Goal: Information Seeking & Learning: Learn about a topic

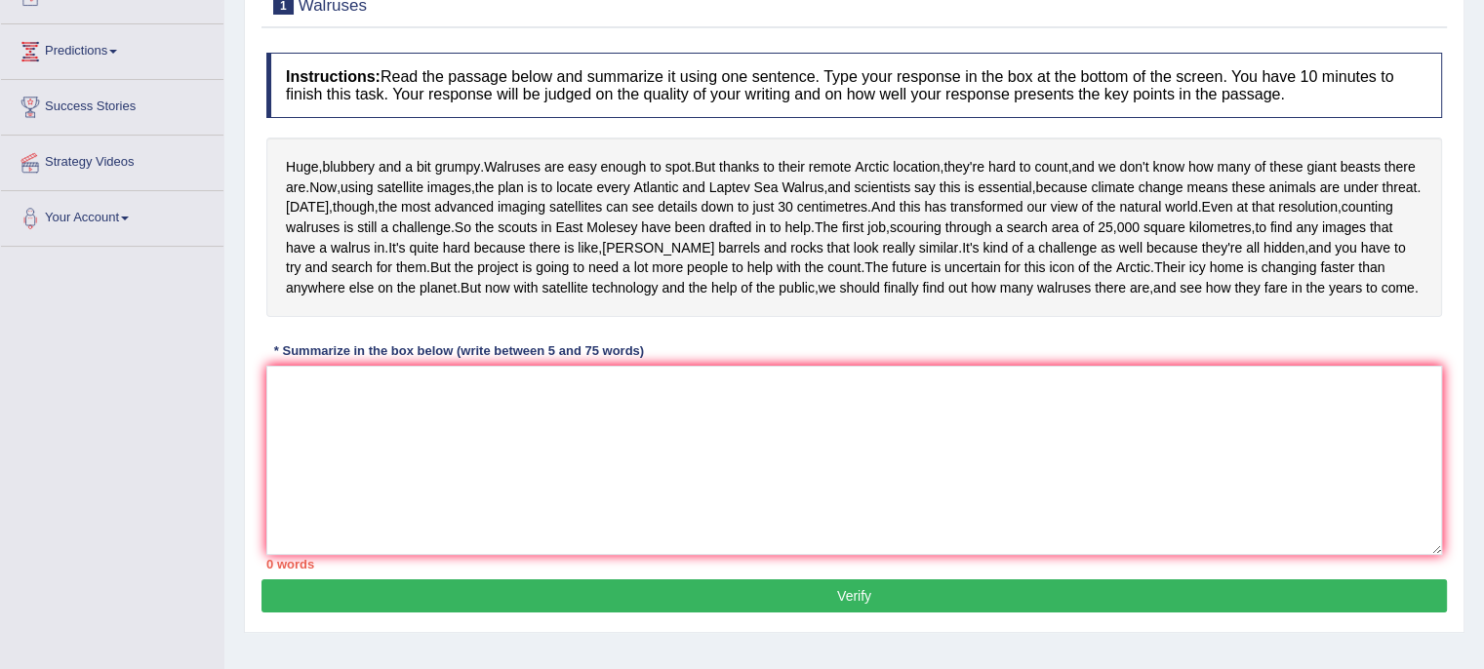
scroll to position [252, 0]
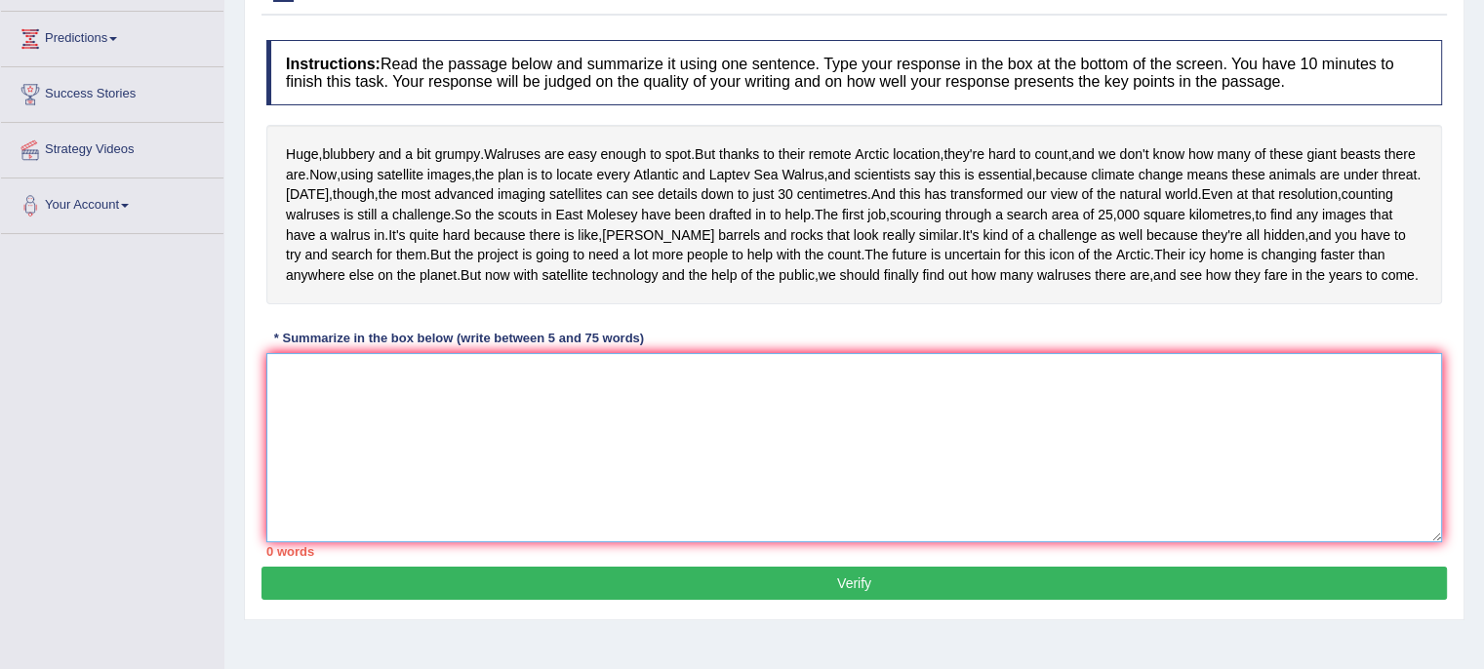
click at [765, 543] on textarea at bounding box center [854, 447] width 1176 height 189
paste textarea "Huge, blubbery and a bit grumpy and walruses are easy enough to spot or using s…"
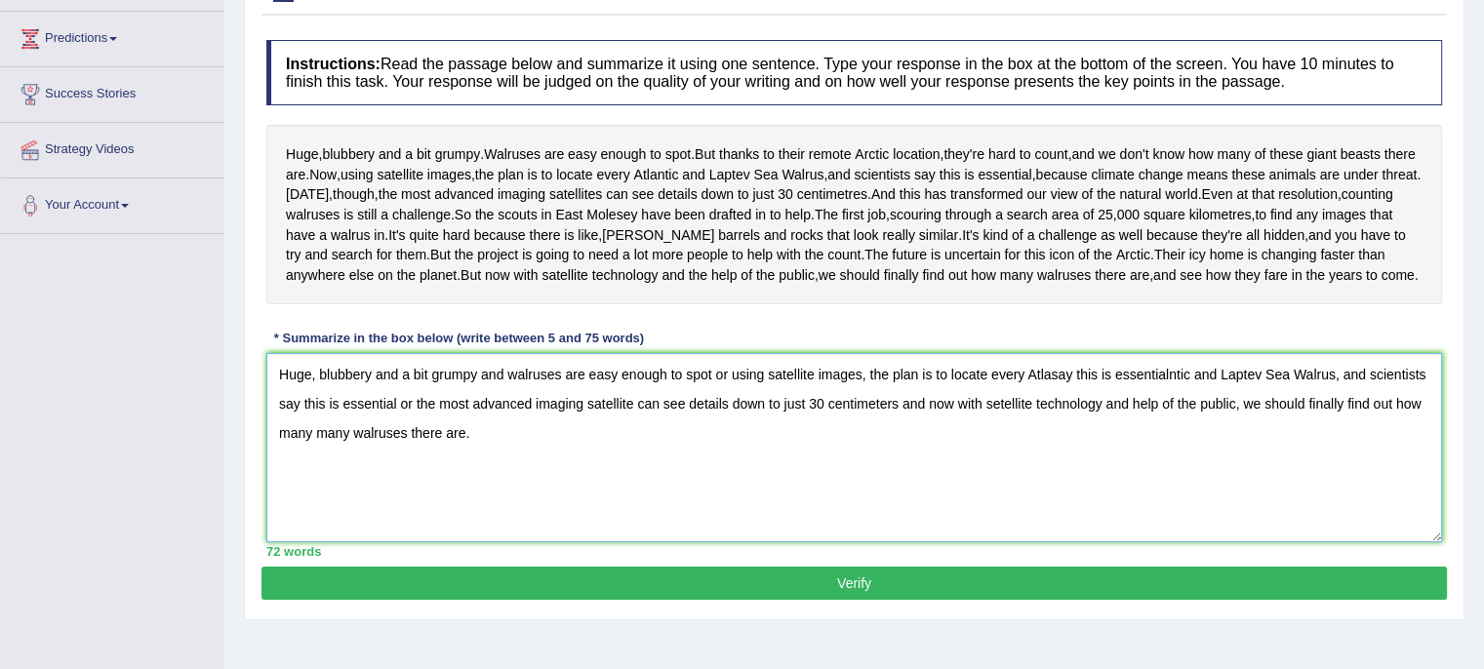
click at [609, 502] on textarea "Huge, blubbery and a bit grumpy and walruses are easy enough to spot or using s…" at bounding box center [854, 447] width 1176 height 189
click at [613, 499] on textarea "Huge, blubbery and a bit grumpy and walruses are easy enough to spot or using s…" at bounding box center [854, 447] width 1176 height 189
click at [792, 469] on textarea "Huge, blubbery and a bit grumpy and walruses are easy enough to spot or using s…" at bounding box center [854, 447] width 1176 height 189
type textarea "Huge, blubbery and a bit grumpy and walruses are easy enough to spot or using s…"
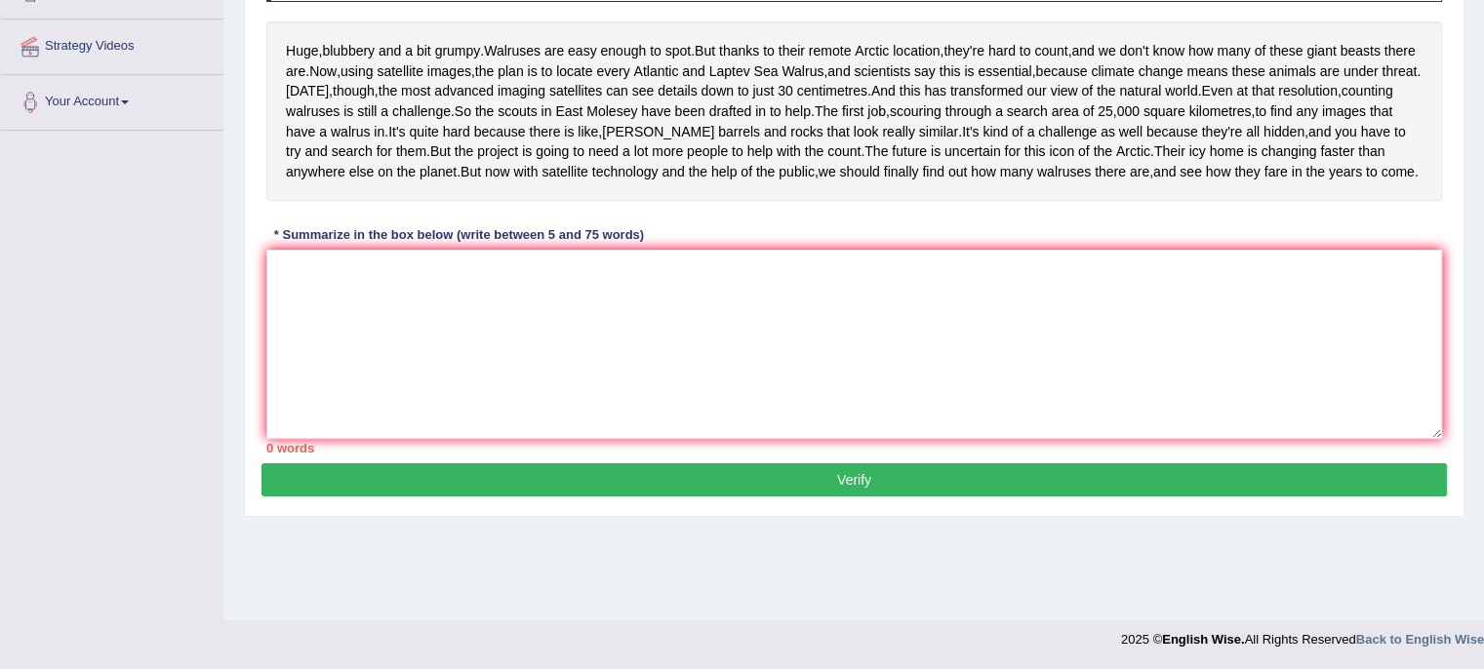
scroll to position [364, 0]
click at [1004, 383] on textarea at bounding box center [854, 344] width 1176 height 189
paste textarea "Huge, blubbery and a bit grumpy and walruses are easy enough to spot or using s…"
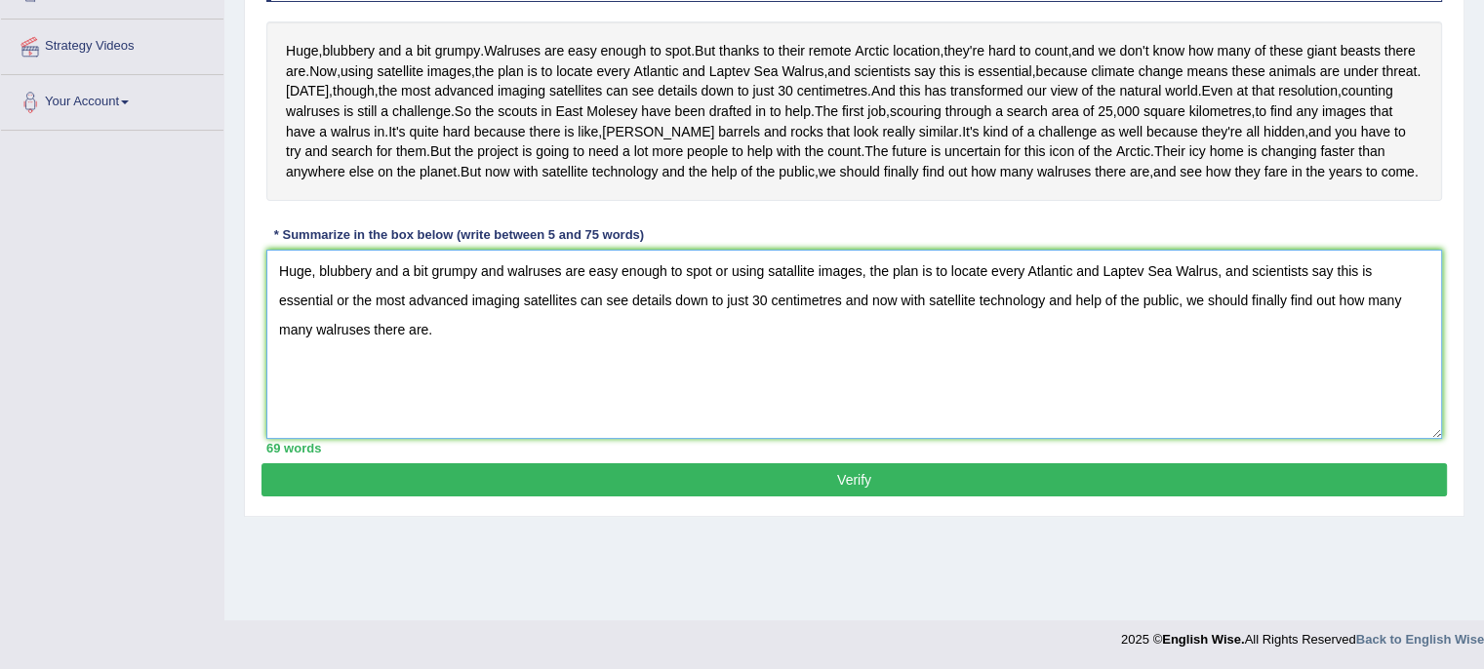
click at [792, 355] on textarea "Huge, blubbery and a bit grumpy and walruses are easy enough to spot or using s…" at bounding box center [854, 344] width 1176 height 189
type textarea "Huge, blubbery and a bit grumpy and walruses are easy enough to spot or using s…"
click at [788, 497] on button "Verify" at bounding box center [855, 480] width 1186 height 33
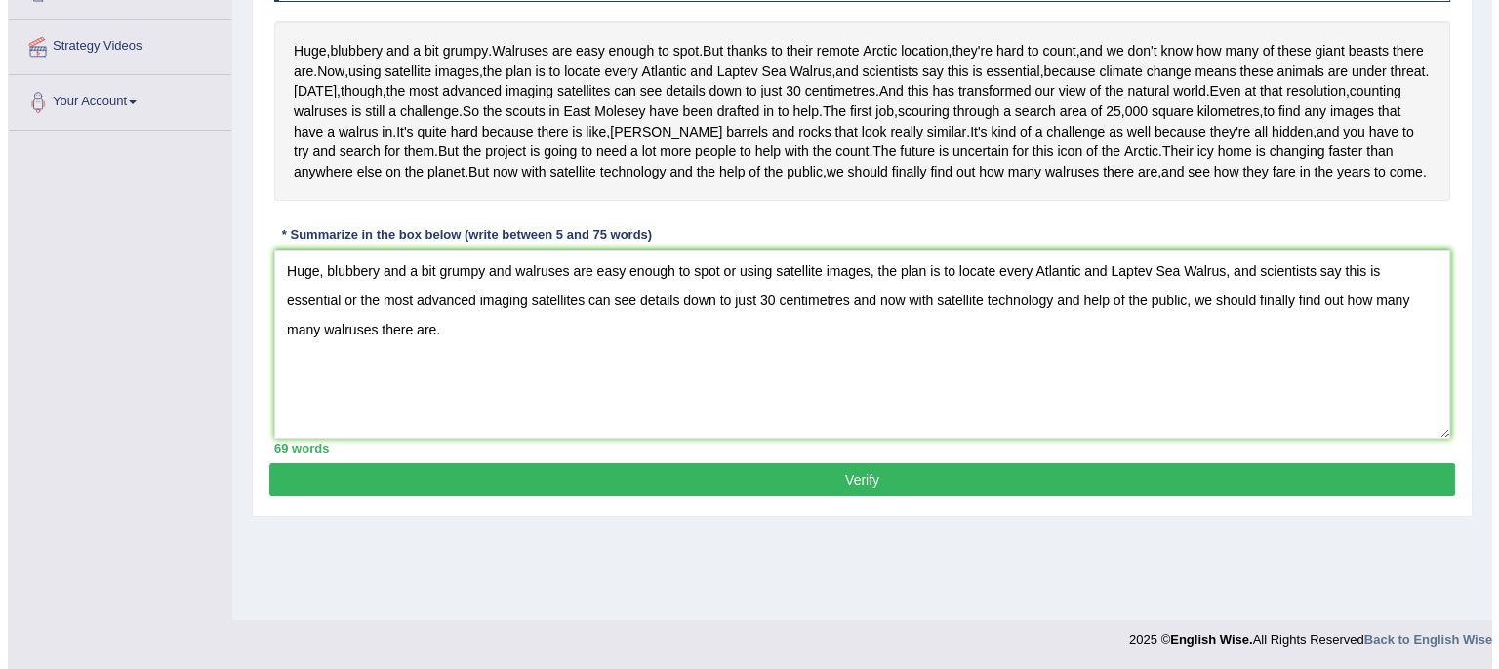
scroll to position [355, 0]
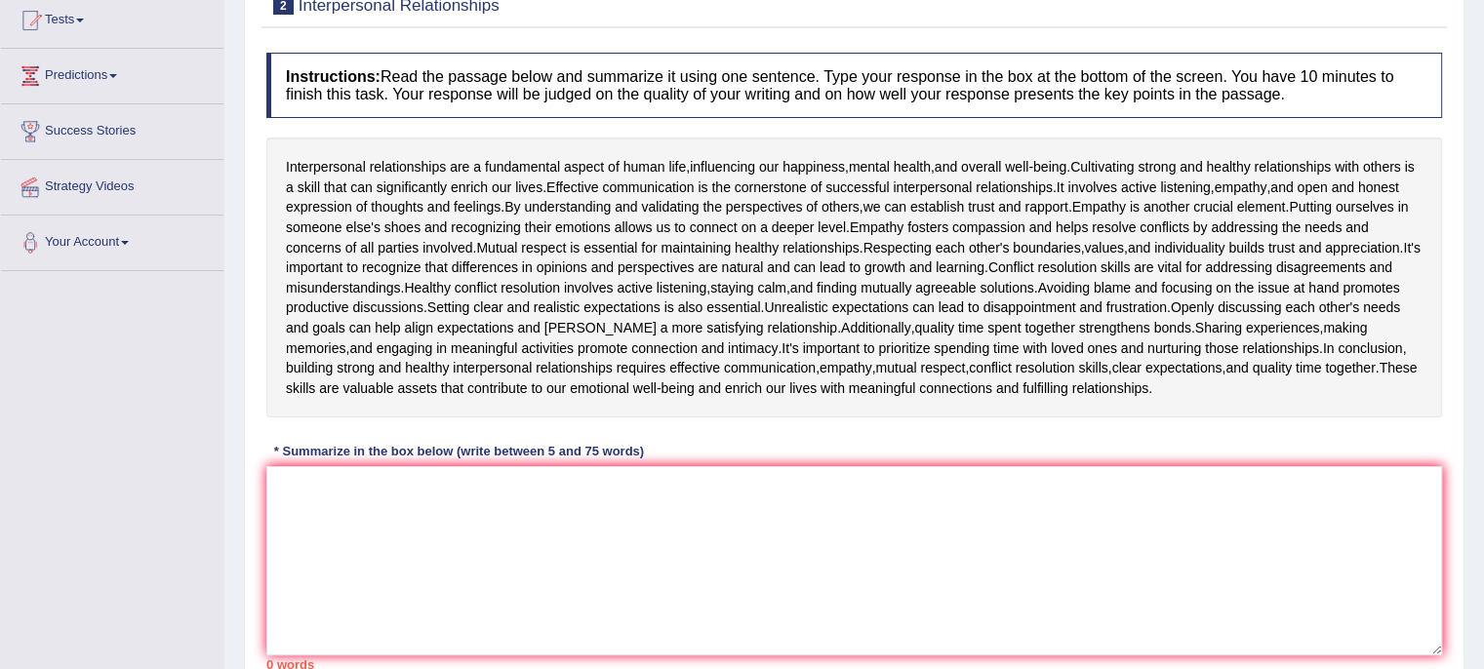
scroll to position [233, 0]
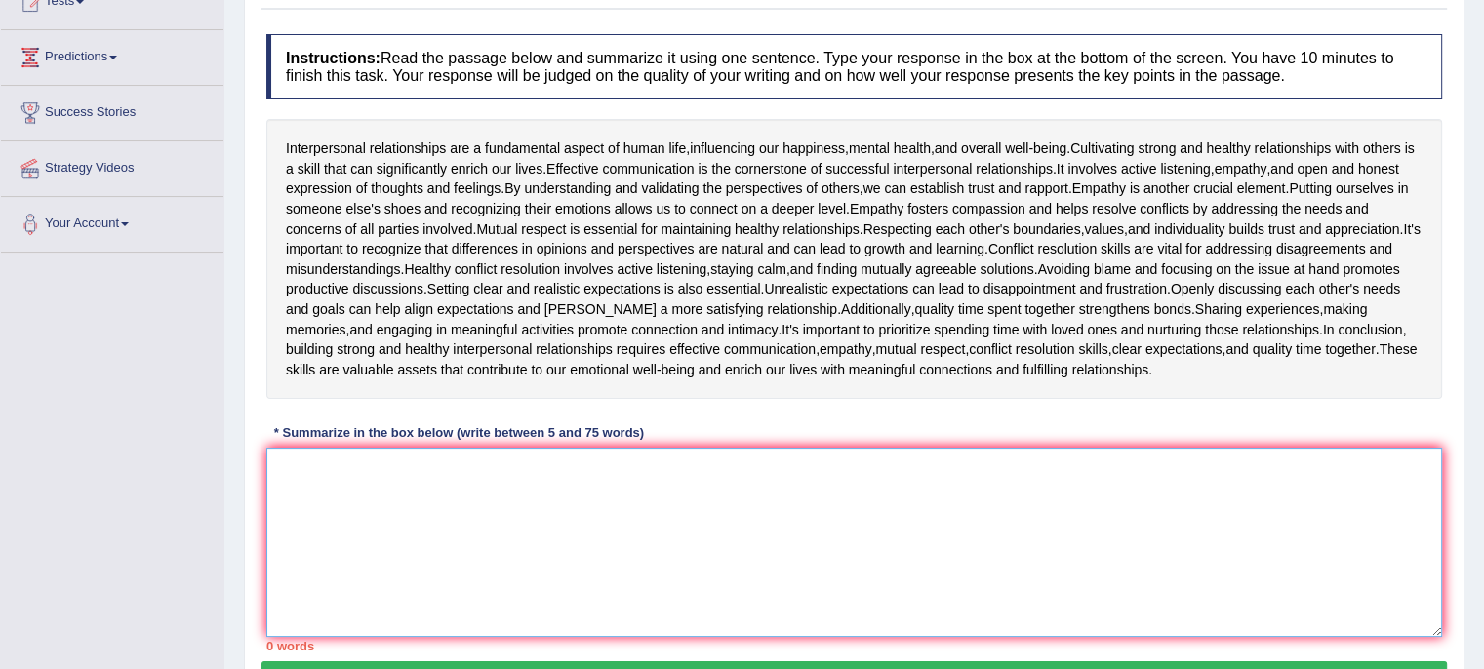
click at [639, 485] on textarea at bounding box center [854, 542] width 1176 height 189
type textarea "Intwerpersonal relation"
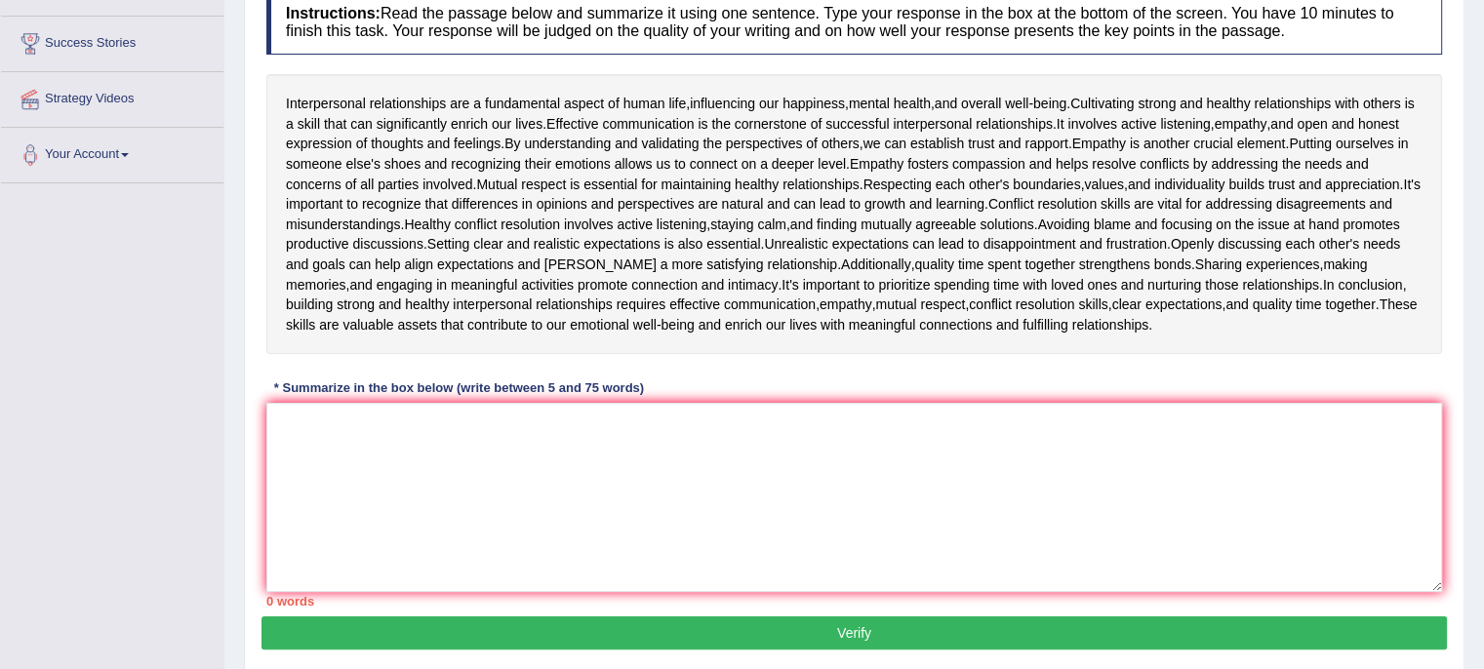
scroll to position [311, 0]
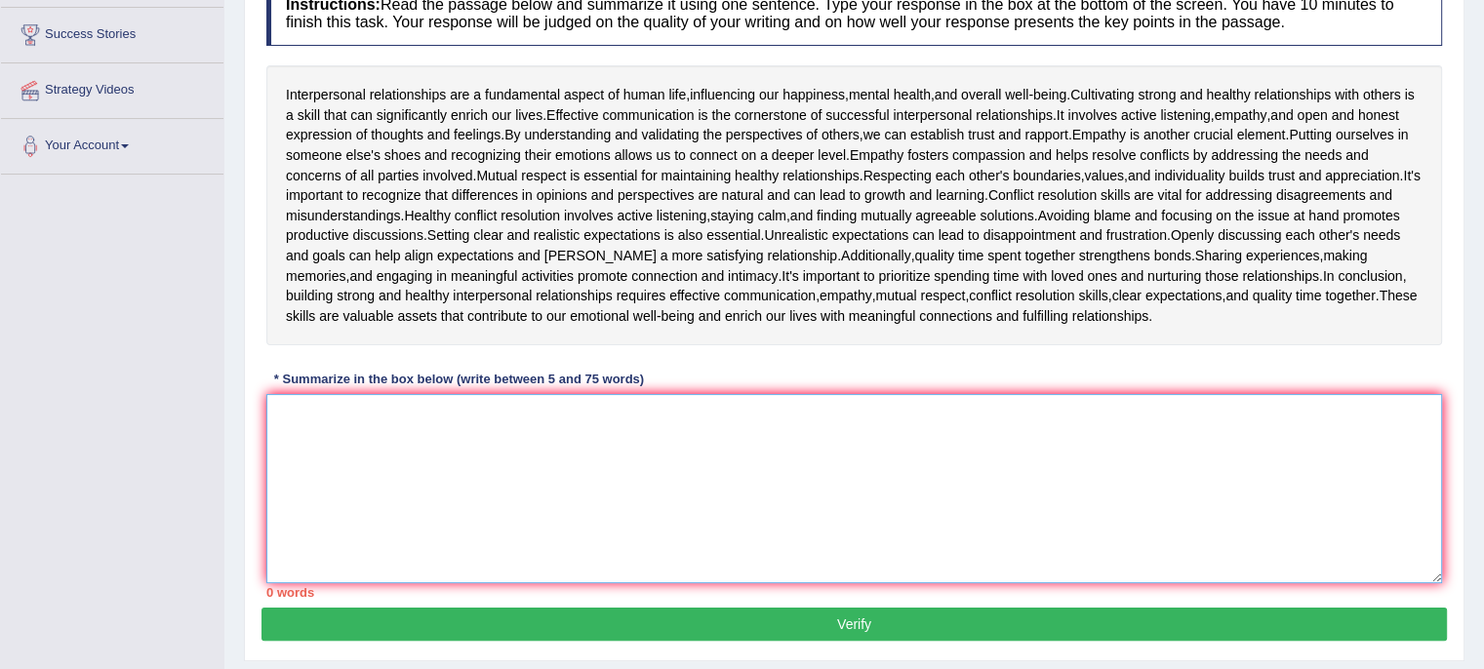
click at [687, 545] on textarea at bounding box center [854, 488] width 1176 height 189
paste textarea "Interpersonal relationships are a fundamental aspect of human life, influencing…"
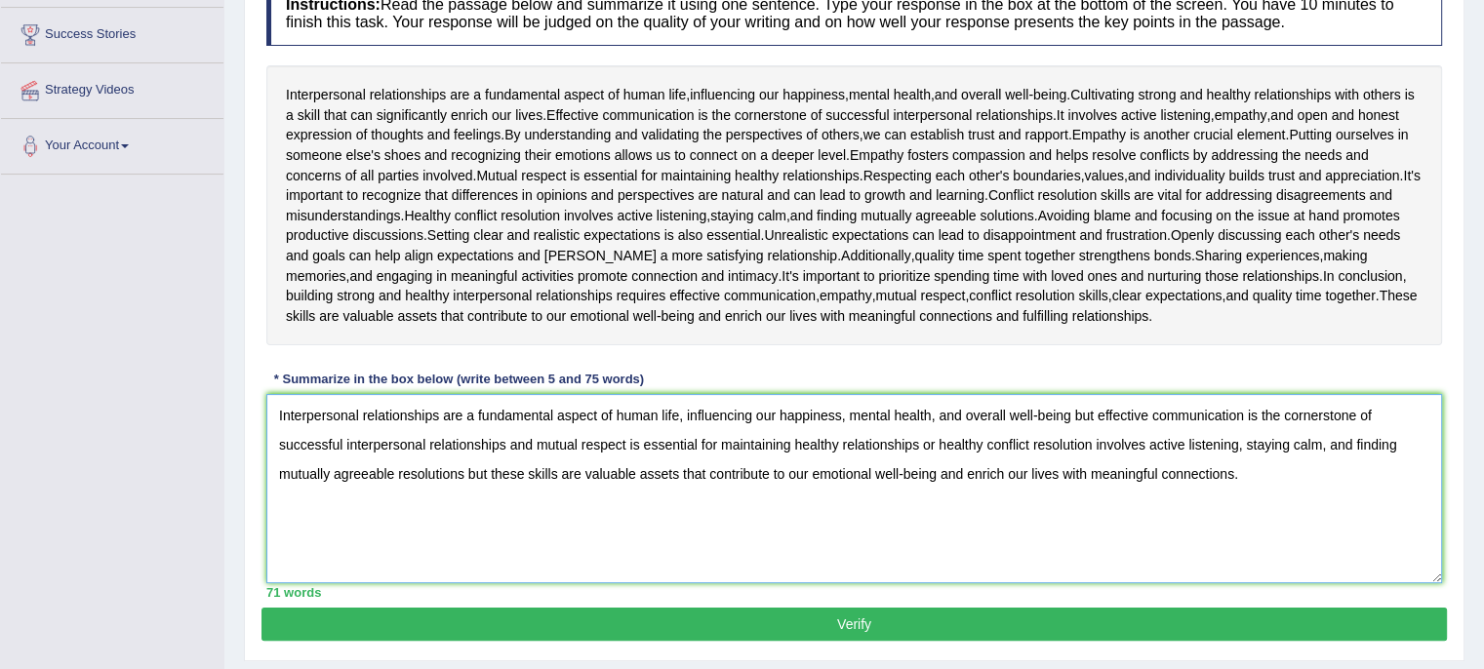
click at [487, 463] on textarea "Interpersonal relationships are a fundamental aspect of human life, influencing…" at bounding box center [854, 488] width 1176 height 189
type textarea "Interpersonal relationships are a fundamental aspect of human life, influencing…"
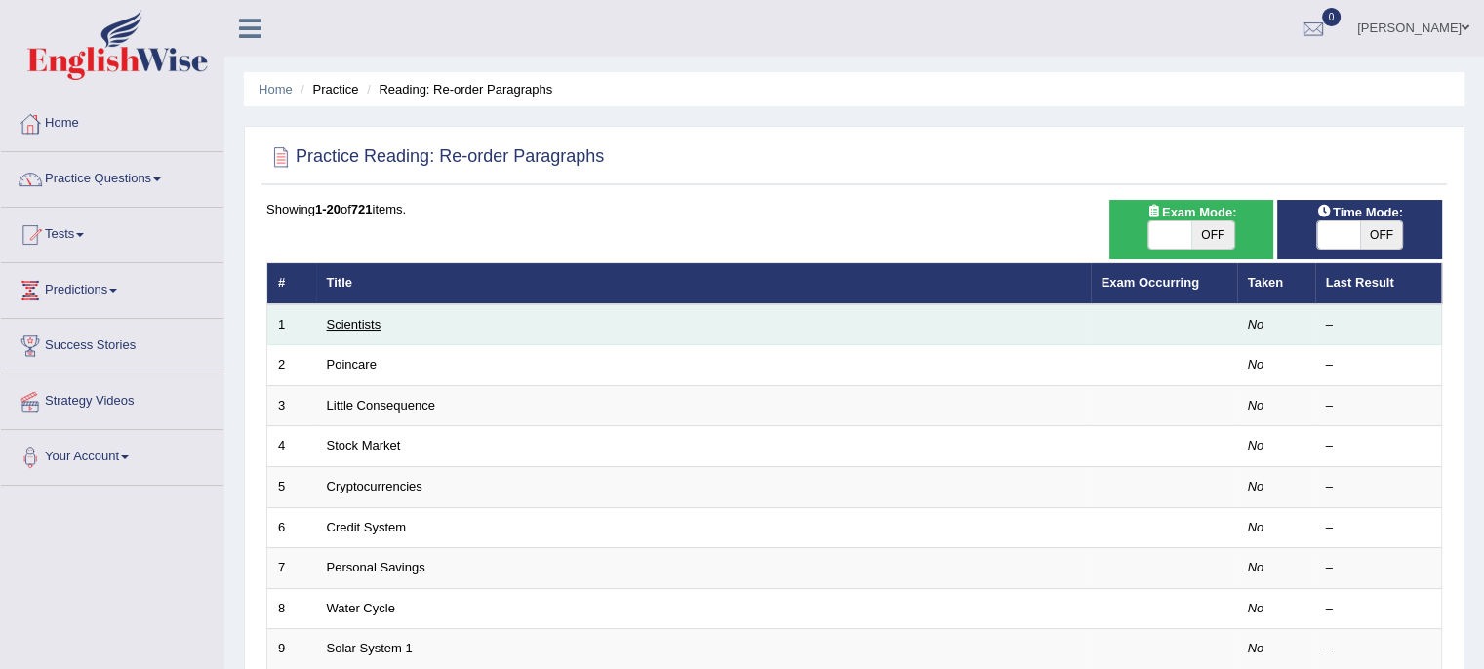
click at [363, 321] on link "Scientists" at bounding box center [354, 324] width 55 height 15
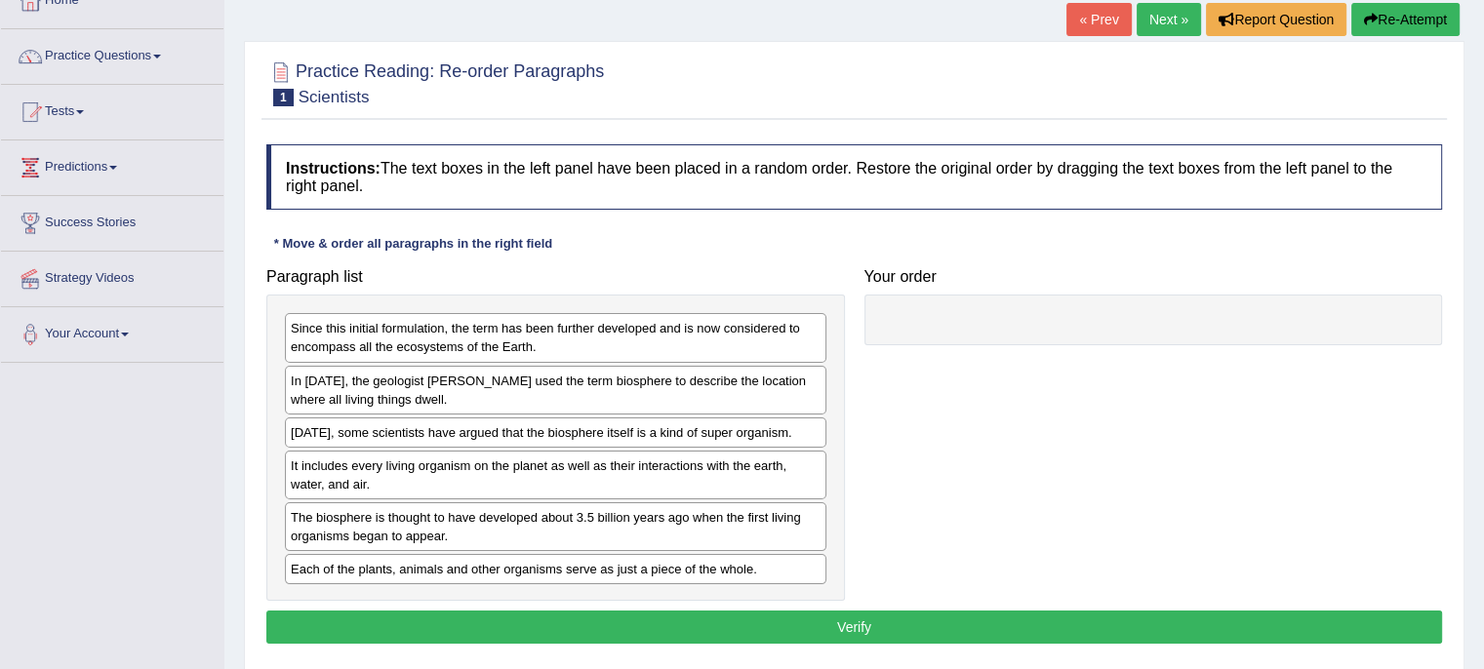
scroll to position [125, 0]
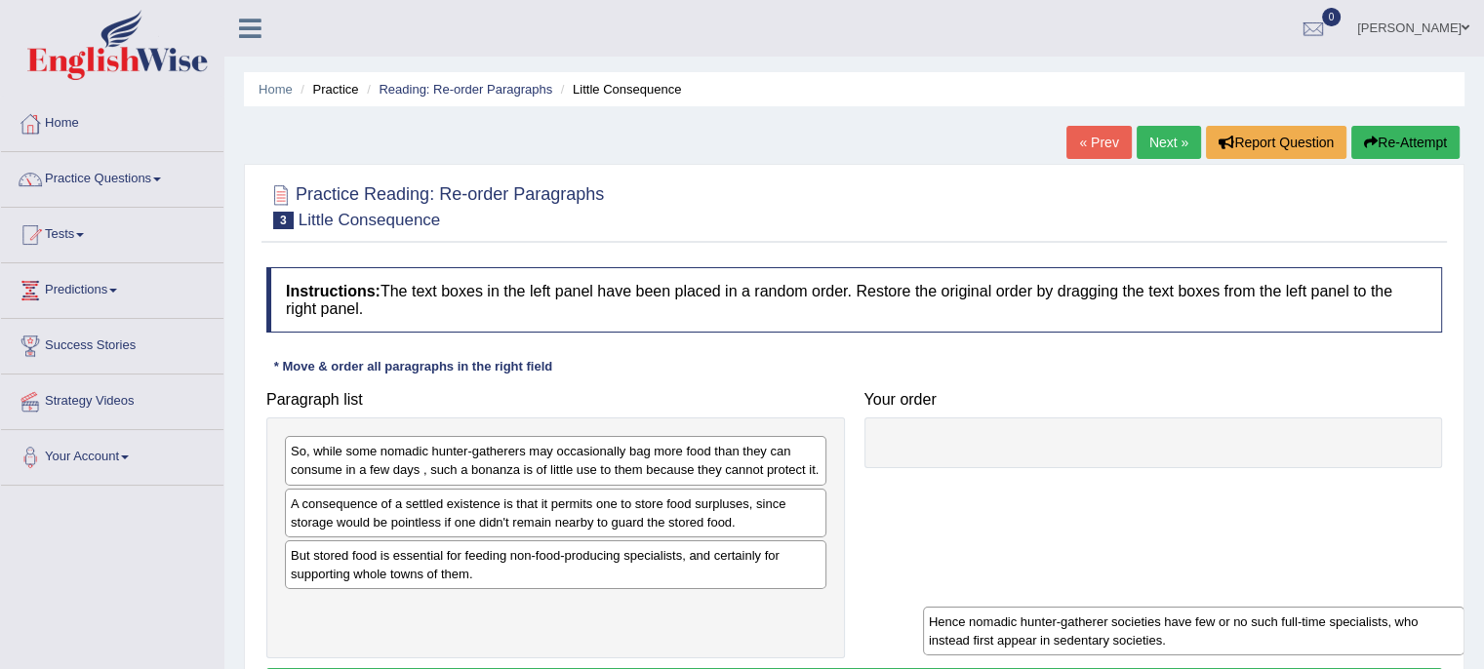
drag, startPoint x: 427, startPoint y: 508, endPoint x: 1064, endPoint y: 628, distance: 647.5
click at [1064, 628] on div "Hence nomadic hunter-gatherer societies have few or no such full-time specialis…" at bounding box center [1194, 631] width 542 height 49
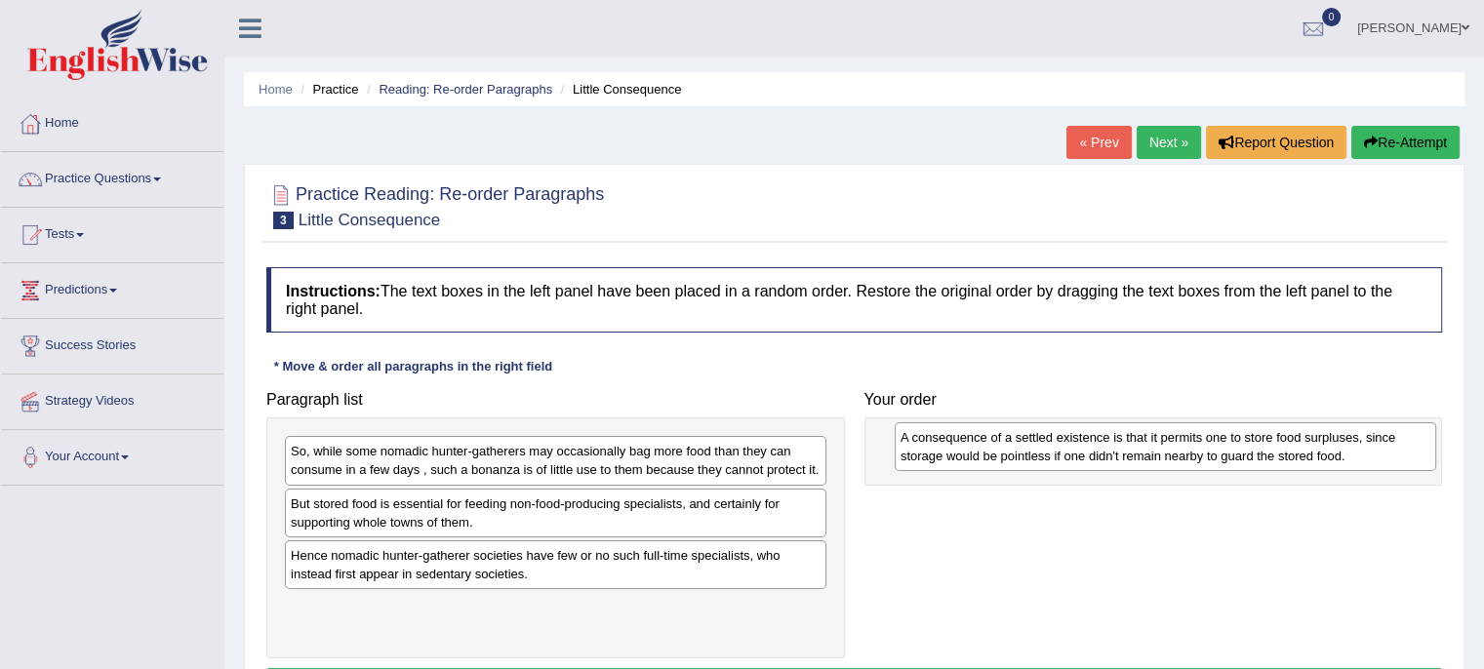
drag, startPoint x: 601, startPoint y: 504, endPoint x: 1211, endPoint y: 439, distance: 613.4
click at [1211, 439] on div "A consequence of a settled existence is that it permits one to store food surpl…" at bounding box center [1166, 447] width 542 height 49
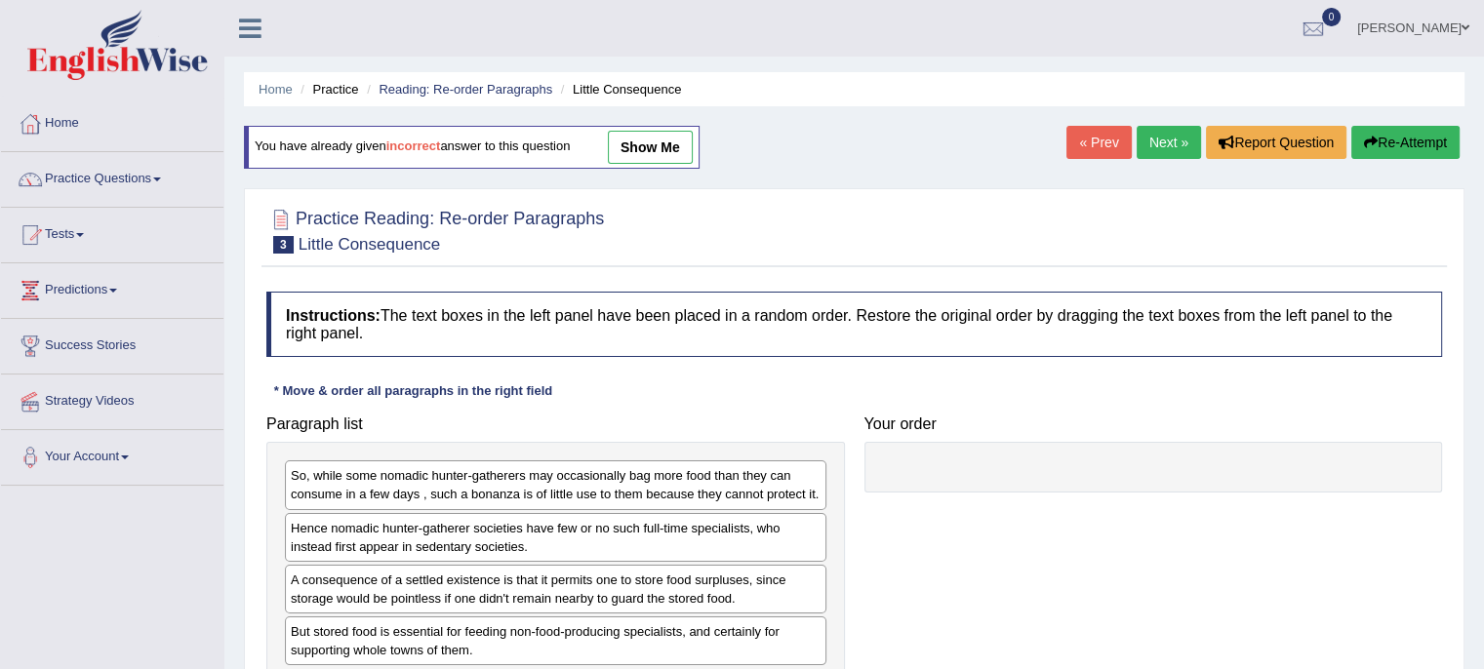
click at [441, 593] on div "A consequence of a settled existence is that it permits one to store food surpl…" at bounding box center [556, 589] width 542 height 49
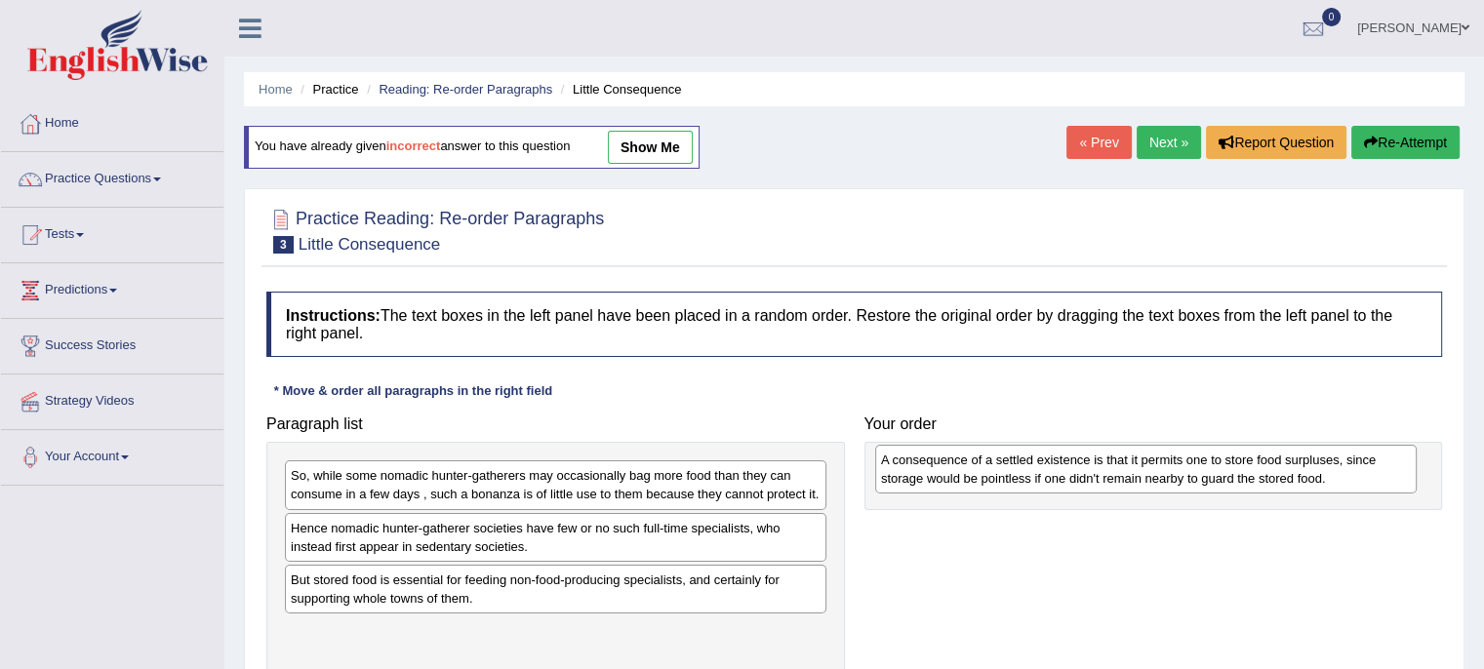
drag, startPoint x: 466, startPoint y: 585, endPoint x: 1058, endPoint y: 465, distance: 603.4
click at [1058, 465] on div "A consequence of a settled existence is that it permits one to store food surpl…" at bounding box center [1146, 469] width 542 height 49
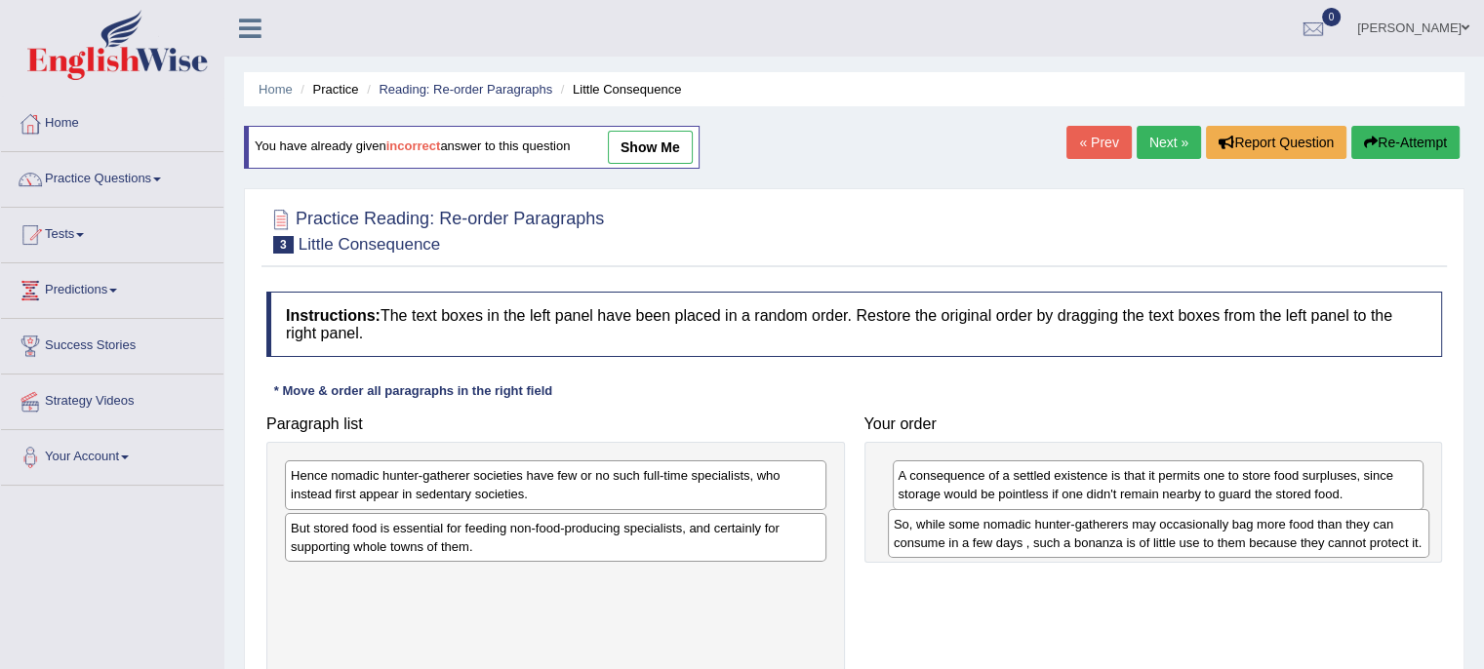
drag, startPoint x: 472, startPoint y: 491, endPoint x: 1073, endPoint y: 540, distance: 603.1
click at [1073, 540] on div "So, while some nomadic hunter-gatherers may occasionally bag more food than the…" at bounding box center [1159, 533] width 542 height 49
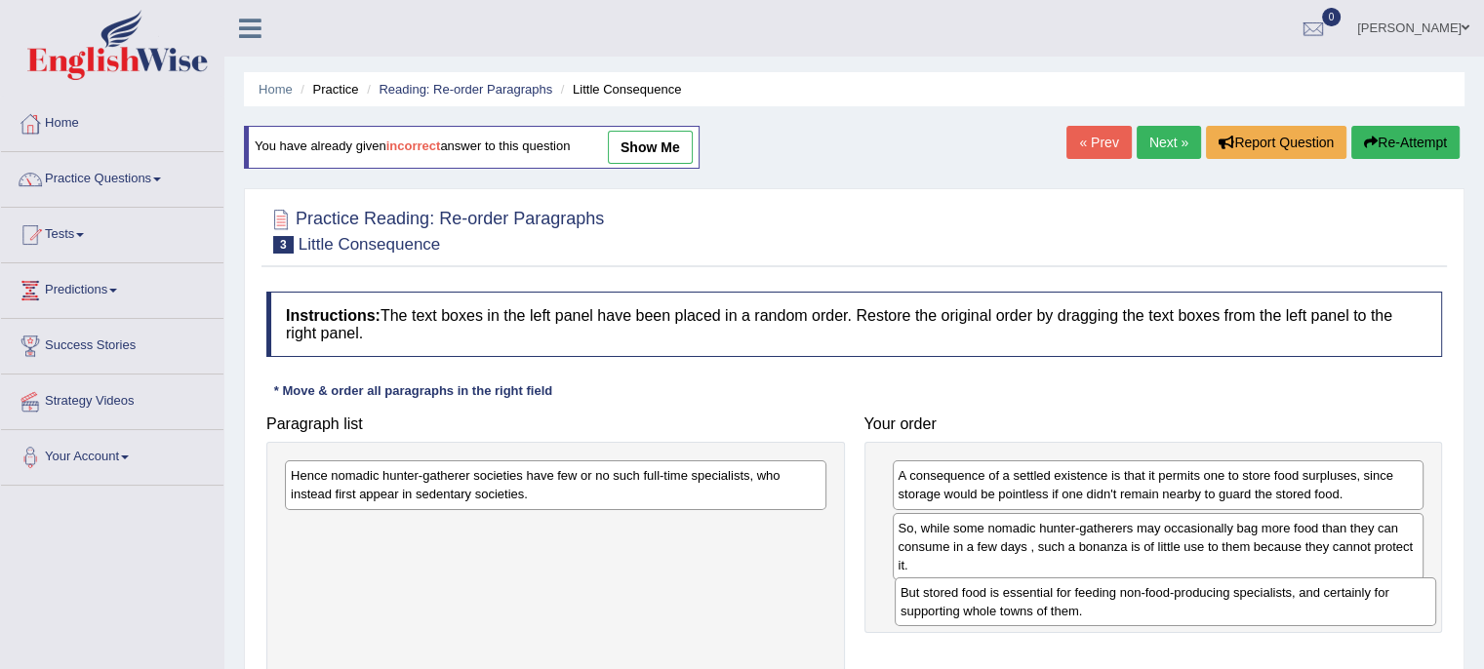
drag, startPoint x: 378, startPoint y: 531, endPoint x: 988, endPoint y: 596, distance: 613.4
click at [988, 596] on div "But stored food is essential for feeding non-food-producing specialists, and ce…" at bounding box center [1166, 602] width 542 height 49
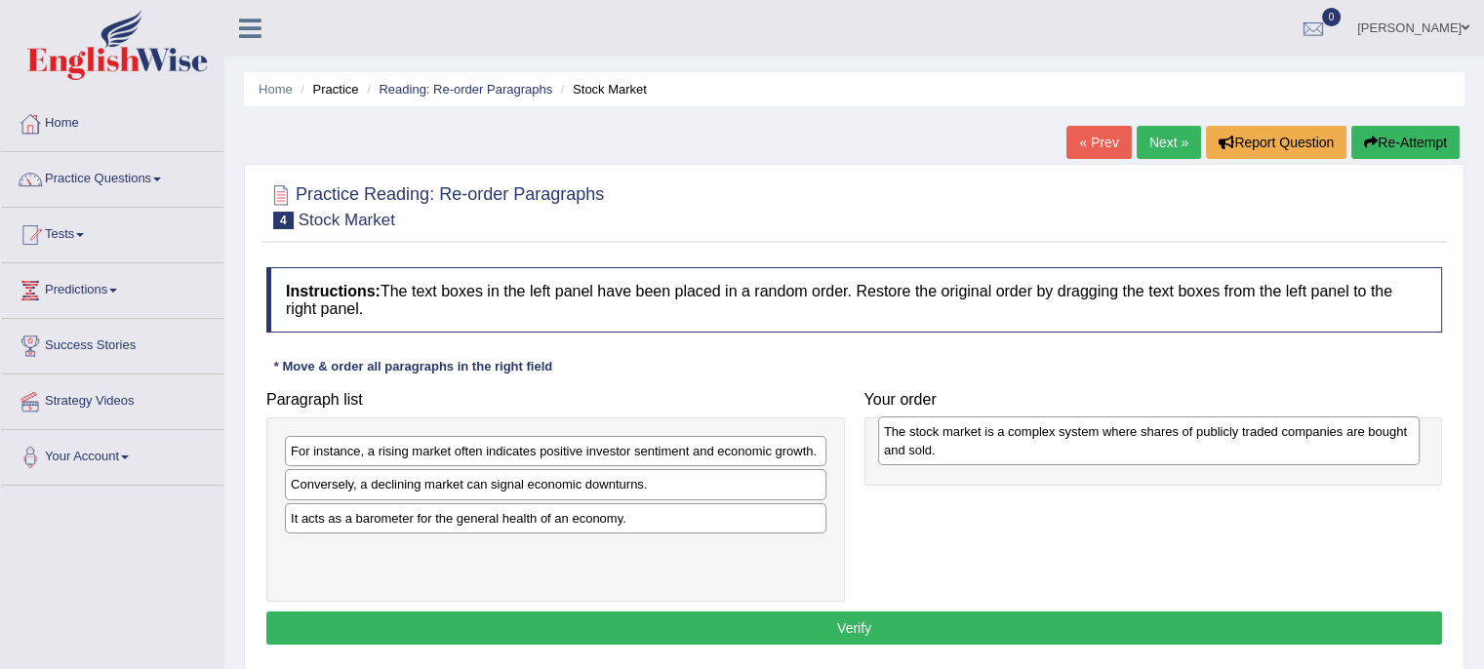
drag, startPoint x: 510, startPoint y: 491, endPoint x: 1104, endPoint y: 442, distance: 595.3
click at [1104, 439] on div "The stock market is a complex system where shares of publicly traded companies …" at bounding box center [1149, 441] width 542 height 49
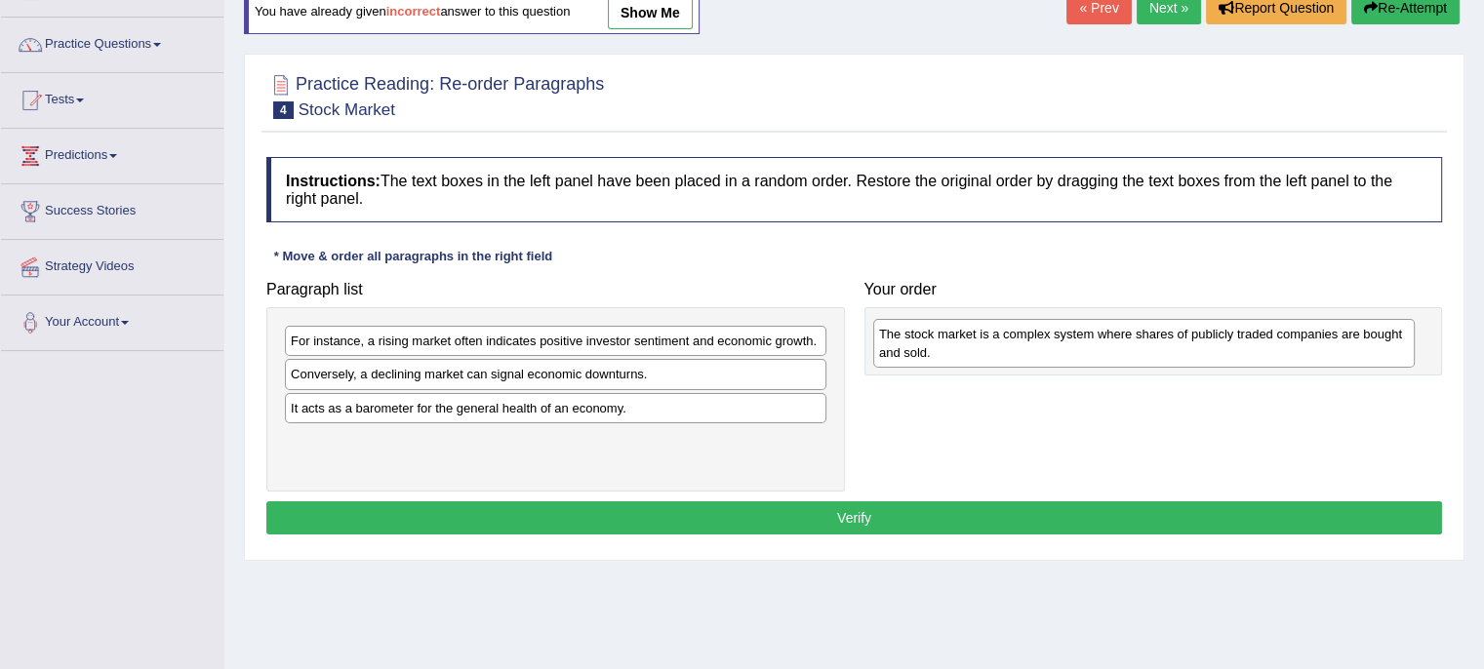
drag, startPoint x: 451, startPoint y: 383, endPoint x: 1041, endPoint y: 342, distance: 591.9
click at [1041, 342] on div "The stock market is a complex system where shares of publicly traded companies …" at bounding box center [1144, 343] width 542 height 49
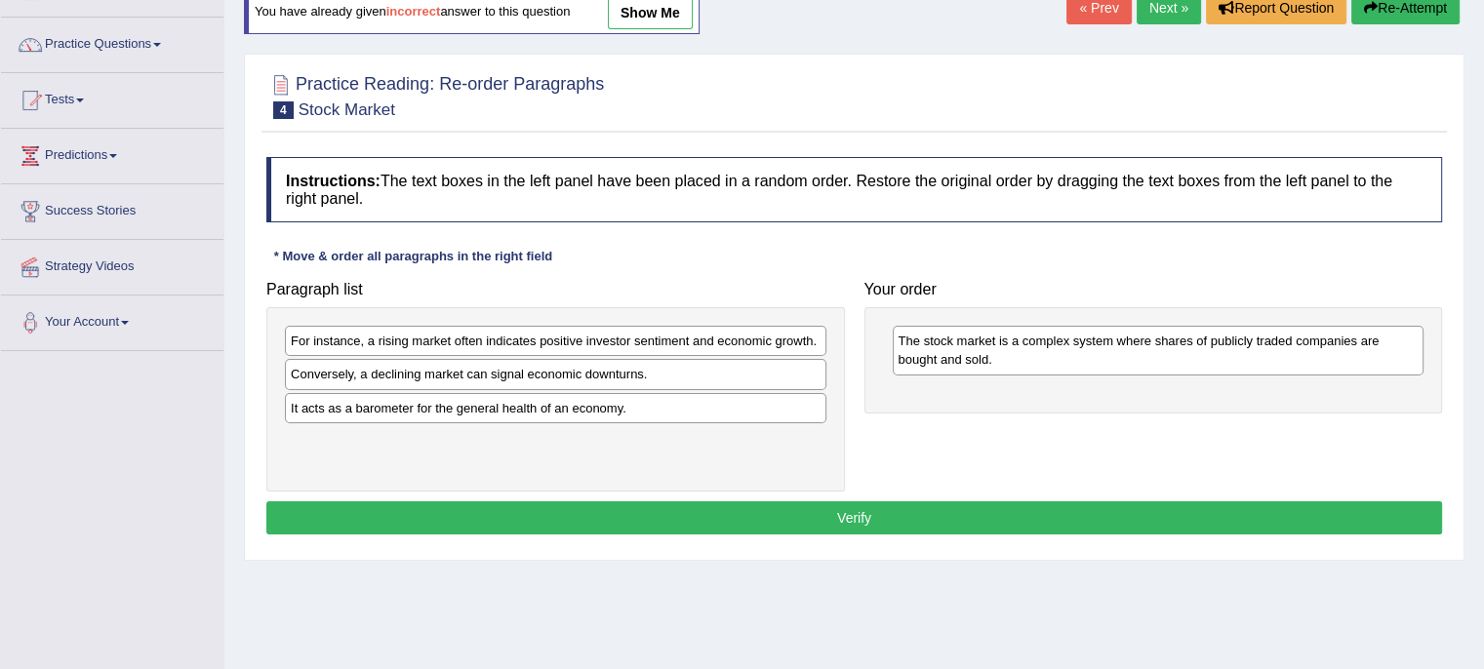
click at [480, 406] on div "It acts as a barometer for the general health of an economy." at bounding box center [556, 408] width 542 height 30
drag, startPoint x: 480, startPoint y: 406, endPoint x: 1088, endPoint y: 391, distance: 608.1
click at [1088, 391] on div "It acts as a barometer for the general health of an economy." at bounding box center [1164, 394] width 542 height 30
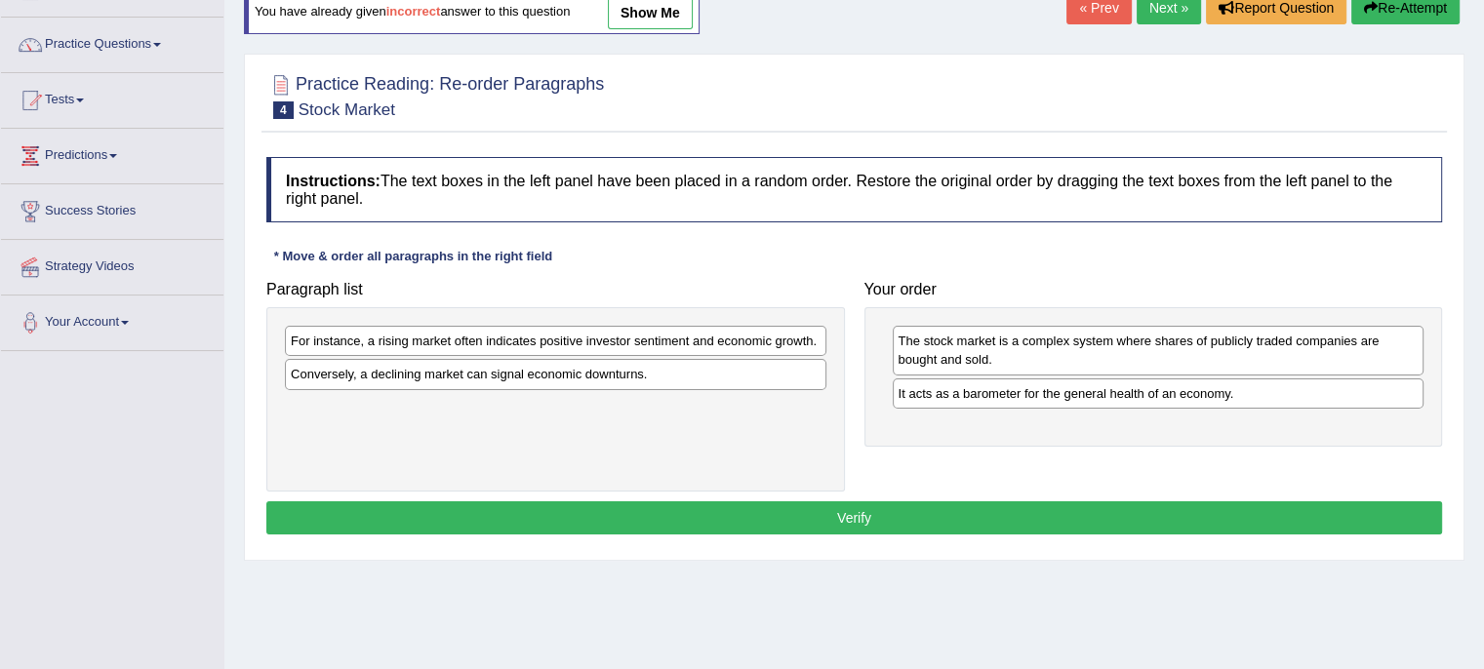
click at [1088, 391] on div "It acts as a barometer for the general health of an economy." at bounding box center [1159, 394] width 532 height 30
click at [752, 337] on div "For instance, a rising market often indicates positive investor sentiment and e…" at bounding box center [556, 341] width 542 height 30
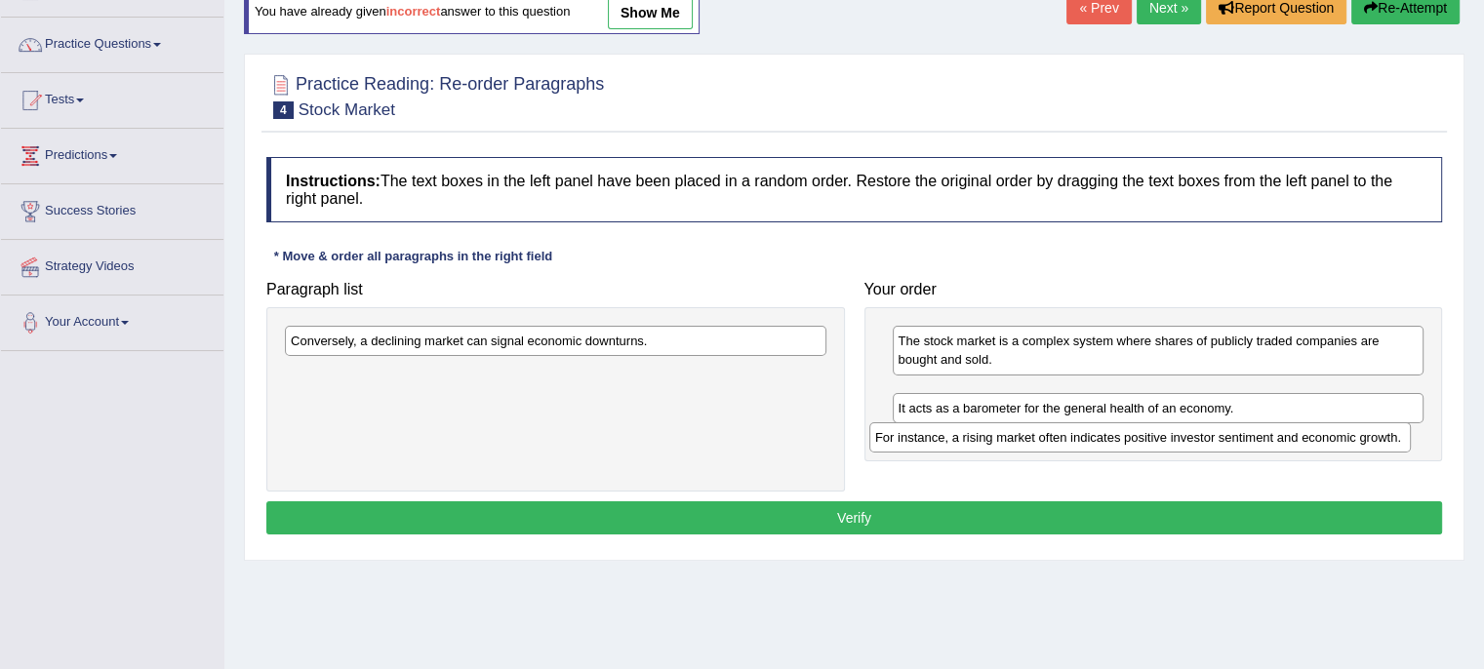
drag, startPoint x: 752, startPoint y: 337, endPoint x: 1339, endPoint y: 433, distance: 594.4
click at [1339, 433] on div "For instance, a rising market often indicates positive investor sentiment and e…" at bounding box center [1140, 438] width 542 height 30
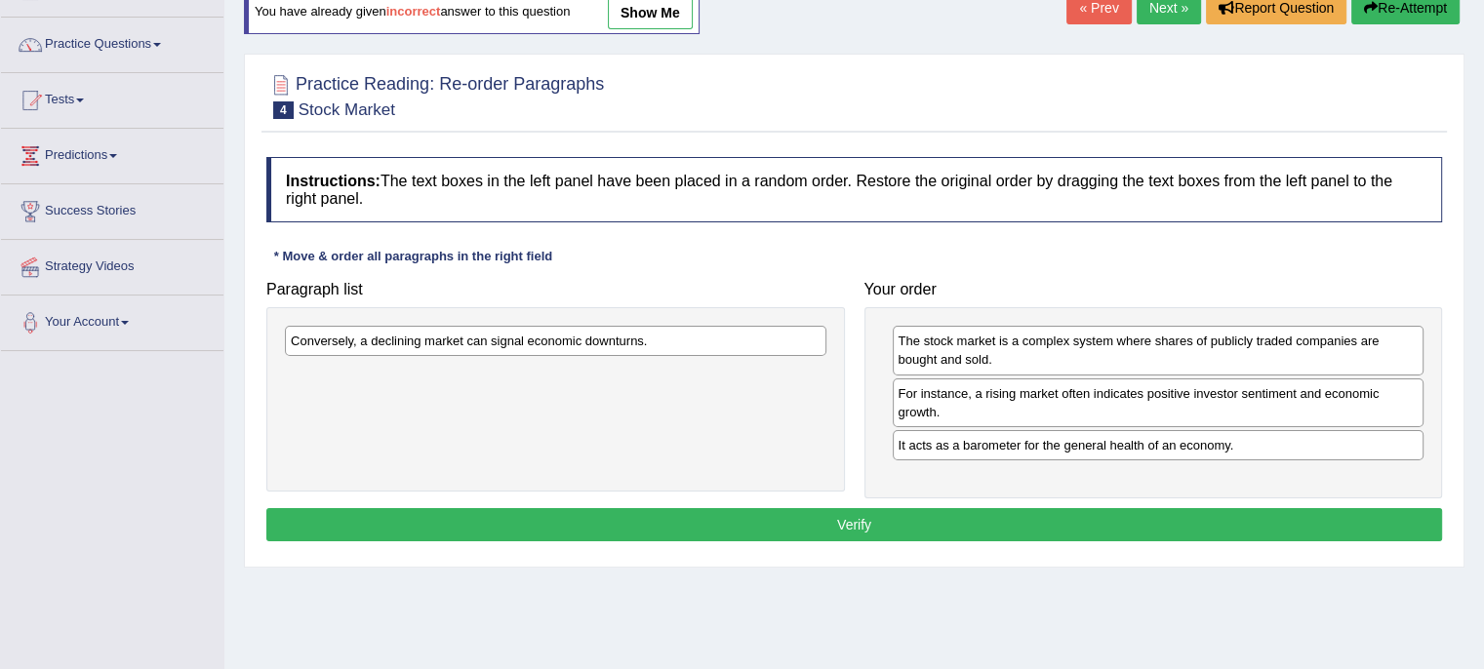
click at [748, 342] on div "Conversely, a declining market can signal economic downturns." at bounding box center [556, 341] width 542 height 30
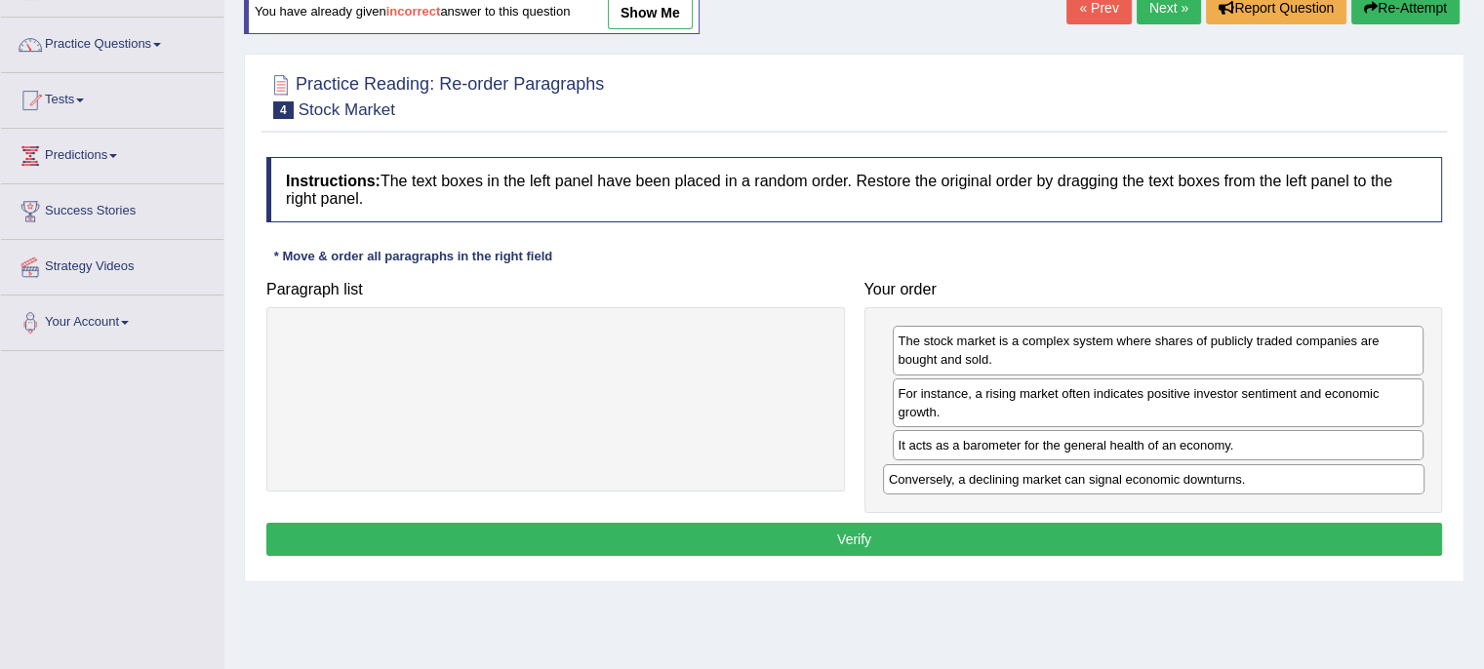
drag, startPoint x: 748, startPoint y: 342, endPoint x: 1352, endPoint y: 481, distance: 619.9
click at [1352, 481] on div "Conversely, a declining market can signal economic downturns." at bounding box center [1154, 479] width 542 height 30
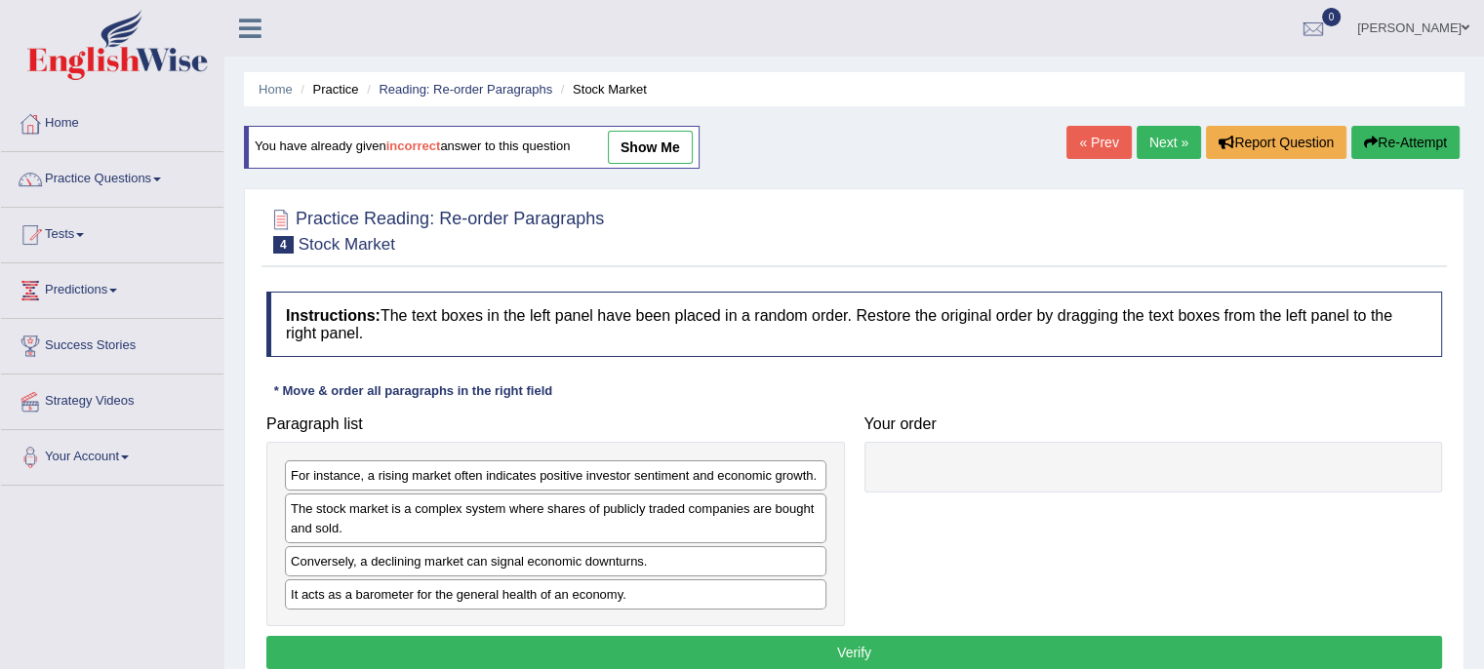
click at [567, 526] on div "The stock market is a complex system where shares of publicly traded companies …" at bounding box center [556, 518] width 542 height 49
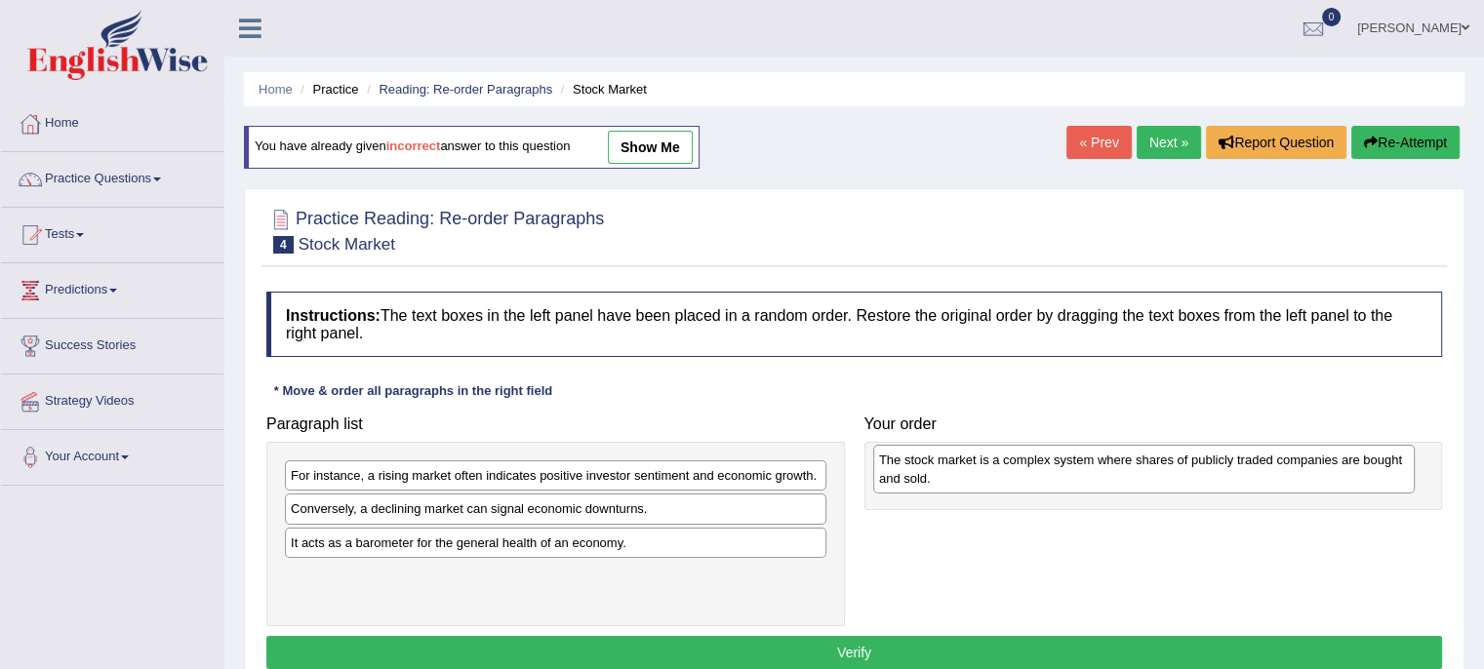
drag, startPoint x: 567, startPoint y: 526, endPoint x: 1156, endPoint y: 477, distance: 591.4
click at [1156, 477] on div "The stock market is a complex system where shares of publicly traded companies …" at bounding box center [1144, 469] width 542 height 49
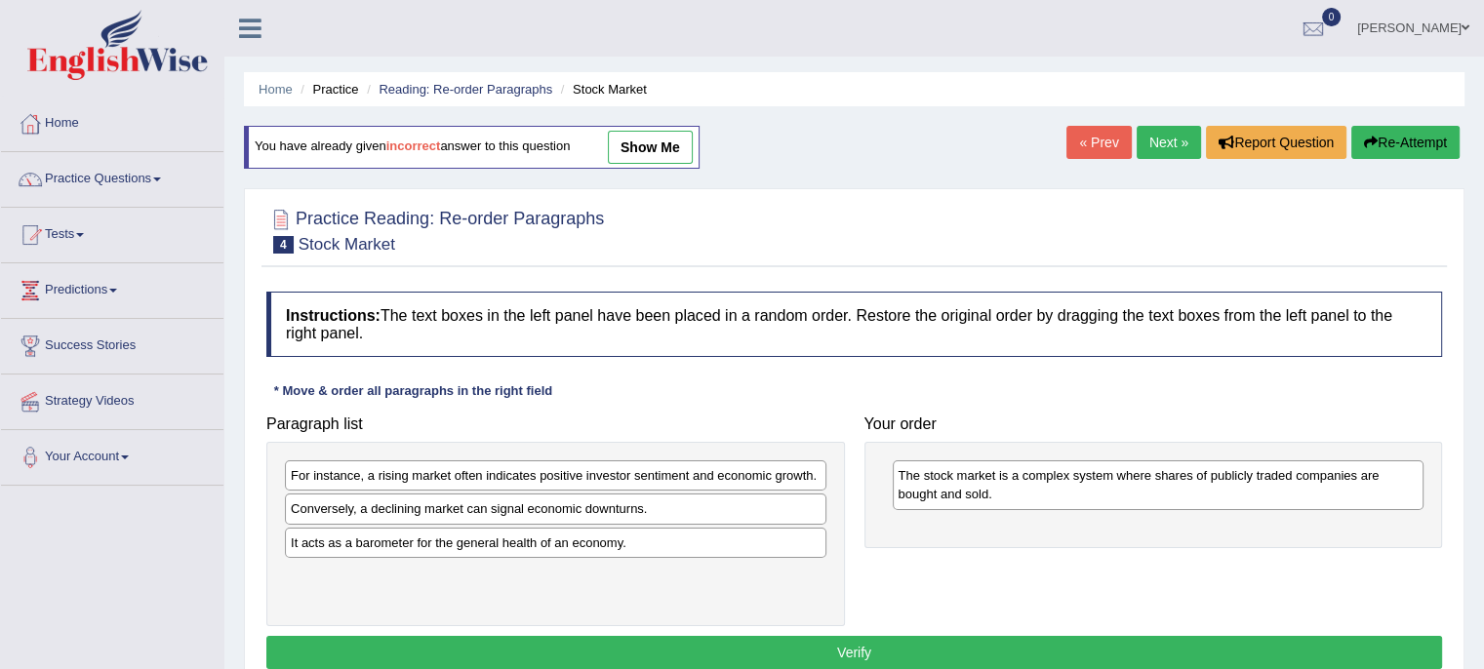
click at [586, 539] on div "It acts as a barometer for the general health of an economy." at bounding box center [556, 543] width 542 height 30
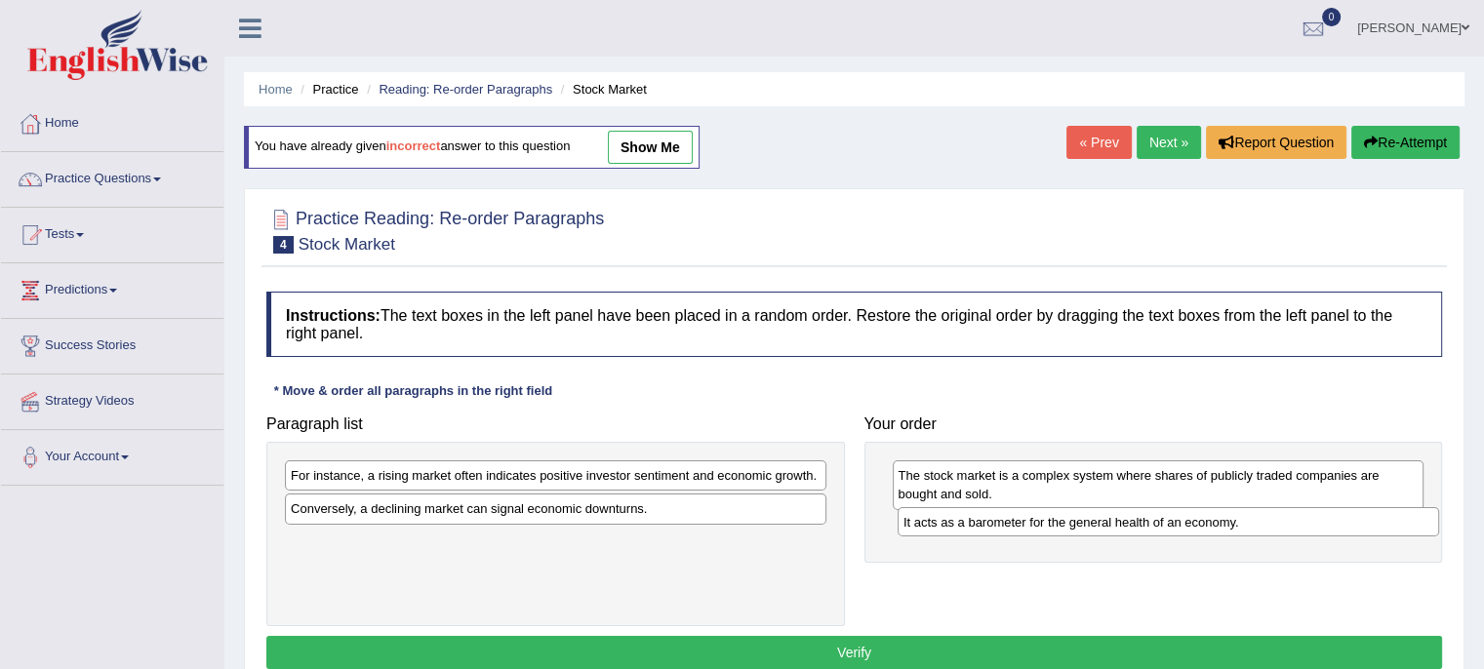
drag, startPoint x: 586, startPoint y: 539, endPoint x: 1199, endPoint y: 519, distance: 613.1
click at [1199, 519] on div "It acts as a barometer for the general health of an economy." at bounding box center [1169, 522] width 542 height 30
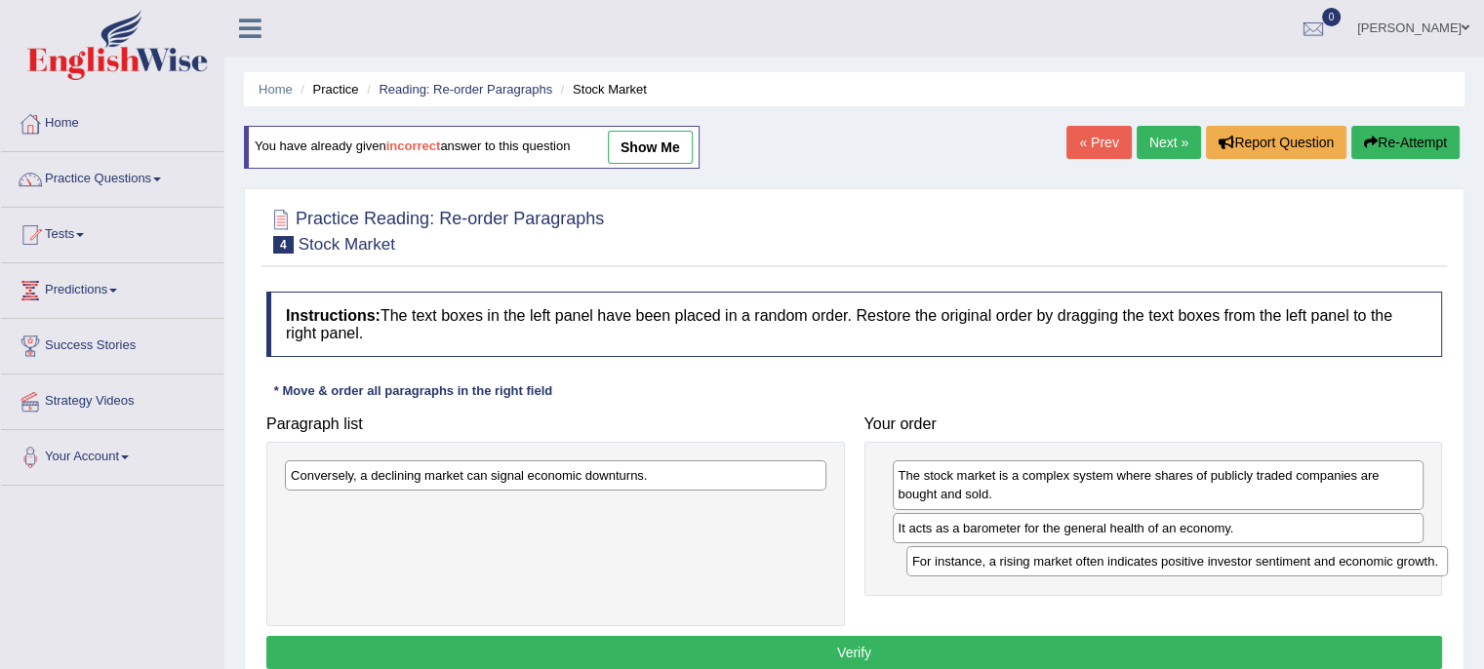
drag, startPoint x: 535, startPoint y: 467, endPoint x: 1156, endPoint y: 553, distance: 627.5
click at [1156, 553] on div "For instance, a rising market often indicates positive investor sentiment and e…" at bounding box center [1178, 561] width 542 height 30
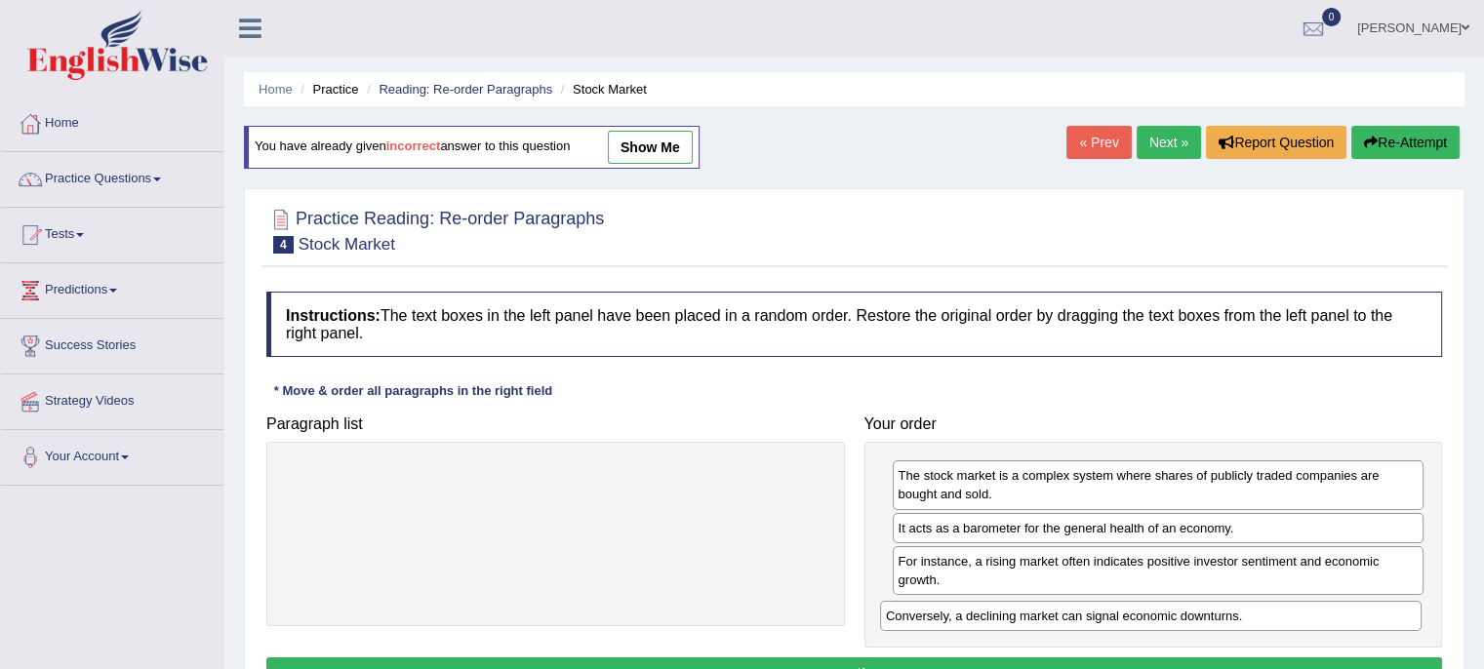
drag, startPoint x: 615, startPoint y: 477, endPoint x: 1219, endPoint y: 618, distance: 620.2
click at [1219, 618] on div "Conversely, a declining market can signal economic downturns." at bounding box center [1151, 616] width 542 height 30
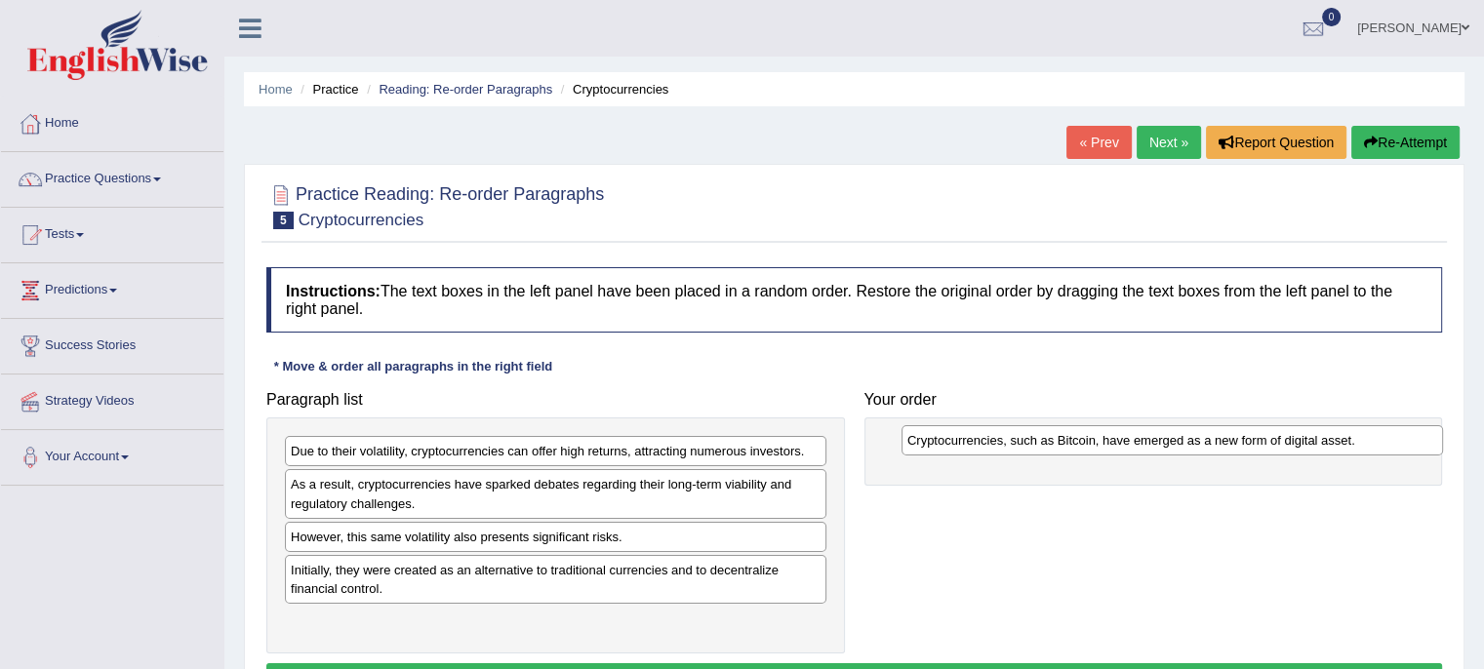
drag, startPoint x: 438, startPoint y: 486, endPoint x: 1050, endPoint y: 442, distance: 613.4
click at [1050, 442] on div "Cryptocurrencies, such as Bitcoin, have emerged as a new form of digital asset." at bounding box center [1173, 440] width 542 height 30
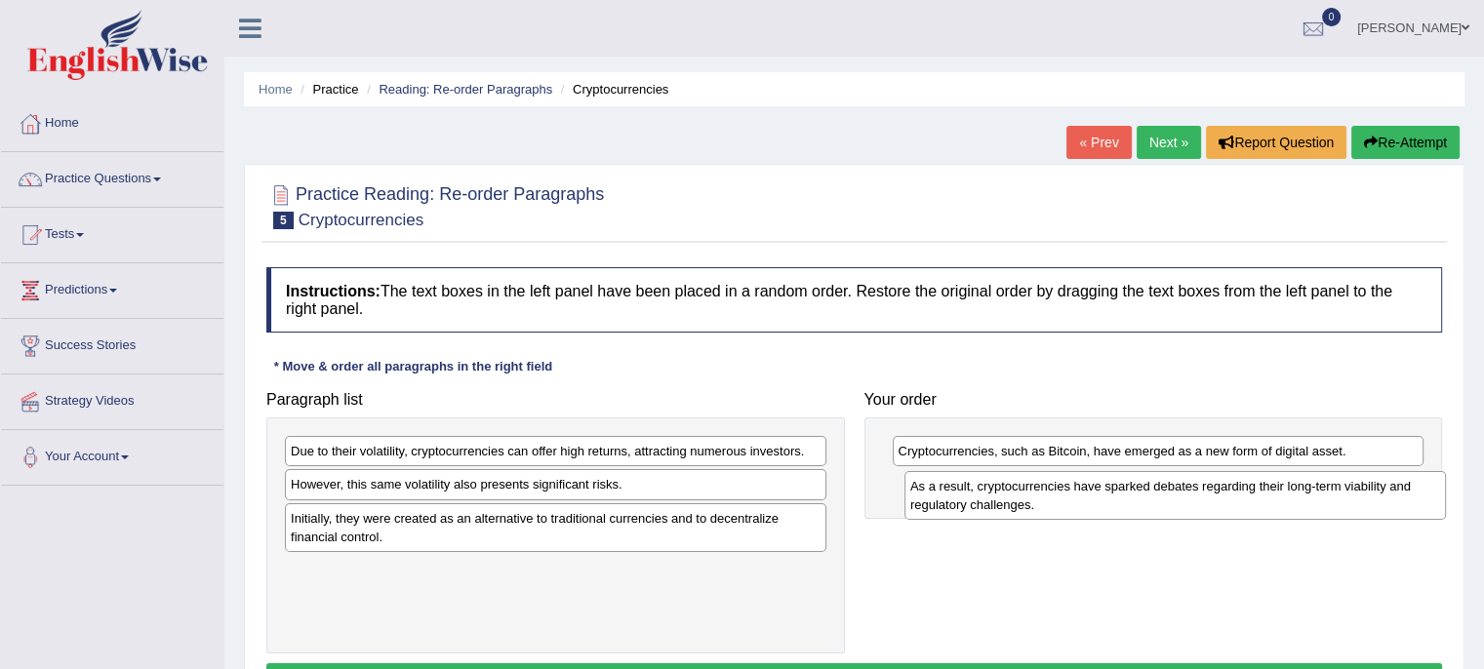
drag, startPoint x: 627, startPoint y: 489, endPoint x: 1247, endPoint y: 491, distance: 619.6
click at [1247, 491] on div "As a result, cryptocurrencies have sparked debates regarding their long-term vi…" at bounding box center [1176, 495] width 542 height 49
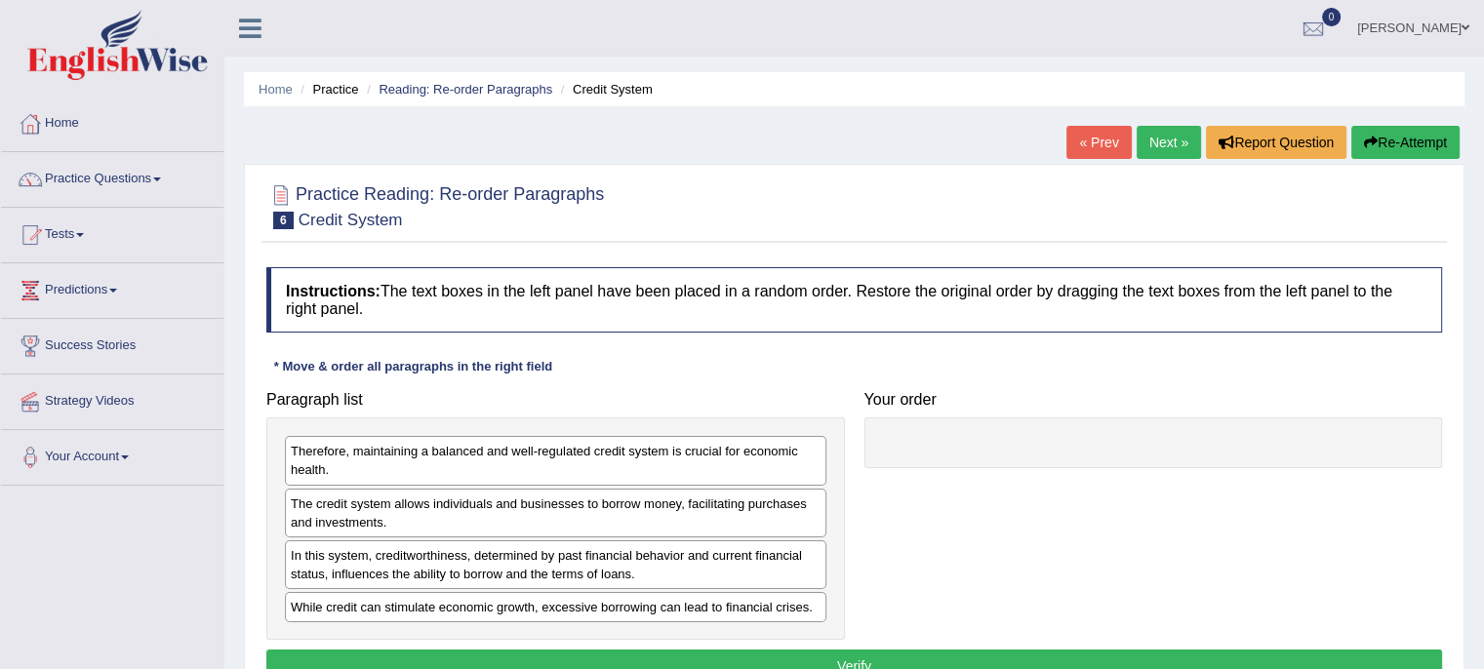
click at [435, 520] on div "The credit system allows individuals and businesses to borrow money, facilitati…" at bounding box center [556, 513] width 542 height 49
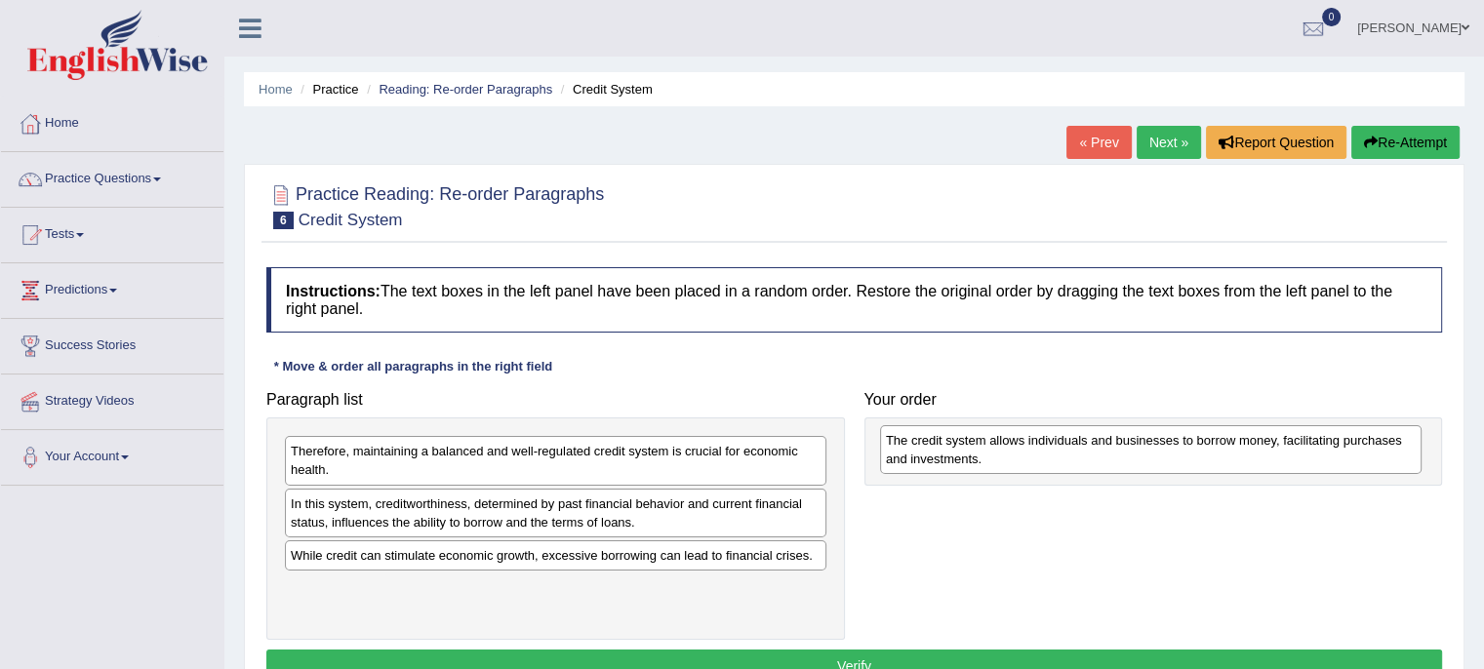
drag, startPoint x: 435, startPoint y: 520, endPoint x: 1029, endPoint y: 457, distance: 597.7
click at [1029, 457] on div "The credit system allows individuals and businesses to borrow money, facilitati…" at bounding box center [1151, 449] width 542 height 49
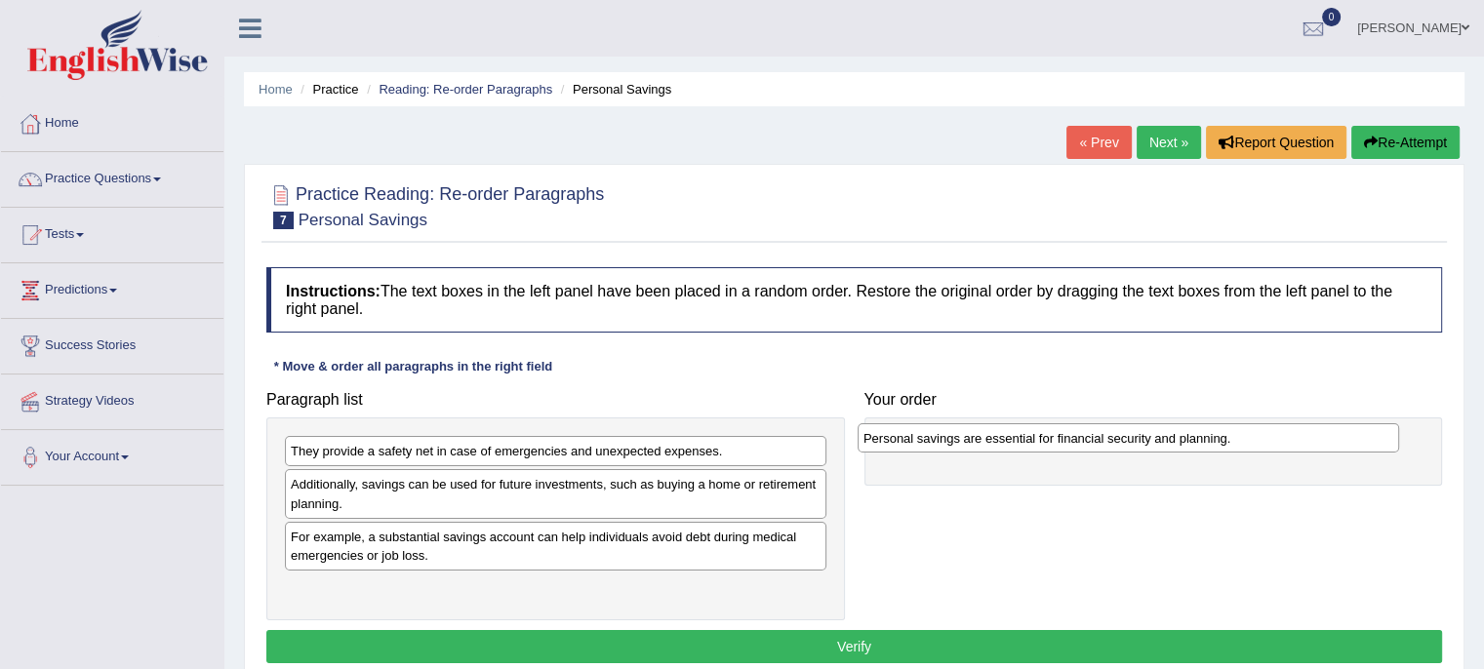
drag, startPoint x: 454, startPoint y: 580, endPoint x: 1032, endPoint y: 433, distance: 596.9
click at [1032, 433] on div "Personal savings are essential for financial security and planning." at bounding box center [1129, 439] width 542 height 30
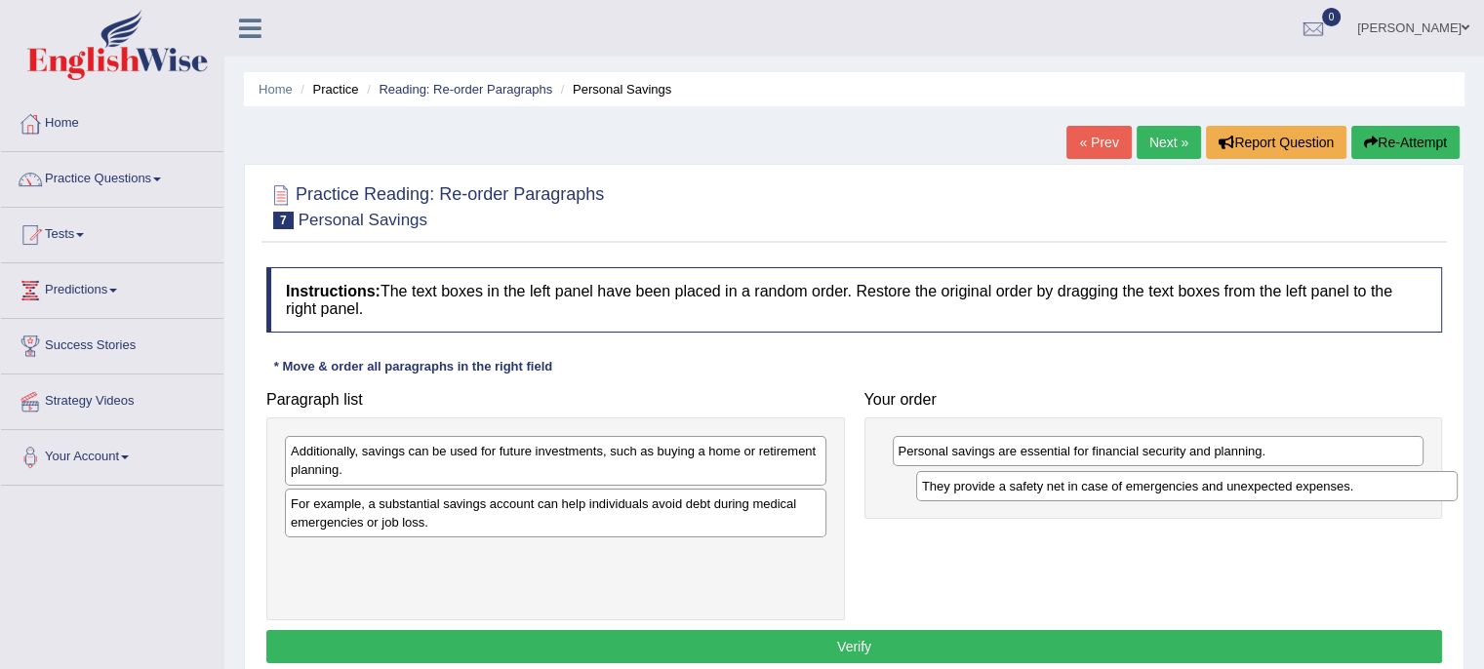
drag, startPoint x: 559, startPoint y: 450, endPoint x: 1187, endPoint y: 482, distance: 628.3
click at [1187, 482] on div "They provide a safety net in case of emergencies and unexpected expenses." at bounding box center [1187, 486] width 542 height 30
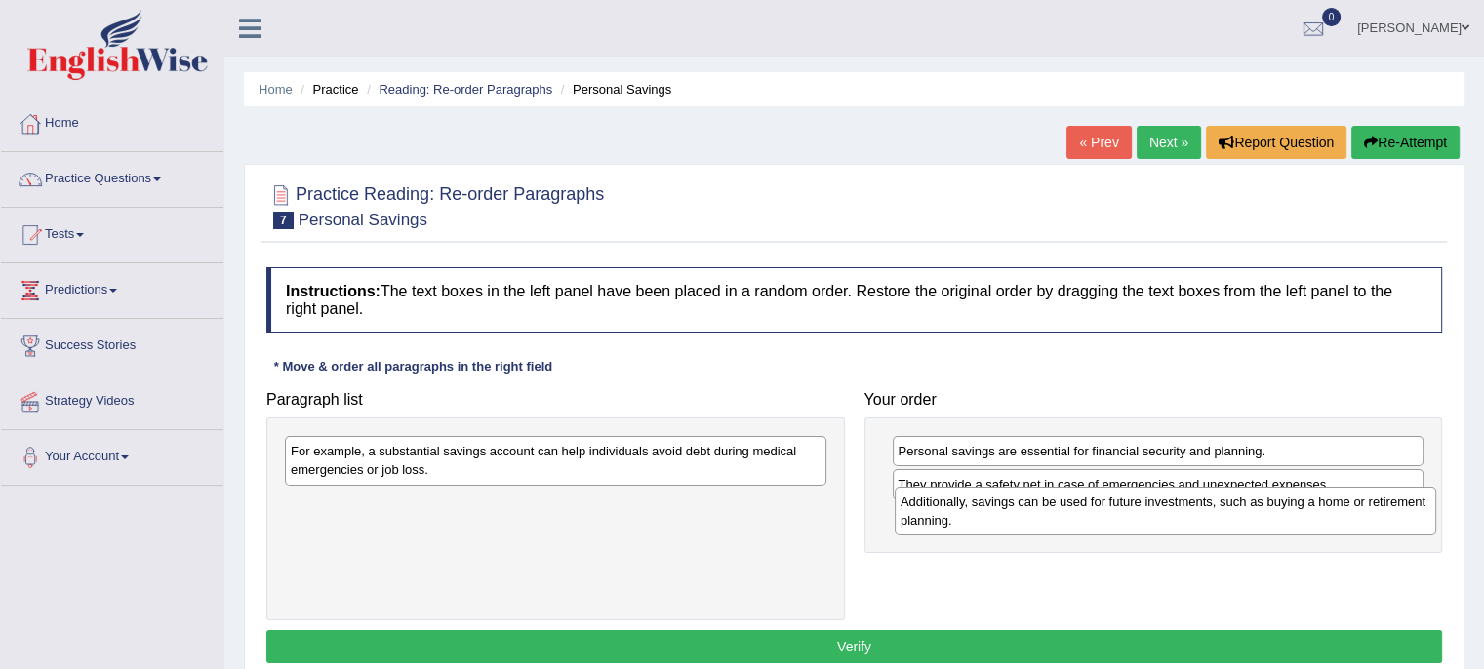
drag, startPoint x: 742, startPoint y: 456, endPoint x: 1354, endPoint y: 506, distance: 614.9
click at [1354, 506] on div "Additionally, savings can be used for future investments, such as buying a home…" at bounding box center [1166, 511] width 542 height 49
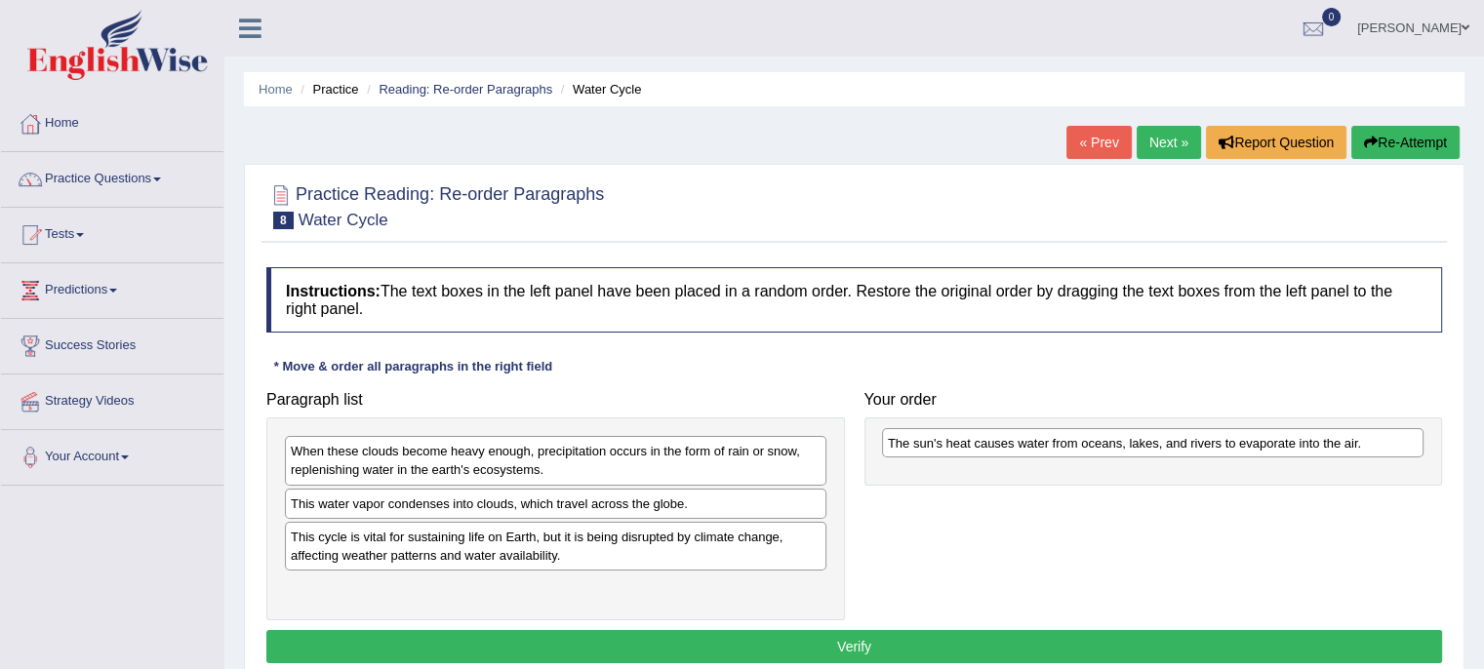
drag, startPoint x: 384, startPoint y: 588, endPoint x: 982, endPoint y: 444, distance: 614.4
click at [982, 444] on div "The sun's heat causes water from oceans, lakes, and rivers to evaporate into th…" at bounding box center [1153, 443] width 542 height 30
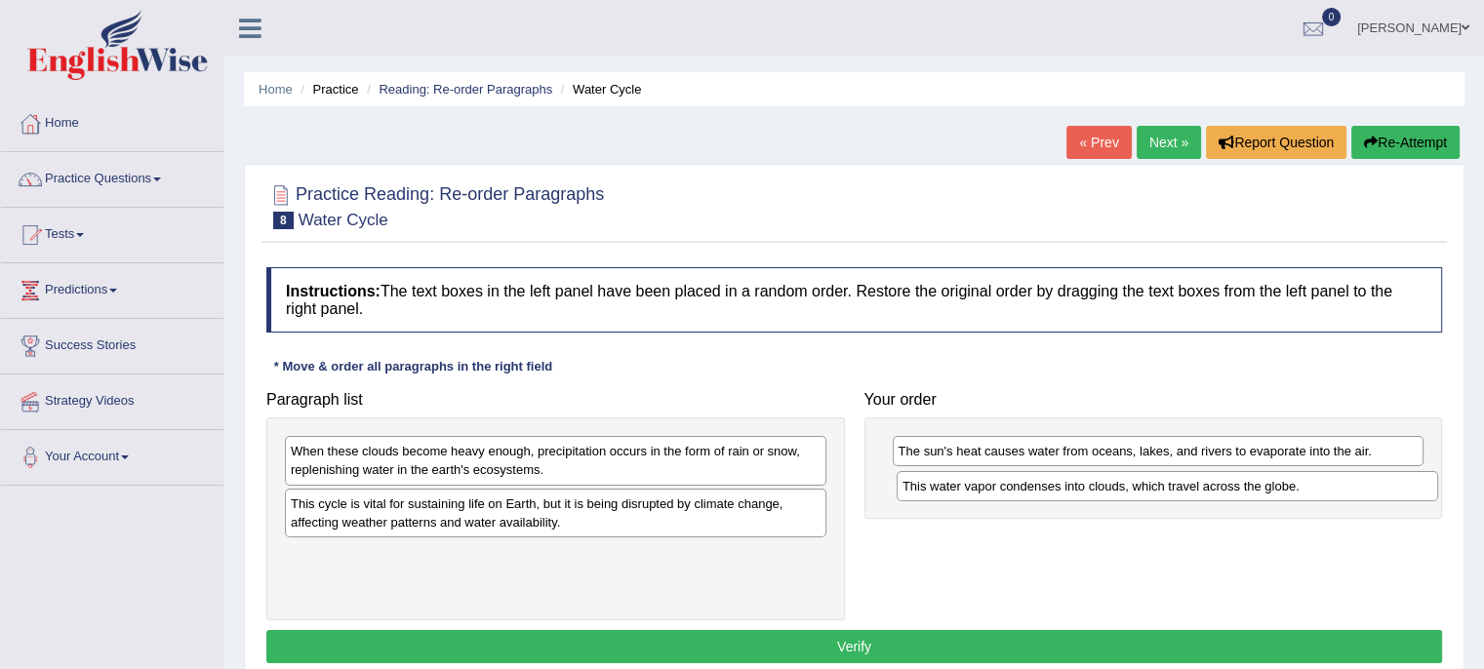
drag, startPoint x: 769, startPoint y: 502, endPoint x: 1381, endPoint y: 485, distance: 612.1
click at [1381, 485] on div "This water vapor condenses into clouds, which travel across the globe." at bounding box center [1168, 486] width 542 height 30
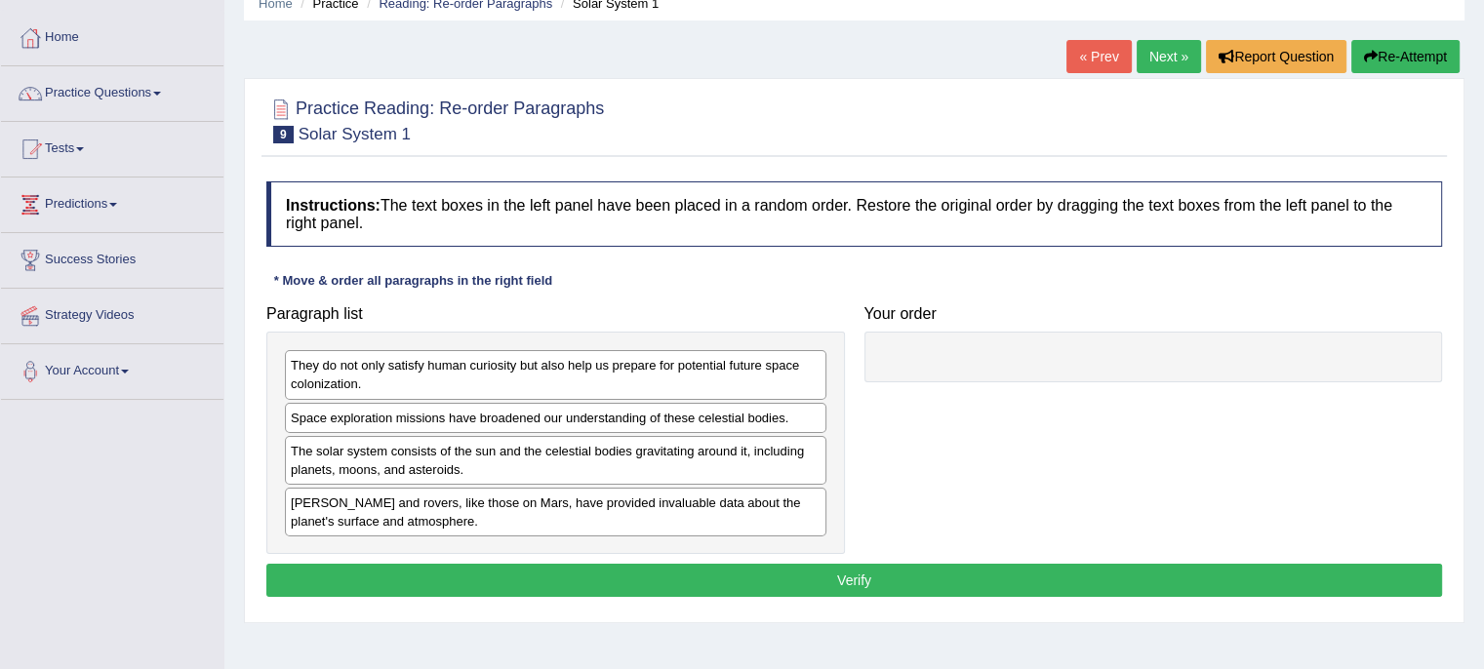
scroll to position [86, 0]
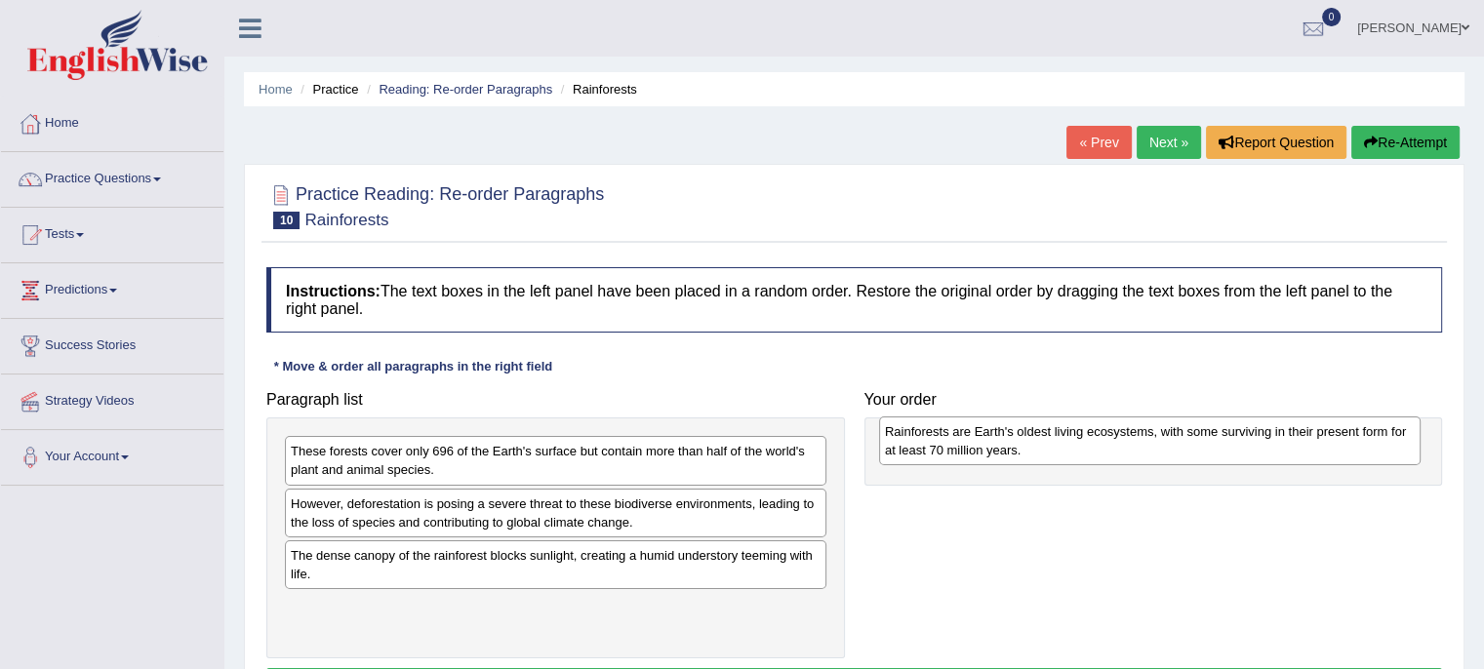
drag, startPoint x: 365, startPoint y: 565, endPoint x: 959, endPoint y: 444, distance: 606.5
click at [959, 444] on div "Rainforests are Earth's oldest living ecosystems, with some surviving in their …" at bounding box center [1150, 441] width 542 height 49
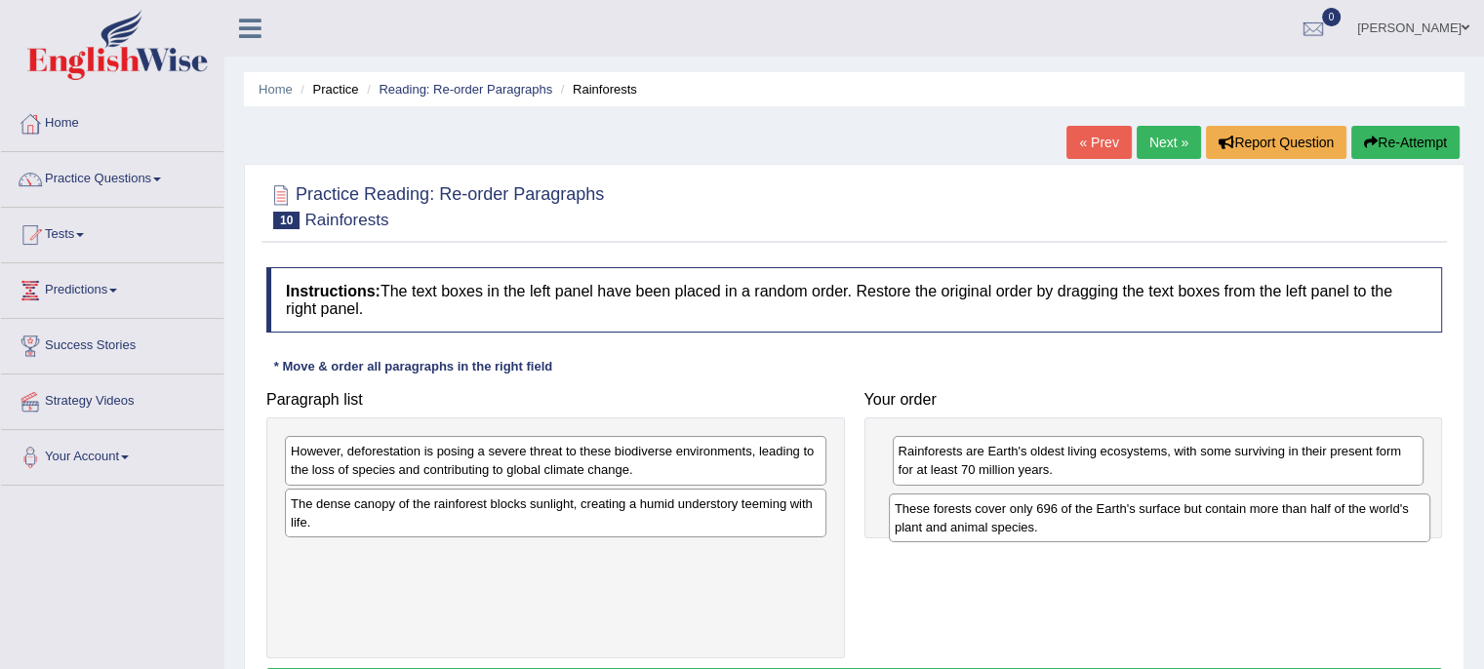
drag, startPoint x: 710, startPoint y: 450, endPoint x: 1314, endPoint y: 507, distance: 606.8
click at [1314, 507] on div "These forests cover only 696 of the Earth's surface but contain more than half …" at bounding box center [1160, 518] width 542 height 49
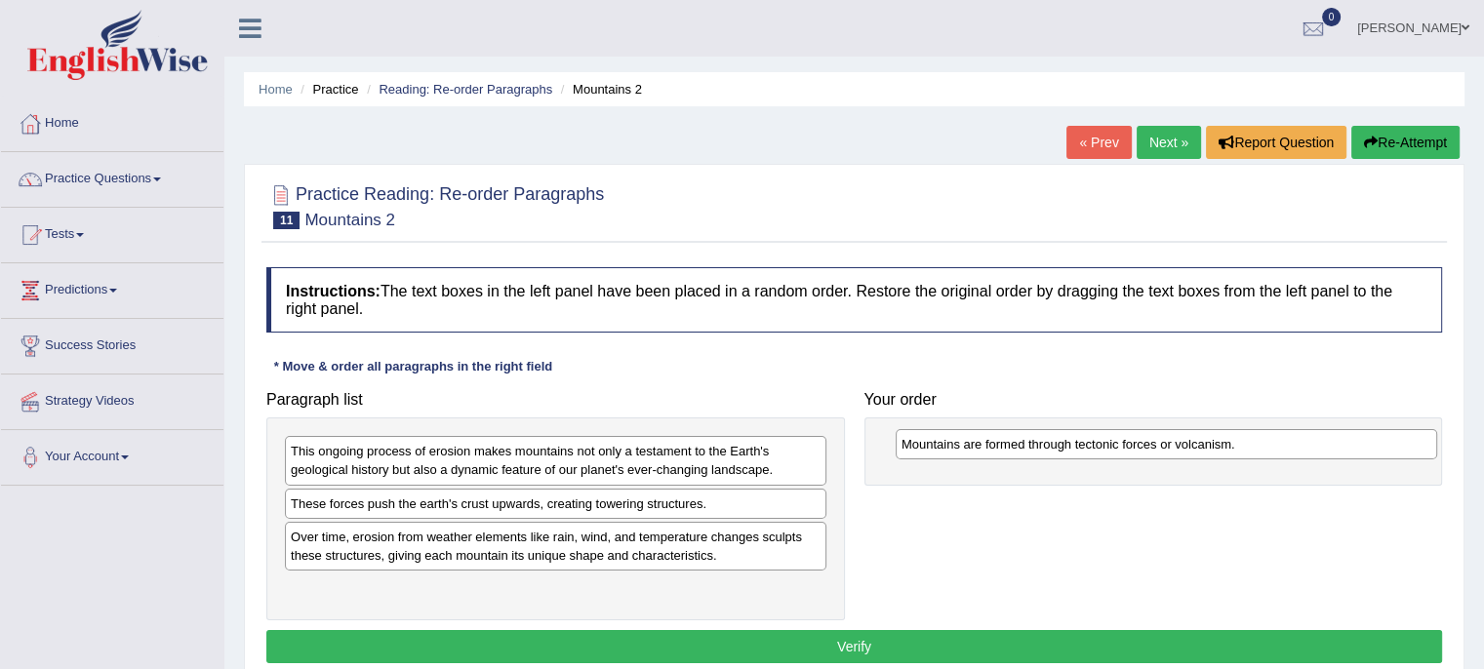
drag, startPoint x: 412, startPoint y: 443, endPoint x: 1018, endPoint y: 436, distance: 606.0
click at [1018, 436] on div "Mountains are formed through tectonic forces or volcanism." at bounding box center [1167, 444] width 542 height 30
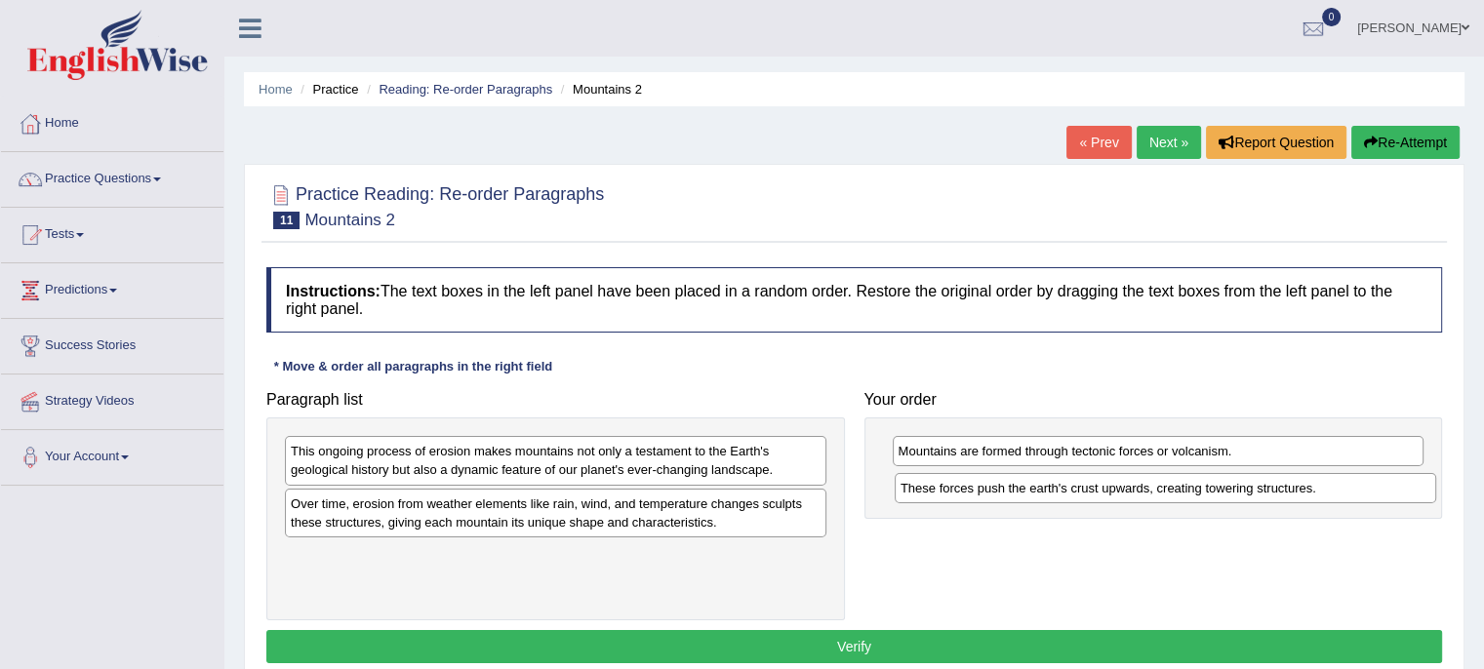
drag, startPoint x: 622, startPoint y: 504, endPoint x: 1230, endPoint y: 489, distance: 608.1
click at [1230, 489] on div "These forces push the earth's crust upwards, creating towering structures." at bounding box center [1166, 488] width 542 height 30
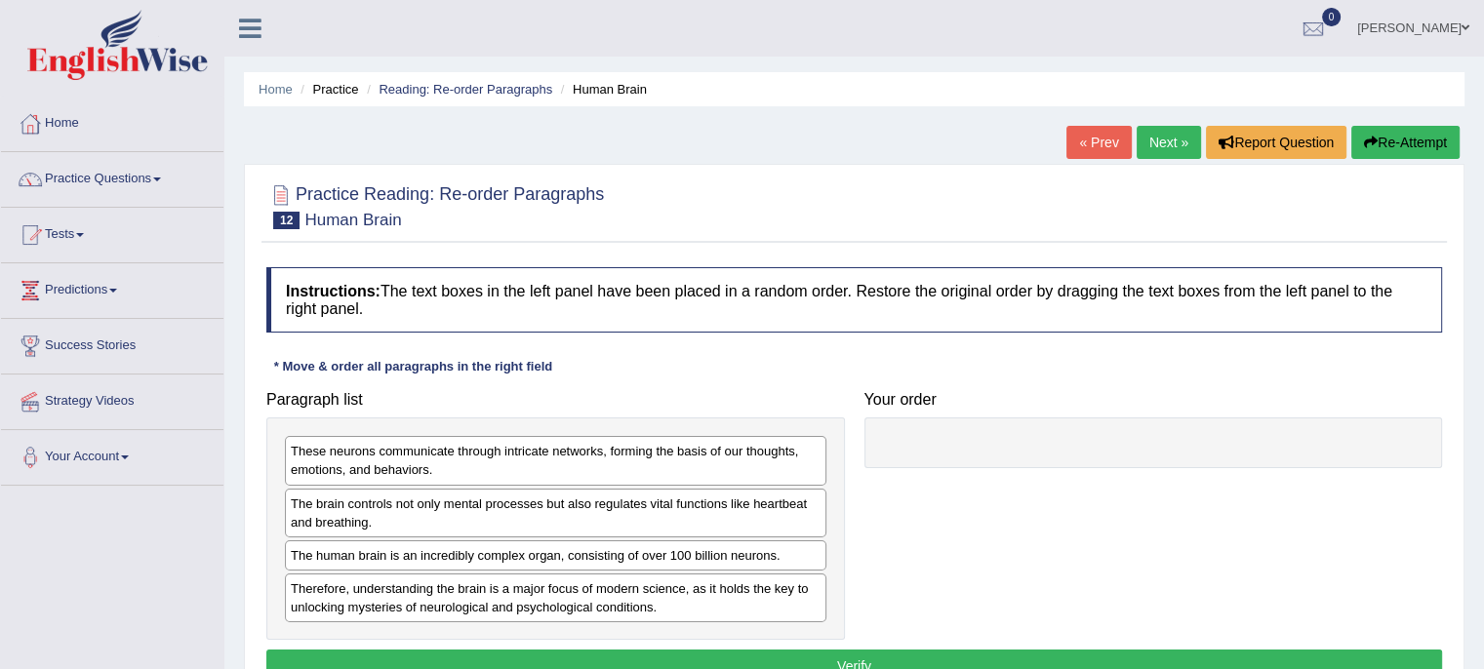
click at [1093, 138] on link "« Prev" at bounding box center [1099, 142] width 64 height 33
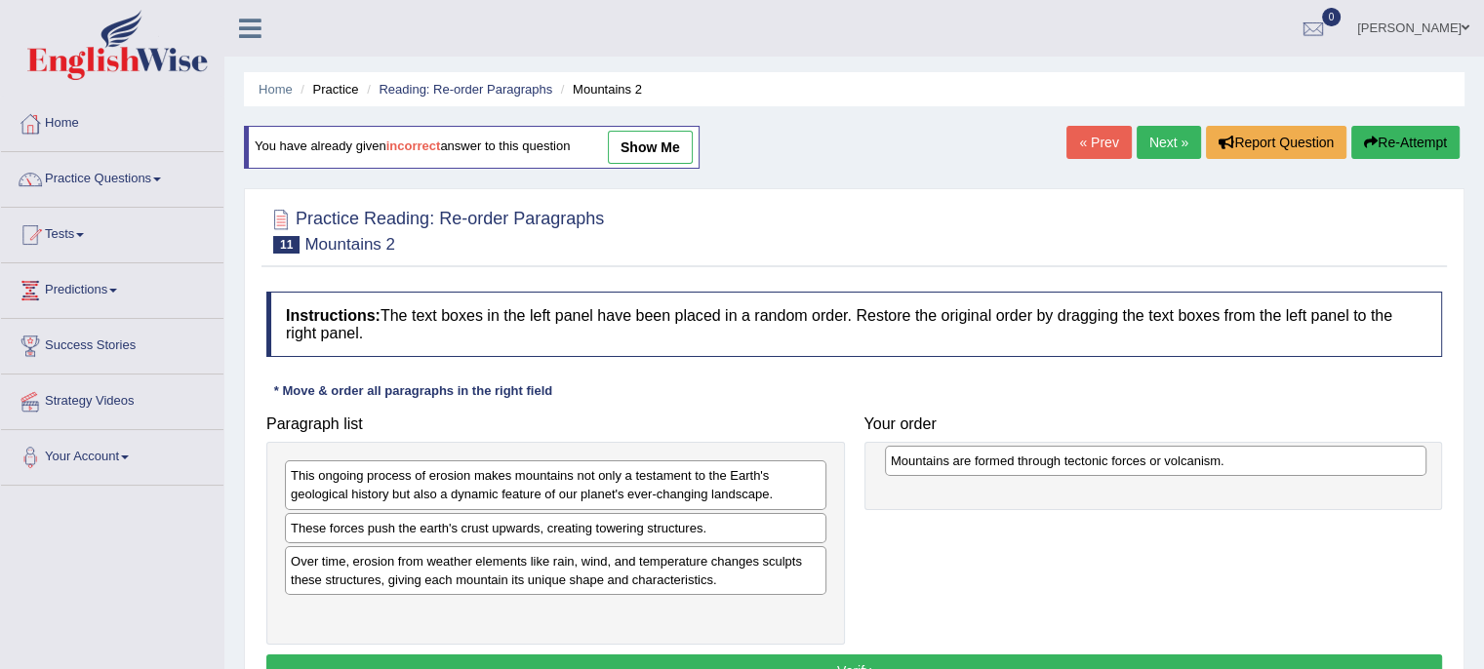
drag, startPoint x: 472, startPoint y: 475, endPoint x: 1071, endPoint y: 461, distance: 599.3
click at [1071, 461] on div "Mountains are formed through tectonic forces or volcanism." at bounding box center [1156, 461] width 542 height 30
click at [610, 485] on div "This ongoing process of erosion makes mountains not only a testament to the Ear…" at bounding box center [556, 485] width 542 height 49
drag, startPoint x: 424, startPoint y: 472, endPoint x: 1007, endPoint y: 462, distance: 582.7
click at [1007, 462] on div "Mountains are formed through tectonic forces or volcanism." at bounding box center [1135, 464] width 542 height 30
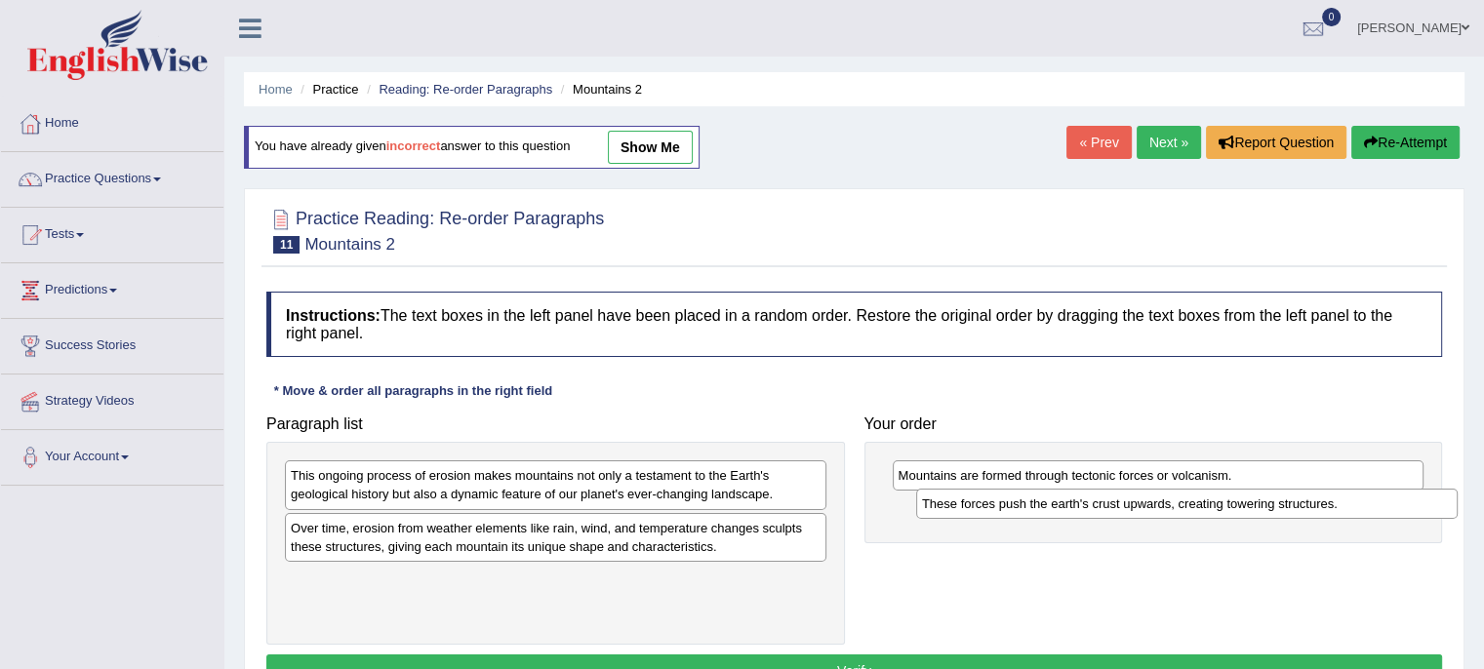
drag, startPoint x: 628, startPoint y: 530, endPoint x: 1257, endPoint y: 507, distance: 628.8
click at [1257, 507] on div "These forces push the earth's crust upwards, creating towering structures." at bounding box center [1187, 504] width 542 height 30
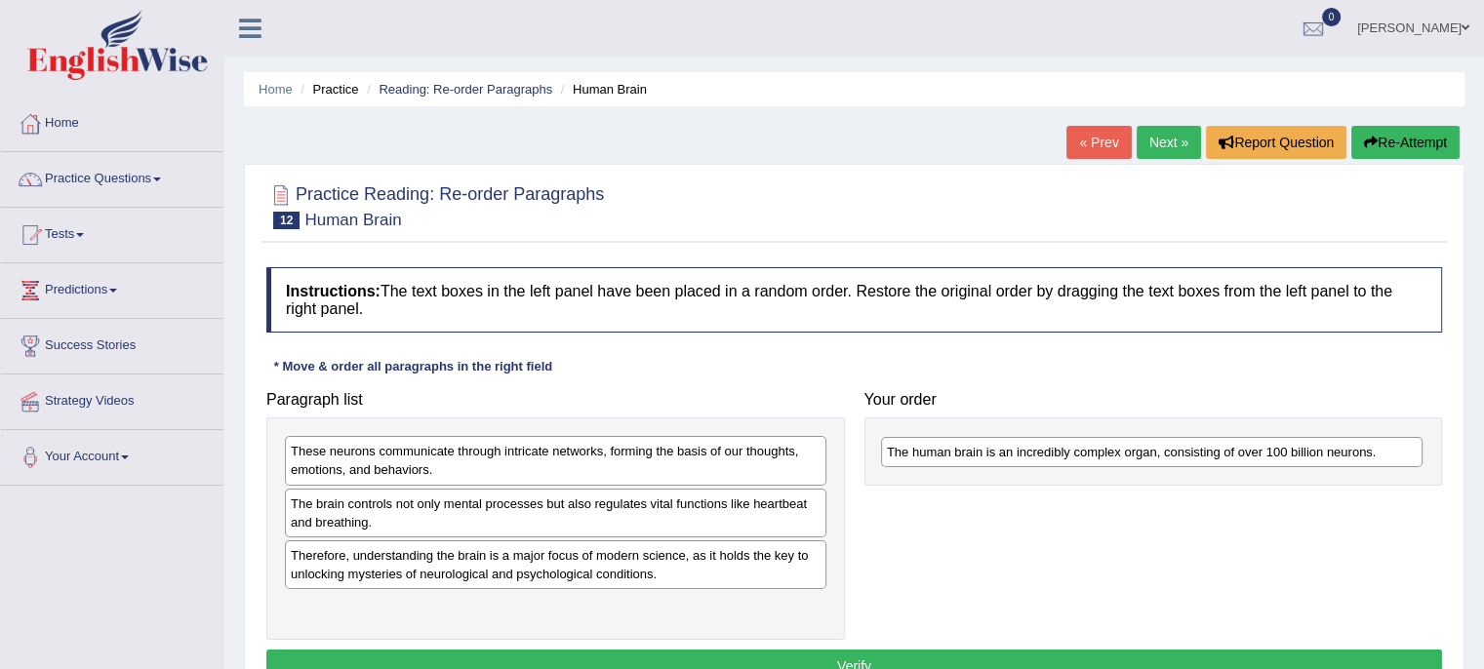
drag, startPoint x: 386, startPoint y: 555, endPoint x: 982, endPoint y: 448, distance: 604.9
click at [982, 448] on div "The human brain is an incredibly complex organ, consisting of over 100 billion …" at bounding box center [1152, 452] width 542 height 30
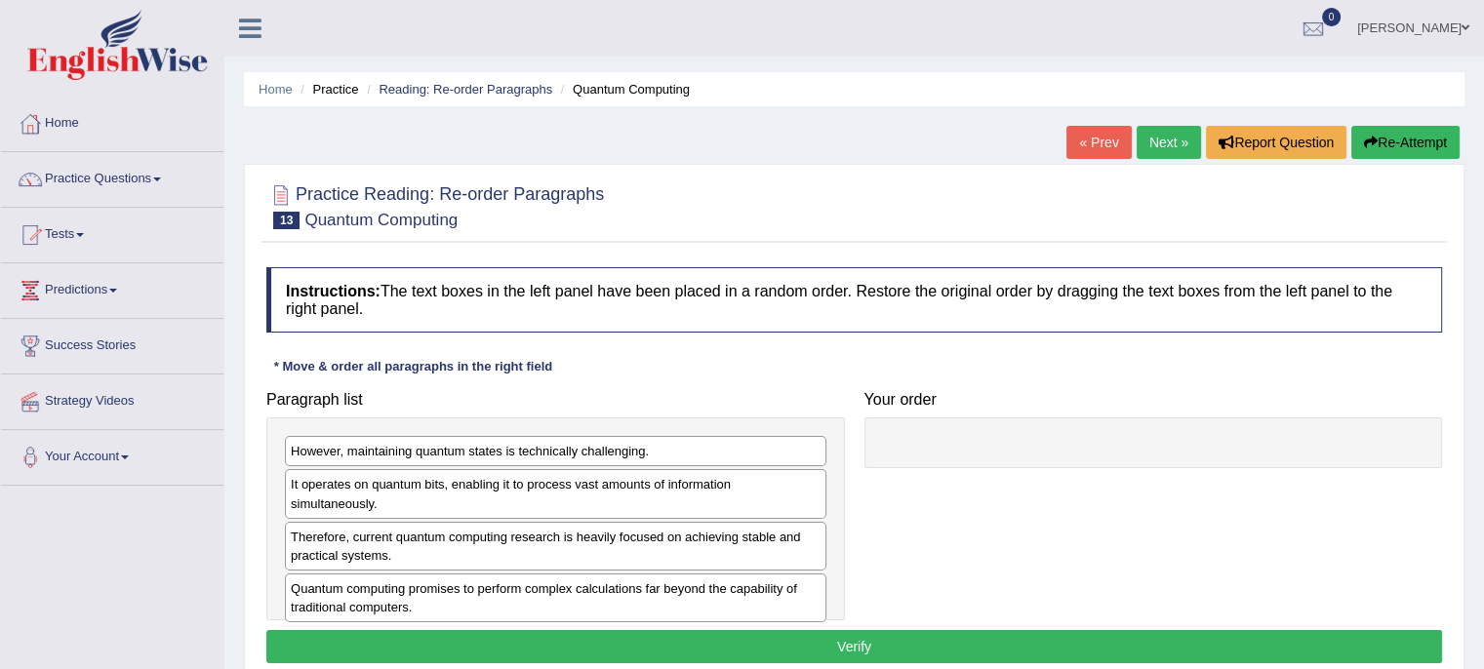
click at [378, 582] on div "Quantum computing promises to perform complex calculations far beyond the capab…" at bounding box center [556, 598] width 542 height 49
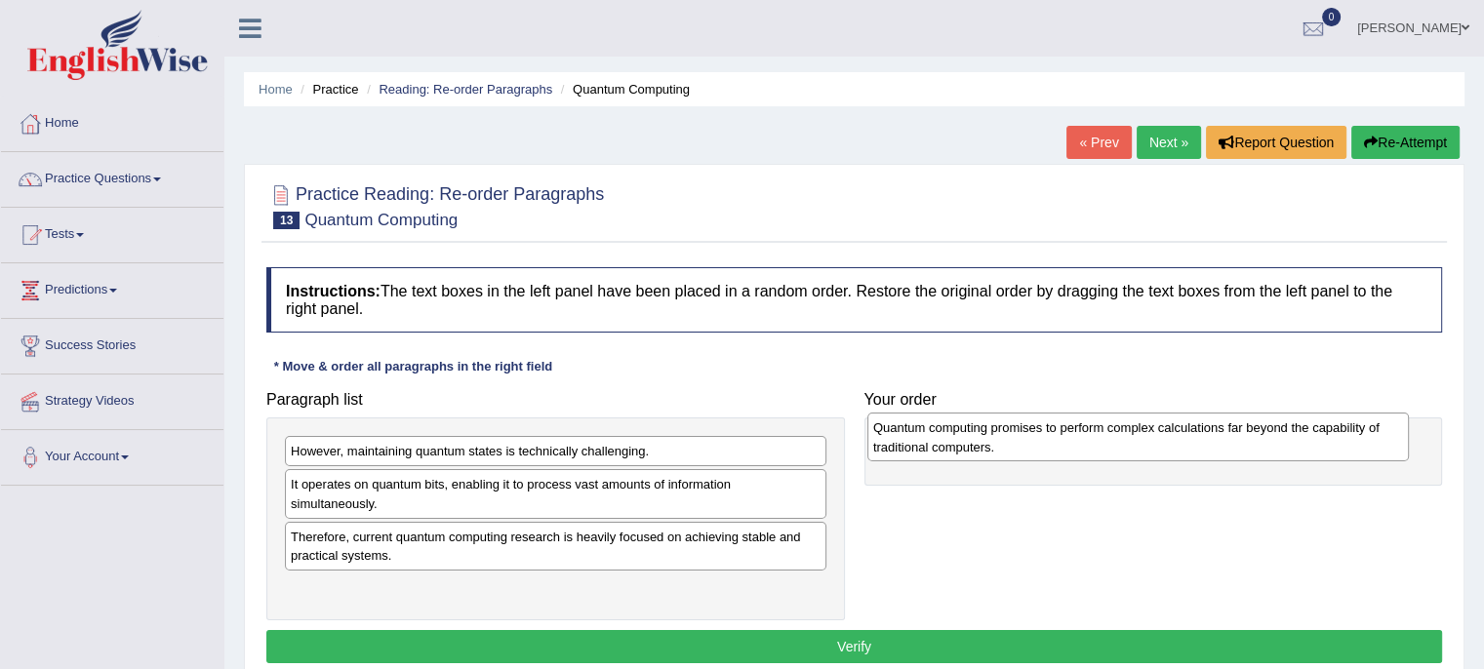
drag, startPoint x: 378, startPoint y: 582, endPoint x: 962, endPoint y: 436, distance: 602.3
click at [962, 436] on div "Quantum computing promises to perform complex calculations far beyond the capab…" at bounding box center [1139, 437] width 542 height 49
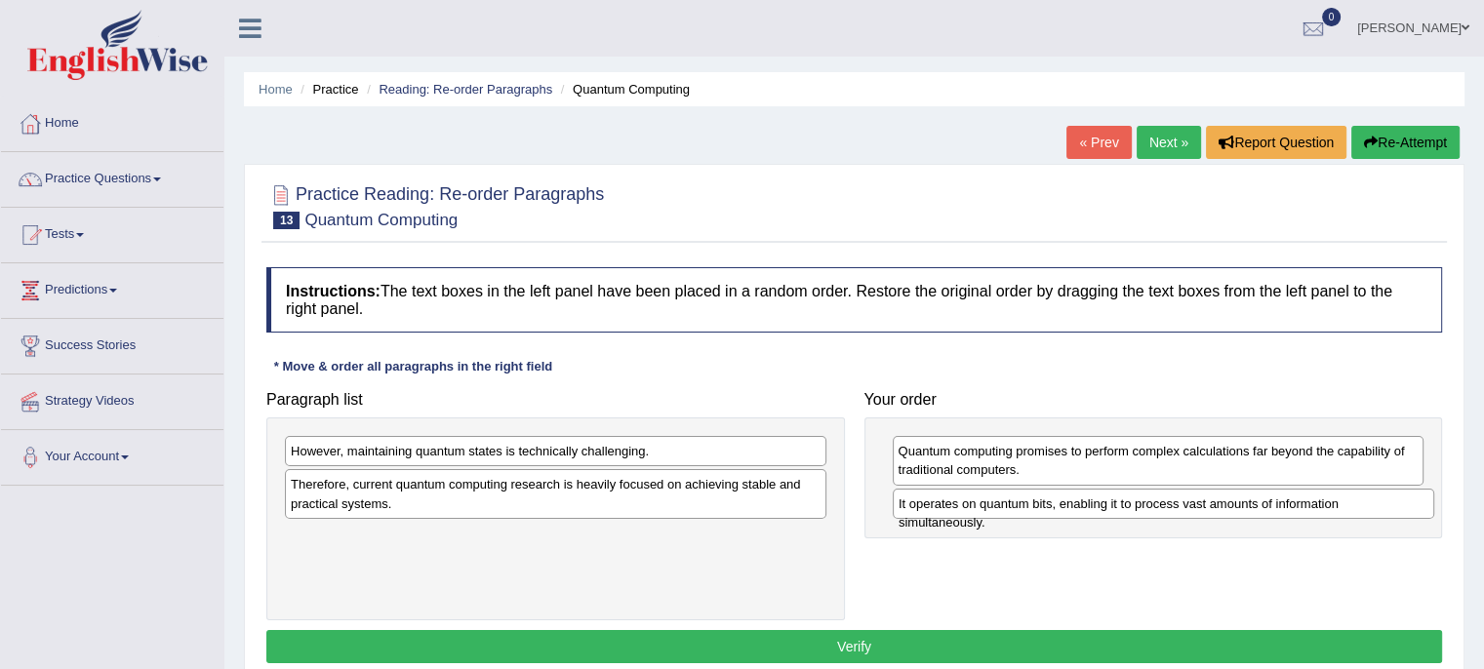
drag, startPoint x: 707, startPoint y: 483, endPoint x: 1315, endPoint y: 503, distance: 608.2
click at [1315, 503] on div "It operates on quantum bits, enabling it to process vast amounts of information…" at bounding box center [1164, 504] width 542 height 30
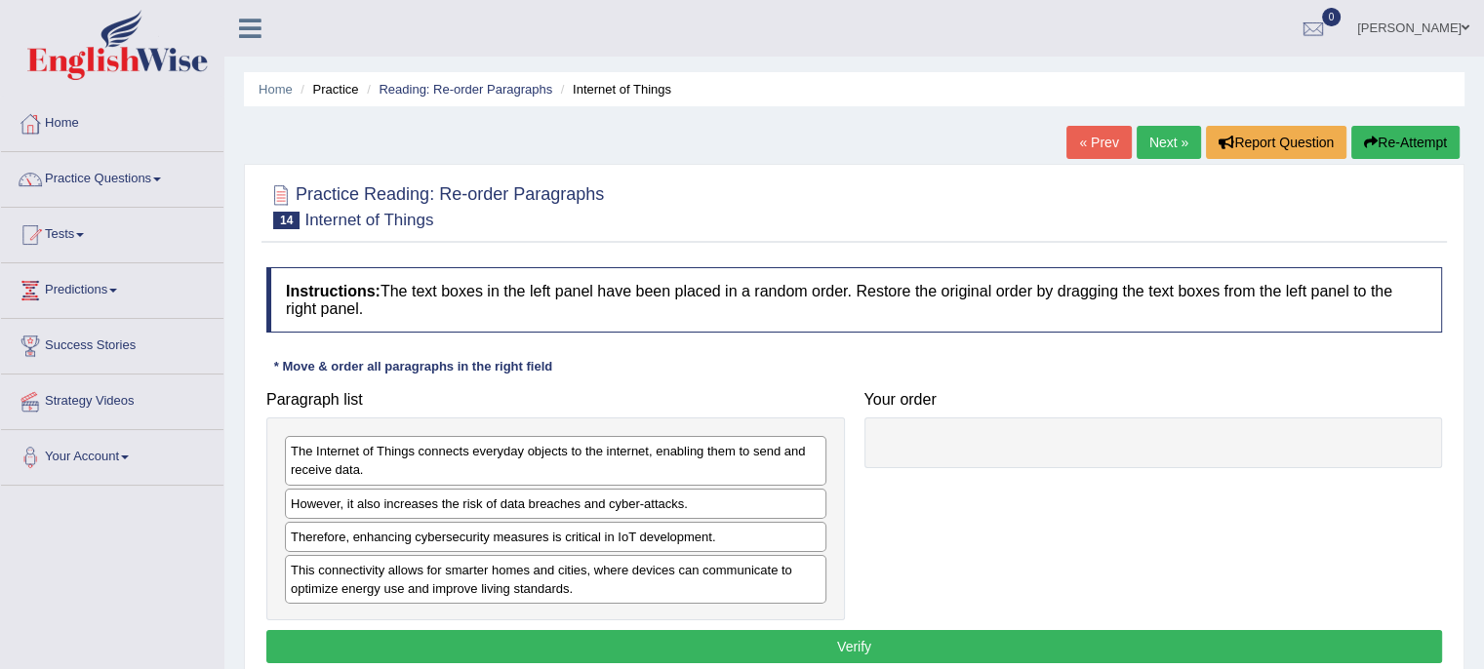
click at [478, 459] on div "The Internet of Things connects everyday objects to the internet, enabling them…" at bounding box center [556, 460] width 542 height 49
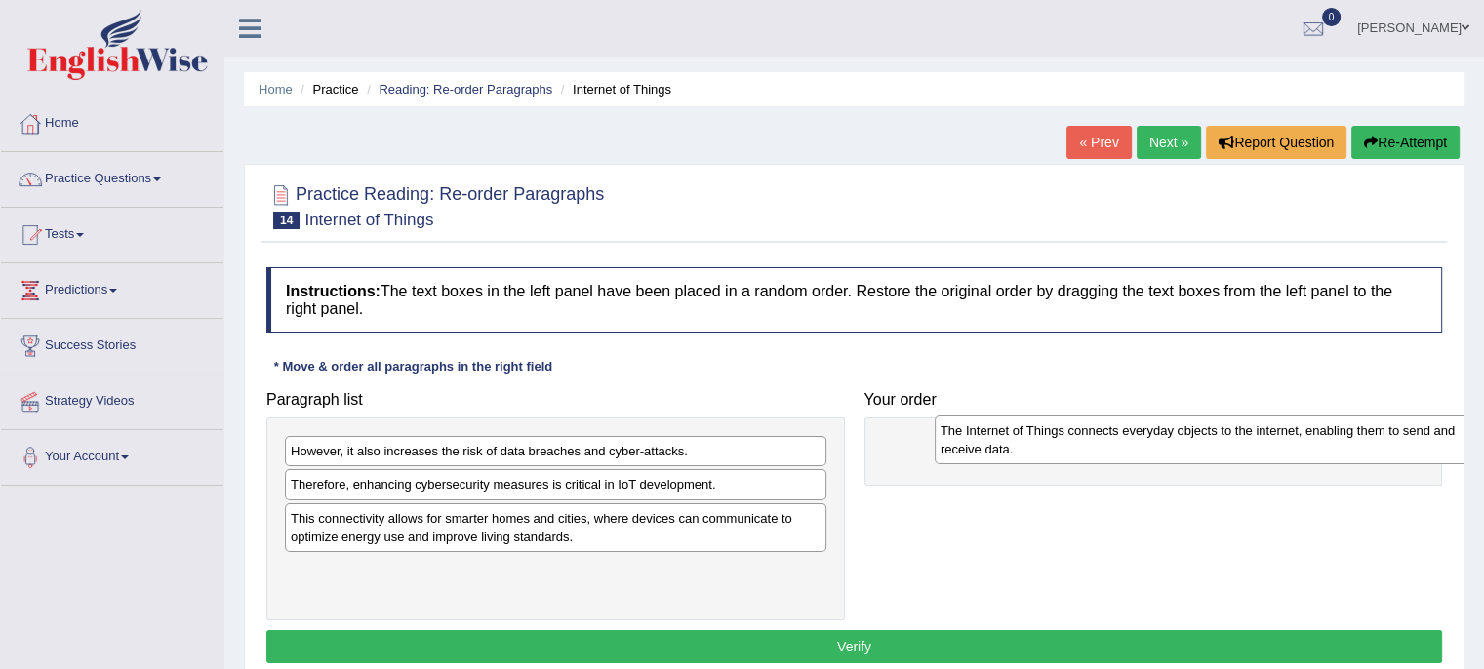
drag, startPoint x: 530, startPoint y: 458, endPoint x: 1126, endPoint y: 434, distance: 596.7
click at [1126, 434] on div "The Internet of Things connects everyday objects to the internet, enabling them…" at bounding box center [1206, 440] width 542 height 49
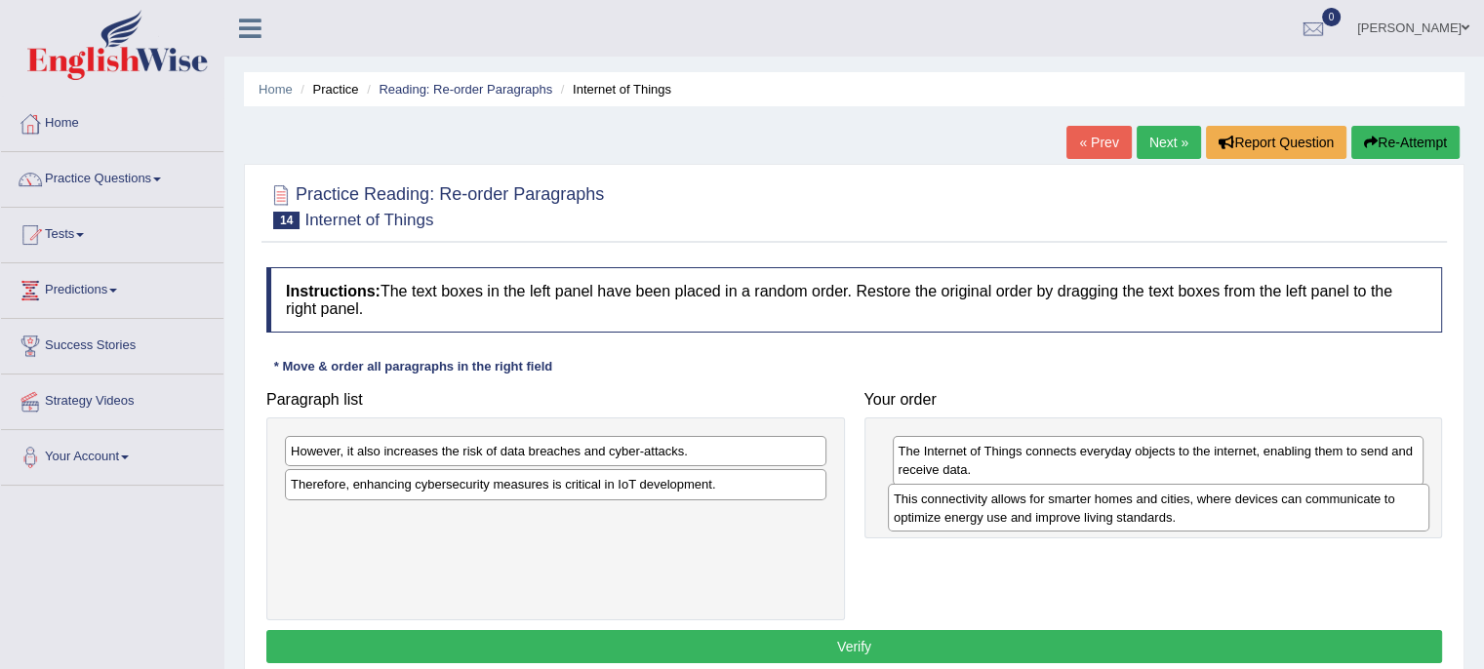
drag, startPoint x: 586, startPoint y: 527, endPoint x: 1191, endPoint y: 505, distance: 604.4
click at [1191, 505] on div "This connectivity allows for smarter homes and cities, where devices can commun…" at bounding box center [1159, 508] width 542 height 49
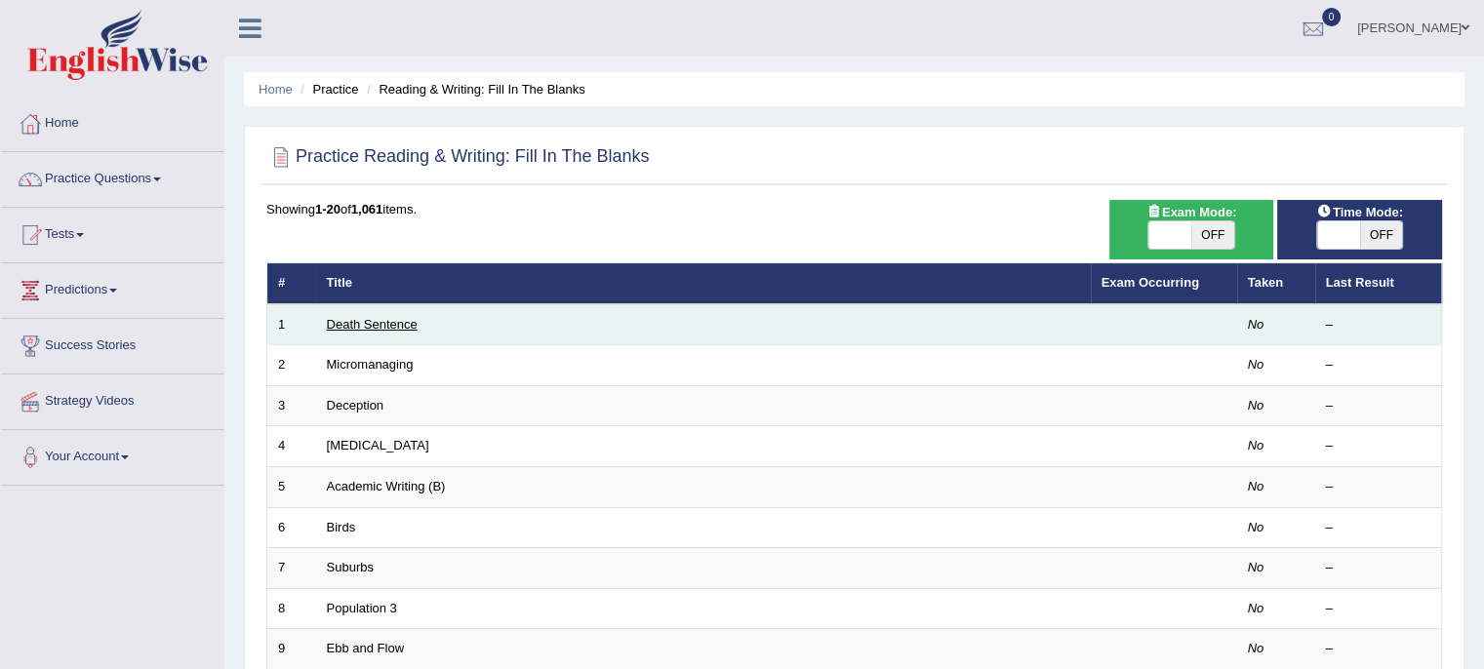
click at [401, 329] on link "Death Sentence" at bounding box center [372, 324] width 91 height 15
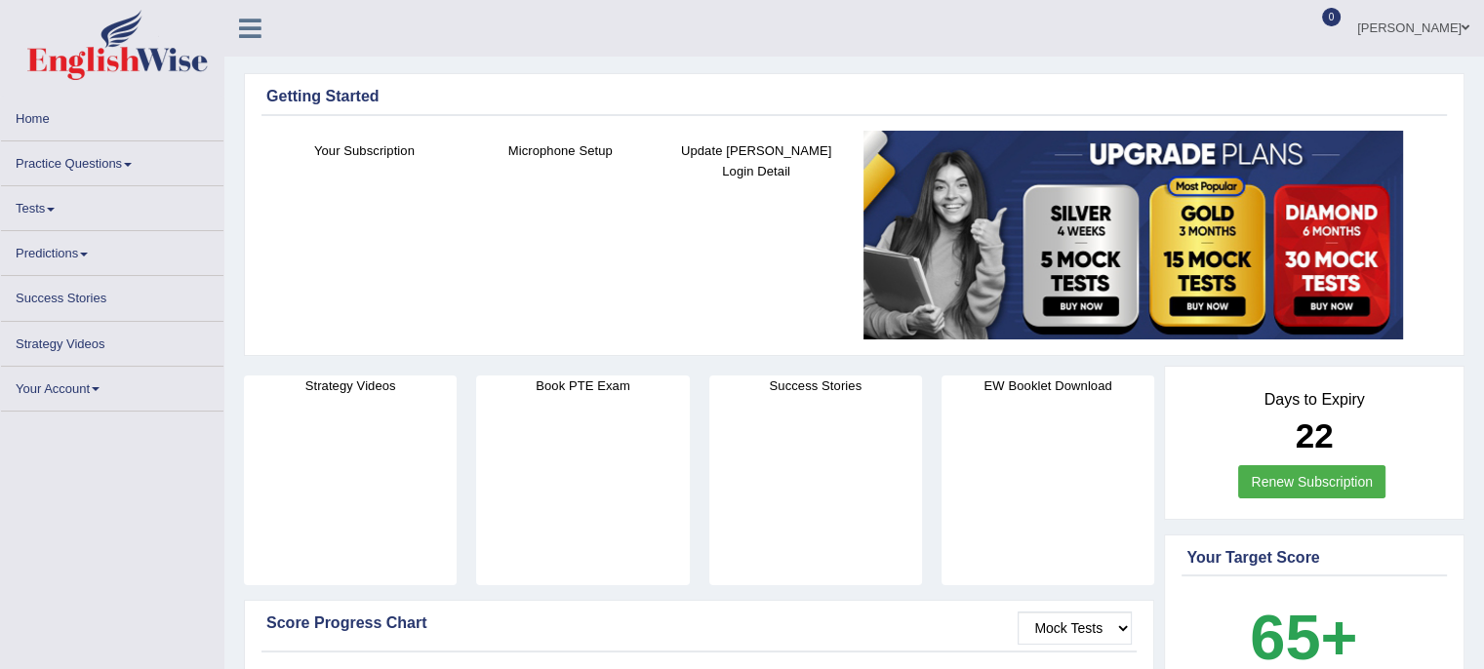
click at [47, 209] on link "Tests" at bounding box center [112, 205] width 222 height 38
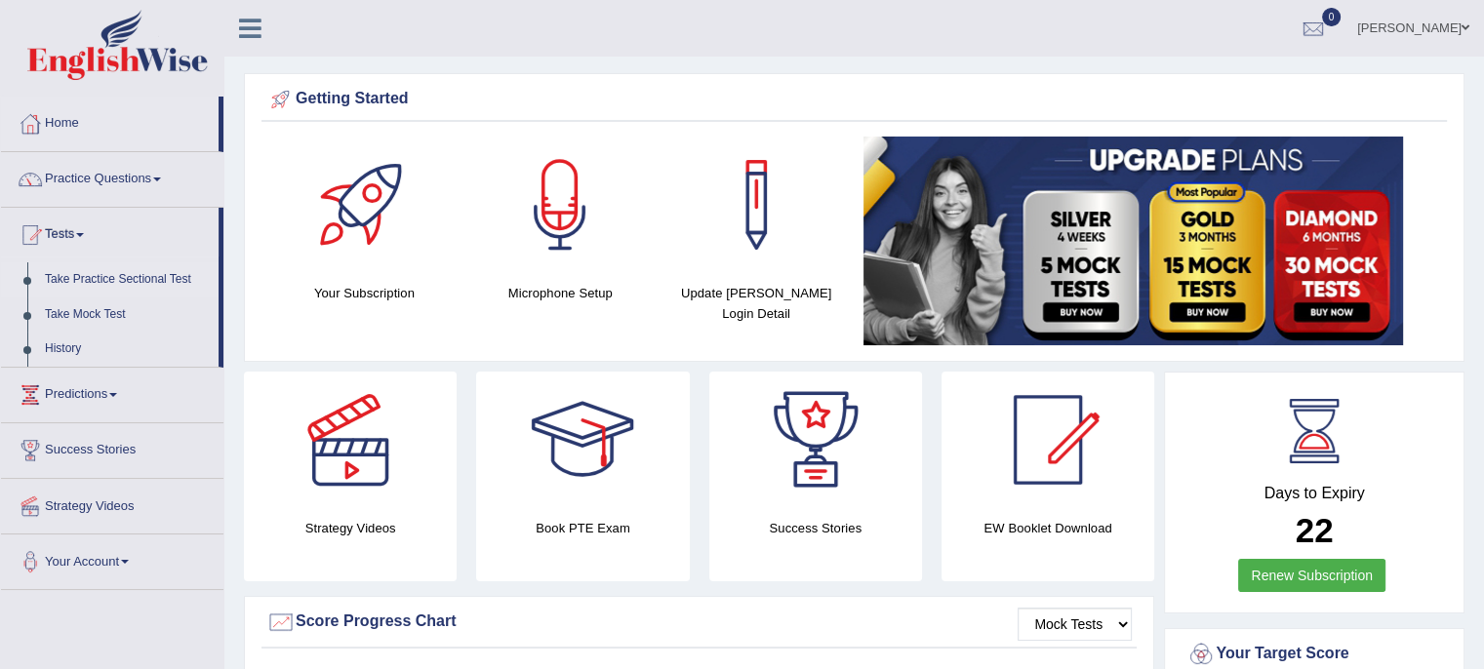
click at [84, 277] on link "Take Practice Sectional Test" at bounding box center [127, 279] width 182 height 35
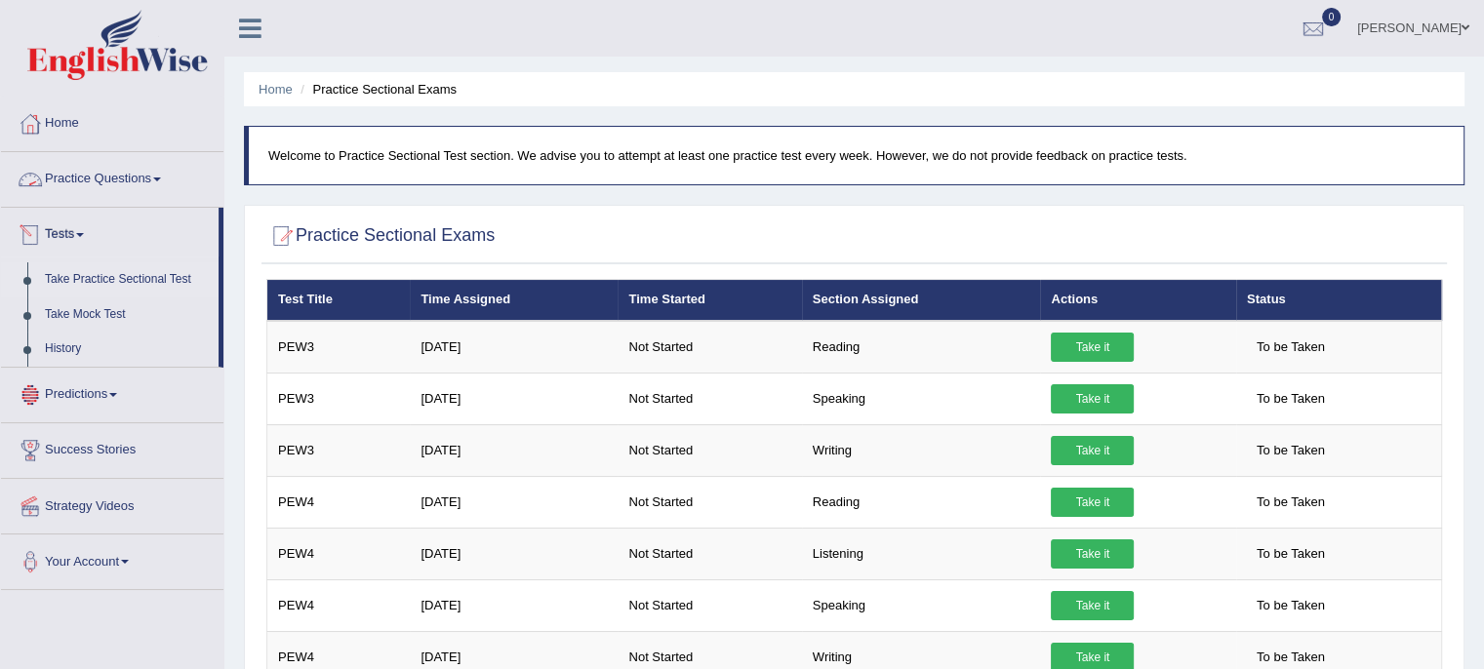
click at [116, 171] on link "Practice Questions" at bounding box center [112, 176] width 222 height 49
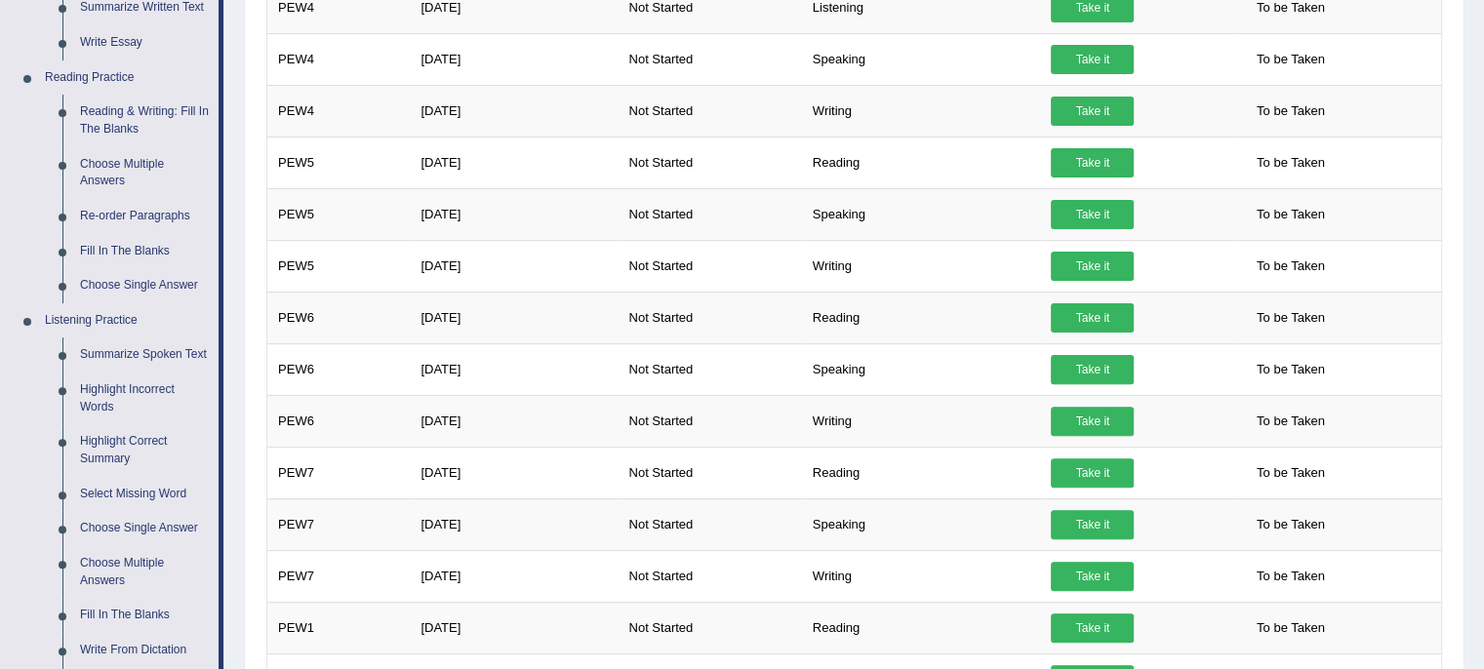
scroll to position [530, 0]
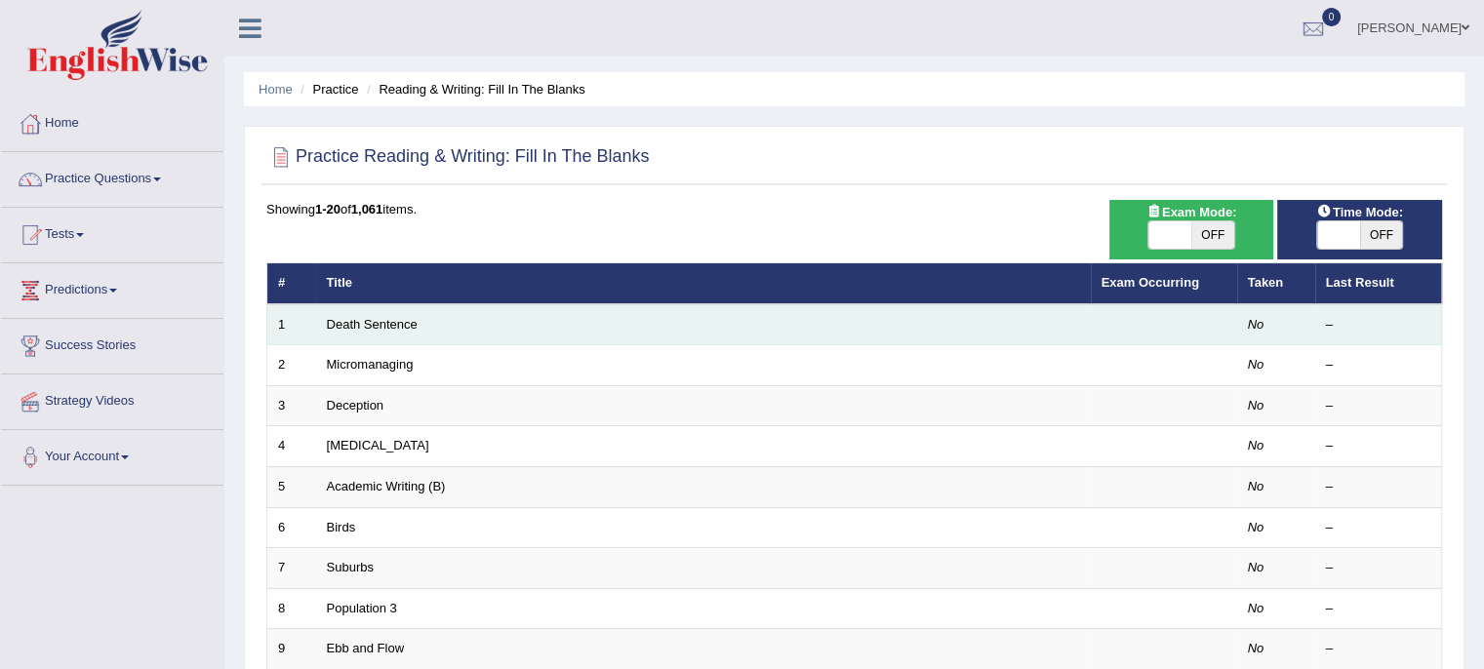
click at [747, 326] on td "Death Sentence" at bounding box center [703, 324] width 775 height 41
click at [400, 319] on link "Death Sentence" at bounding box center [372, 324] width 91 height 15
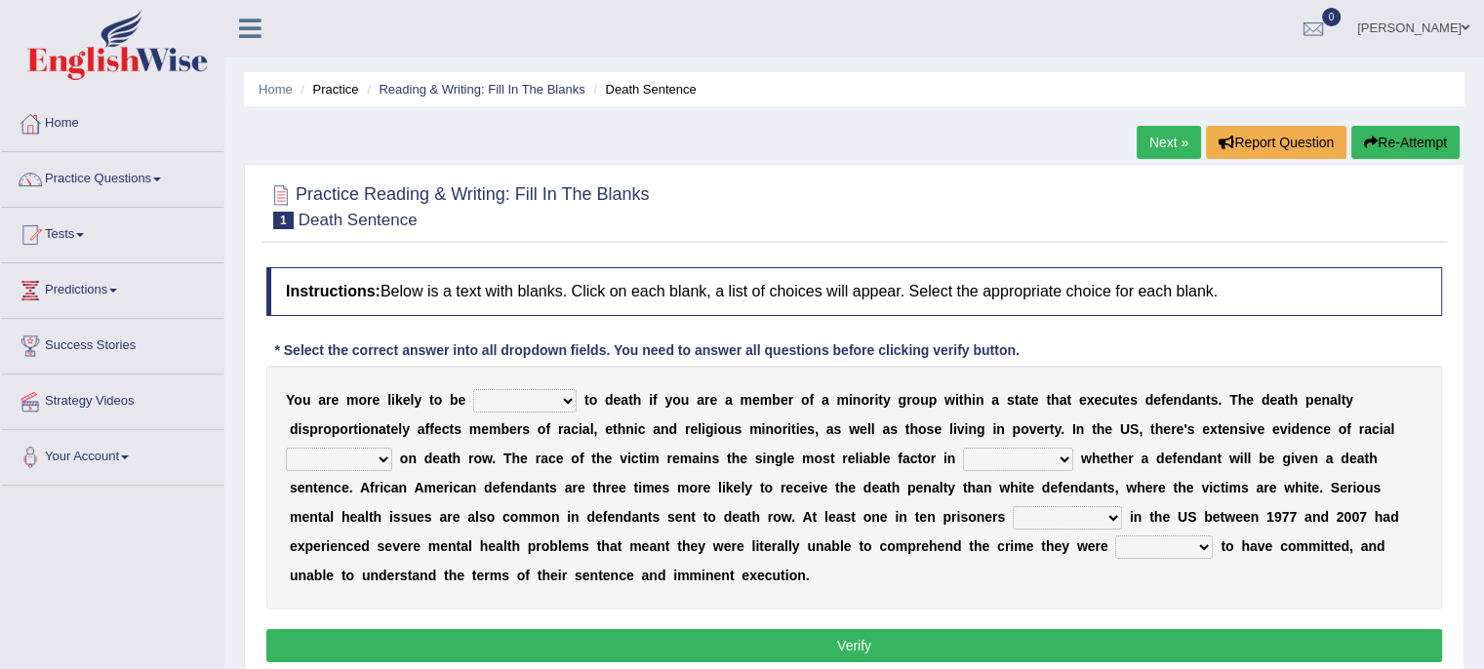
click at [549, 383] on div "Y o u a r e m o r e l i k e l y t o b e penalized blamed complained sentenced t…" at bounding box center [854, 488] width 1176 height 244
click at [556, 399] on select "penalized blamed complained sentenced" at bounding box center [524, 400] width 103 height 23
select select "penalized"
click at [473, 389] on select "penalized blamed complained sentenced" at bounding box center [524, 400] width 103 height 23
click at [383, 462] on select "bias equality appearance background" at bounding box center [339, 459] width 106 height 23
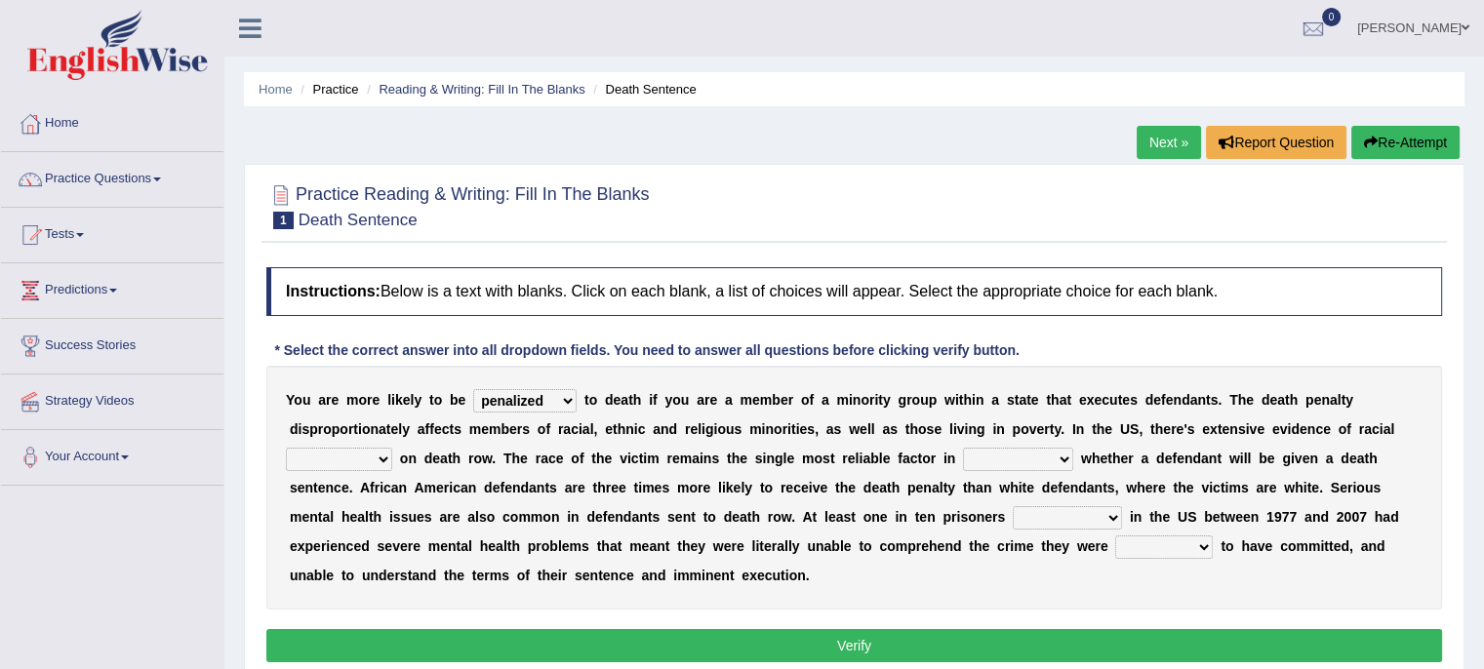
select select "bias"
click at [286, 448] on select "bias equality appearance background" at bounding box center [339, 459] width 106 height 23
click at [1060, 464] on select "determining adjoining undermining examining" at bounding box center [1018, 459] width 110 height 23
select select "determining"
click at [963, 448] on select "determining adjoining undermining examining" at bounding box center [1018, 459] width 110 height 23
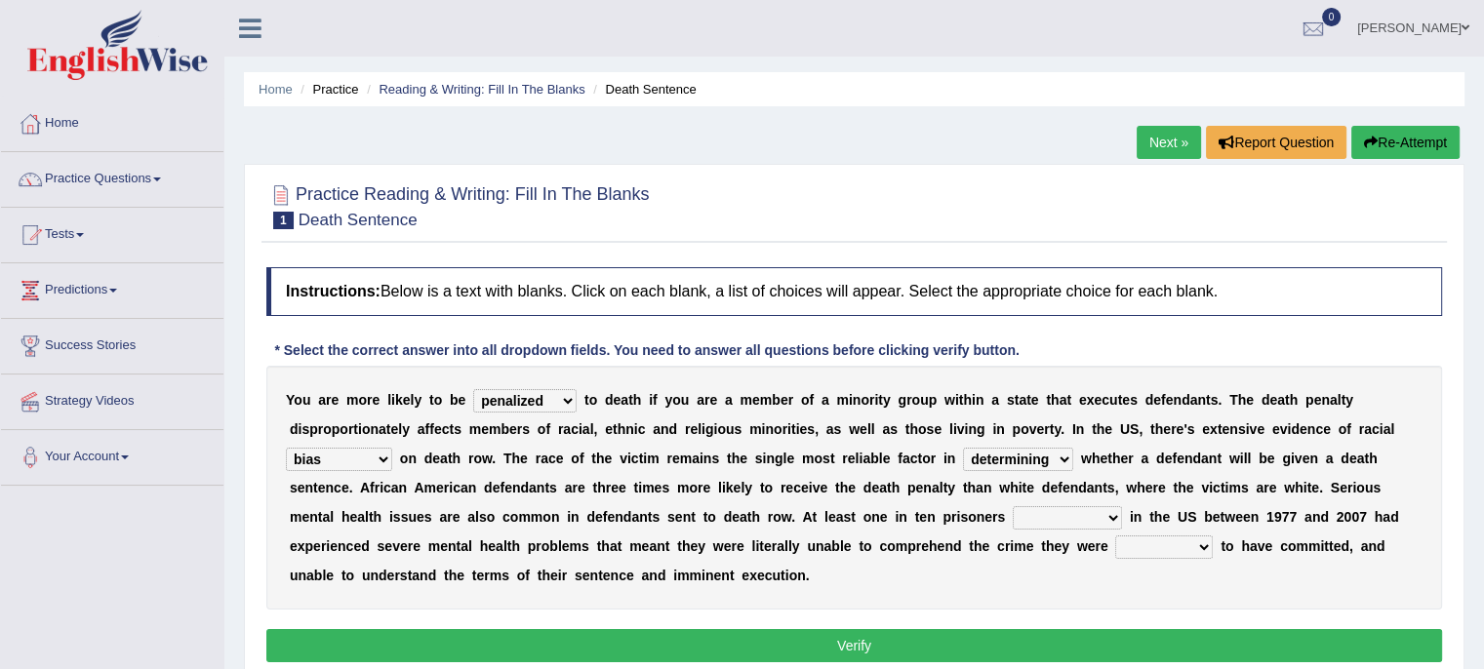
click at [1108, 509] on select "electrocuted persecuted executed captured" at bounding box center [1067, 517] width 109 height 23
select select "electrocuted"
click at [1013, 506] on select "electrocuted persecuted executed captured" at bounding box center [1067, 517] width 109 height 23
click at [1165, 545] on select "alleged acclaimed persuaded claimed" at bounding box center [1164, 547] width 98 height 23
select select "alleged"
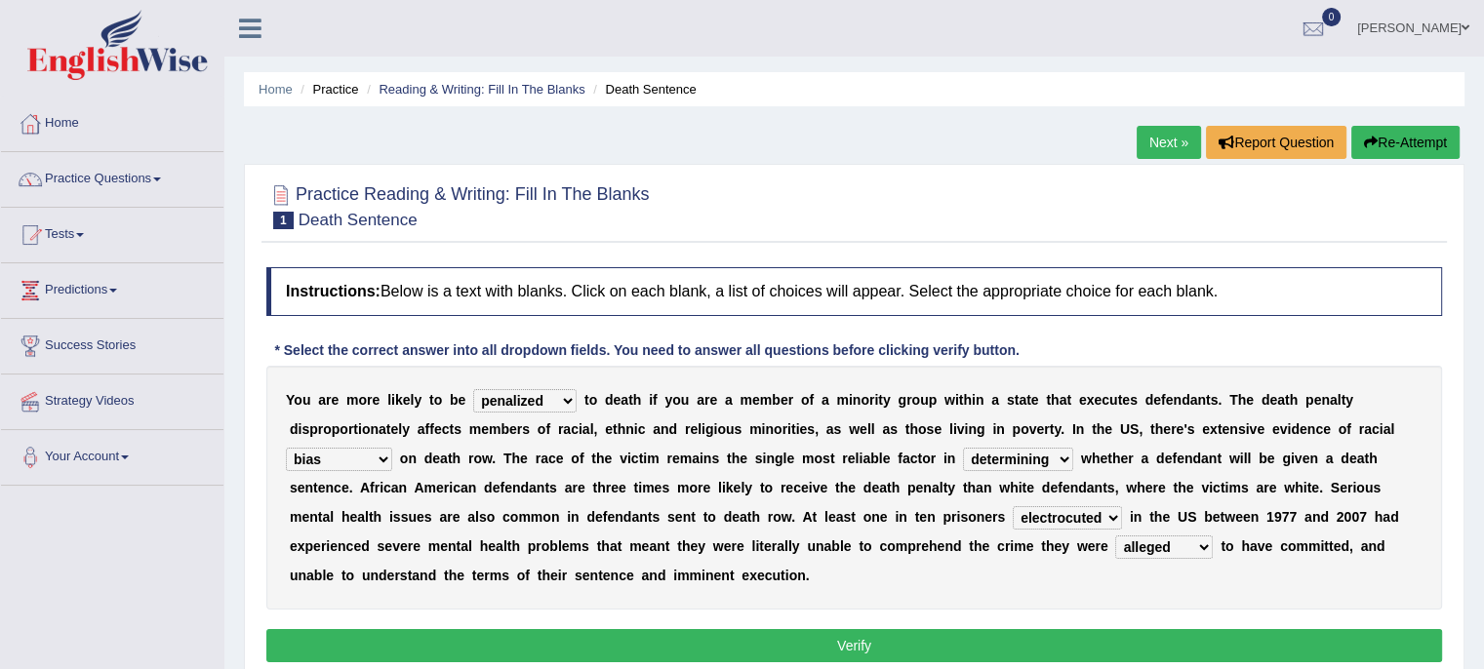
click at [1115, 536] on select "alleged acclaimed persuaded claimed" at bounding box center [1164, 547] width 98 height 23
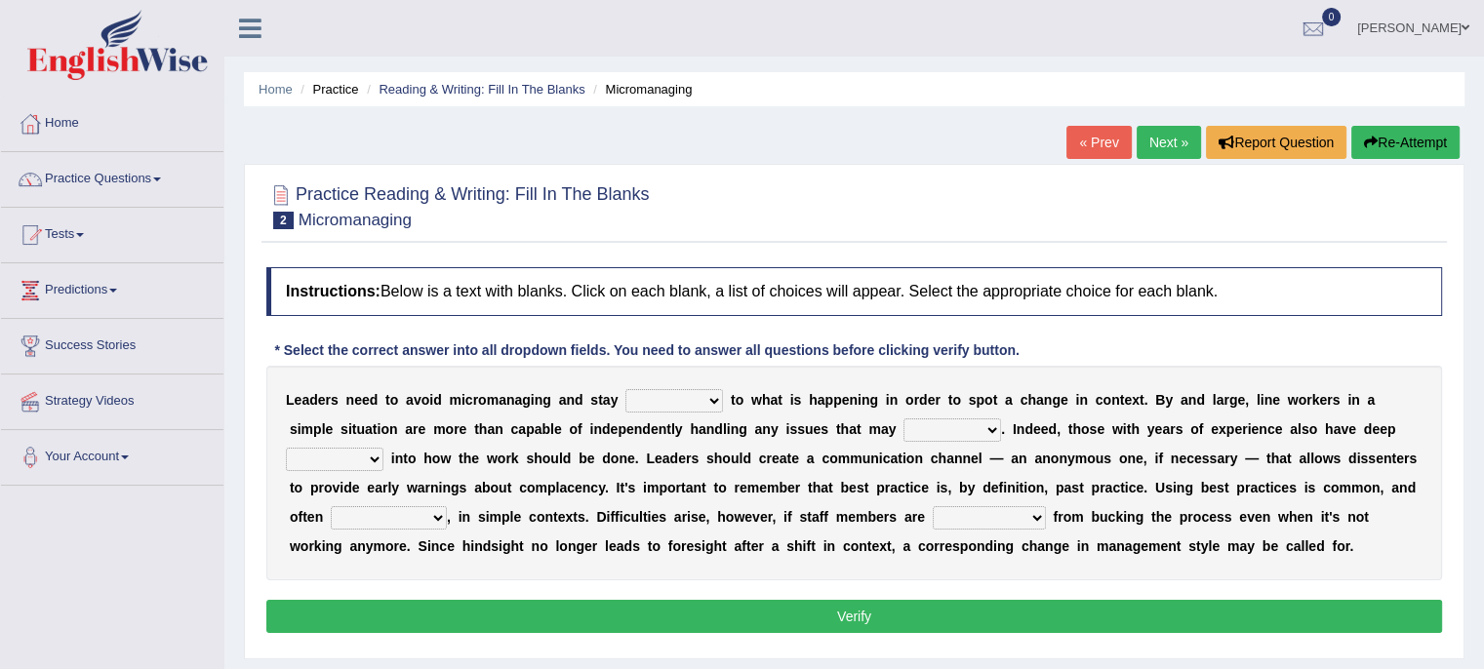
click at [707, 395] on select "complied connected precise concise" at bounding box center [675, 400] width 98 height 23
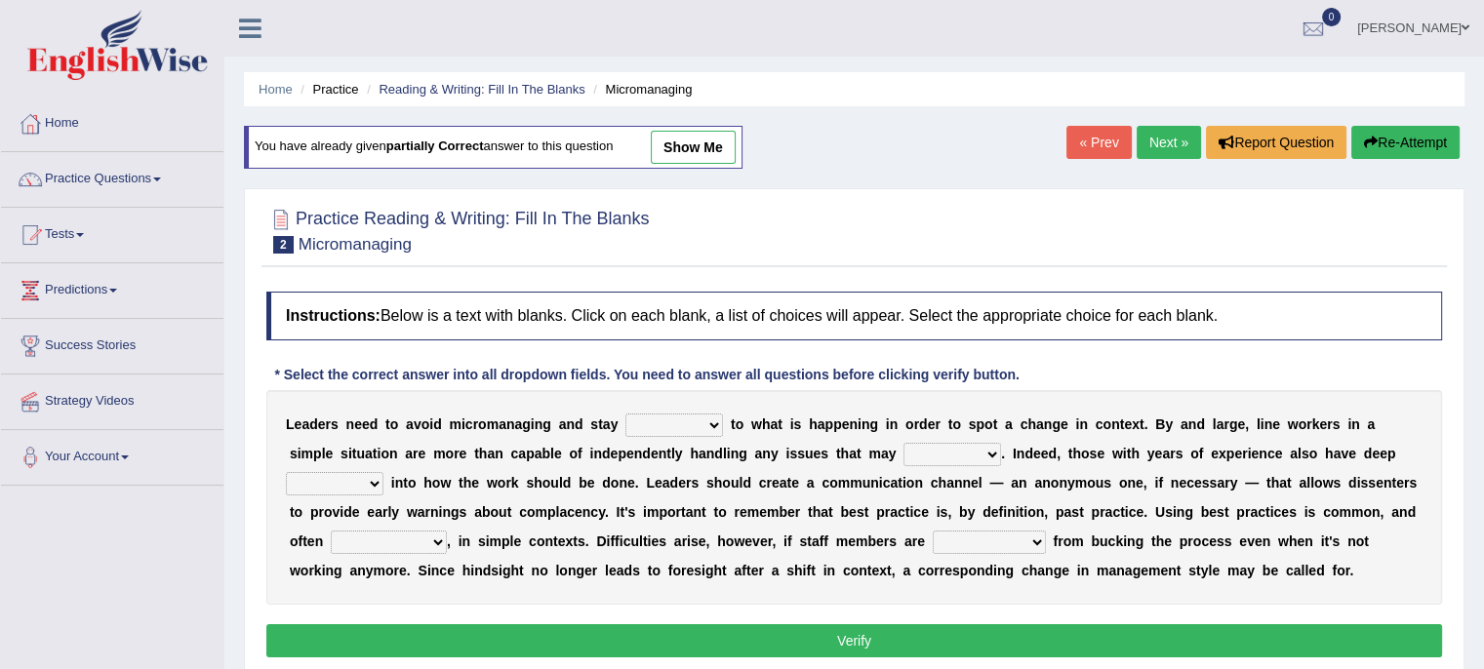
click at [682, 420] on select "complied connected precise concise" at bounding box center [675, 425] width 98 height 23
select select "precise"
click at [626, 414] on select "complied connected precise concise" at bounding box center [675, 425] width 98 height 23
click at [720, 414] on select "complied connected precise concise" at bounding box center [675, 425] width 98 height 23
select select "connected"
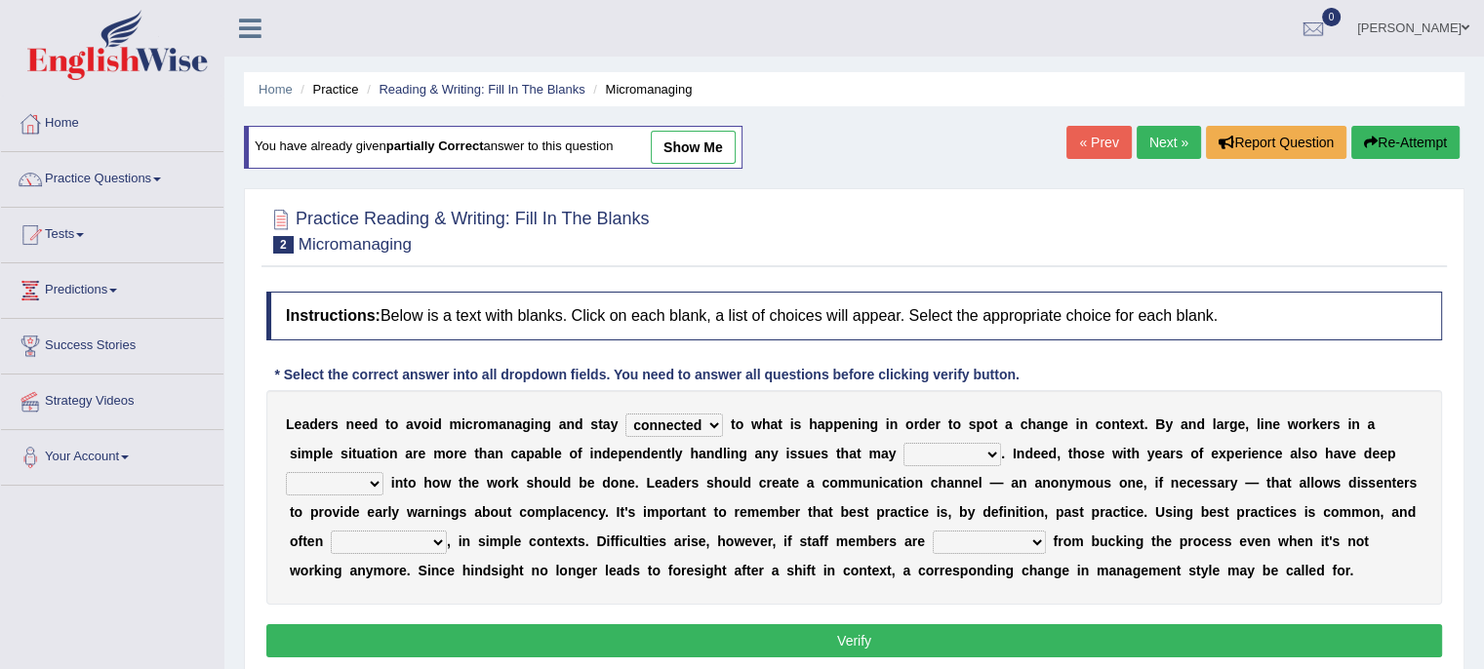
click at [626, 414] on select "complied connected precise concise" at bounding box center [675, 425] width 98 height 23
click at [959, 453] on select "apprise rise encounter arise" at bounding box center [953, 454] width 98 height 23
select select "arise"
click at [904, 443] on select "apprise rise encounter arise" at bounding box center [953, 454] width 98 height 23
click at [374, 478] on select "incursion insight indignity indication" at bounding box center [335, 483] width 98 height 23
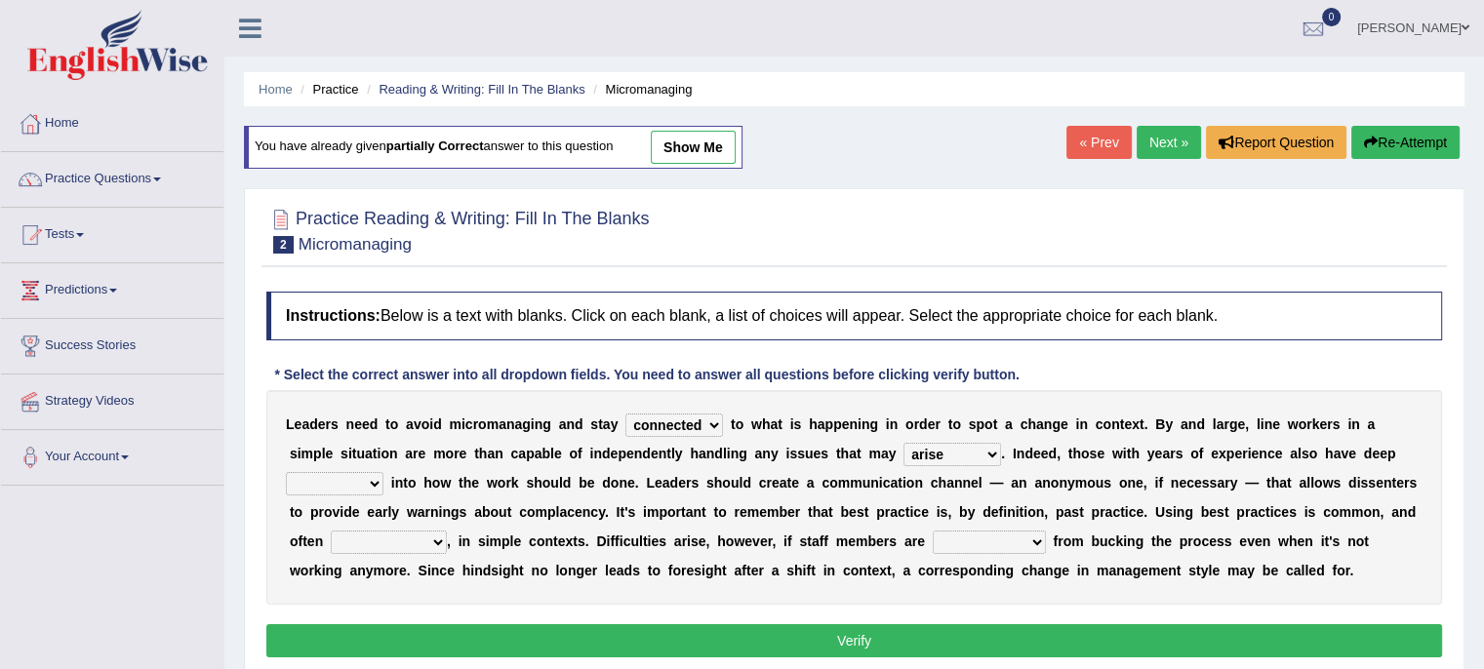
select select "insight"
click at [286, 472] on select "incursion insight indignity indication" at bounding box center [335, 483] width 98 height 23
click at [438, 537] on select "inappropriate apprehensive appropriate forbidden" at bounding box center [389, 542] width 116 height 23
select select "appropriate"
click at [331, 531] on select "inappropriate apprehensive appropriate forbidden" at bounding box center [389, 542] width 116 height 23
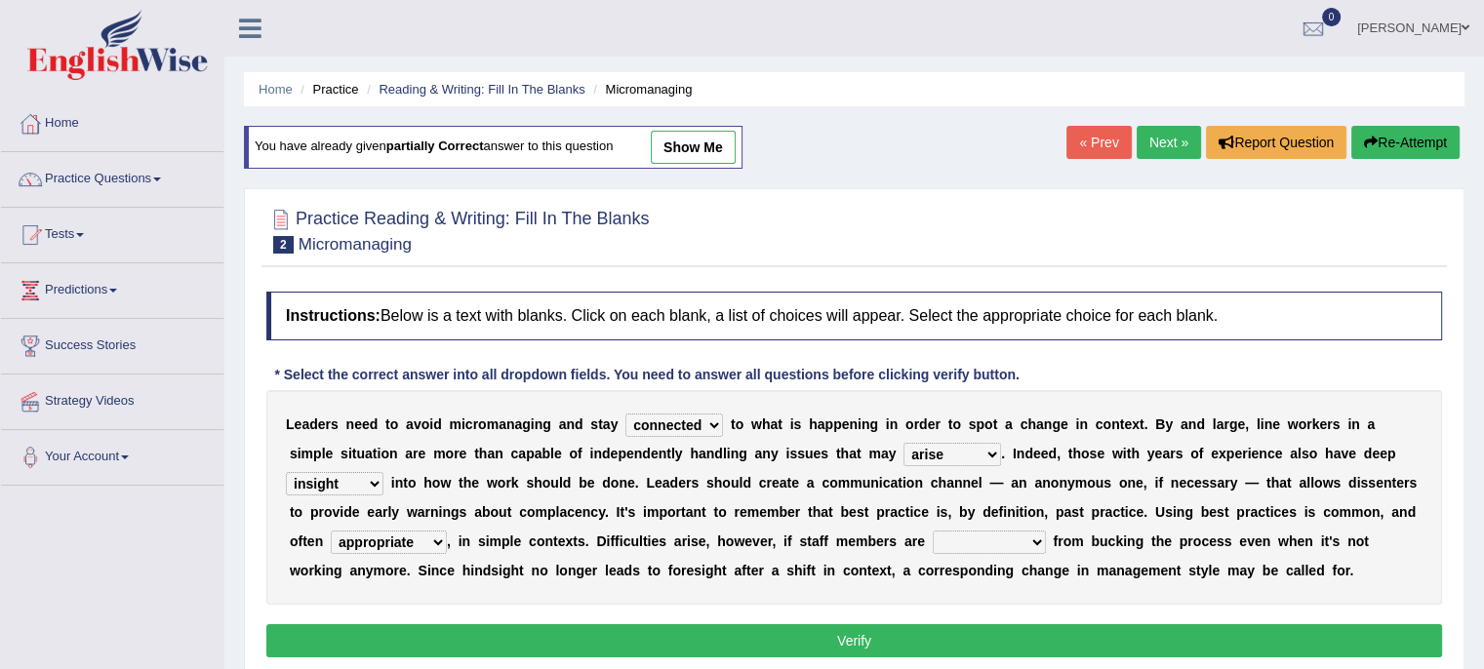
click at [978, 542] on select "disarranged disinclined discouraged disintegrated" at bounding box center [989, 542] width 113 height 23
select select "discouraged"
click at [933, 531] on select "disarranged disinclined discouraged disintegrated" at bounding box center [989, 542] width 113 height 23
click at [913, 645] on button "Verify" at bounding box center [854, 641] width 1176 height 33
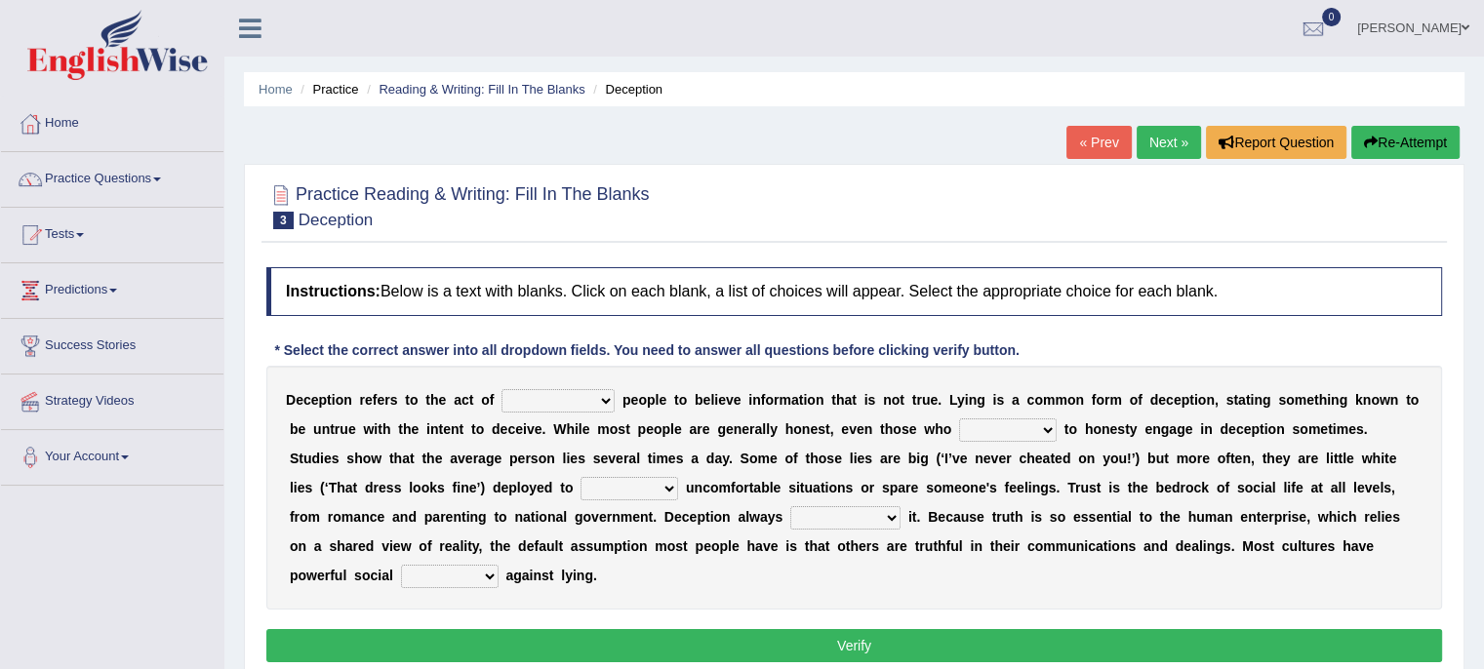
click at [612, 395] on select "discouraging forbidding detecting encouraging" at bounding box center [558, 400] width 113 height 23
select select "discouraging"
click at [502, 389] on select "discouraging forbidding detecting encouraging" at bounding box center [558, 400] width 113 height 23
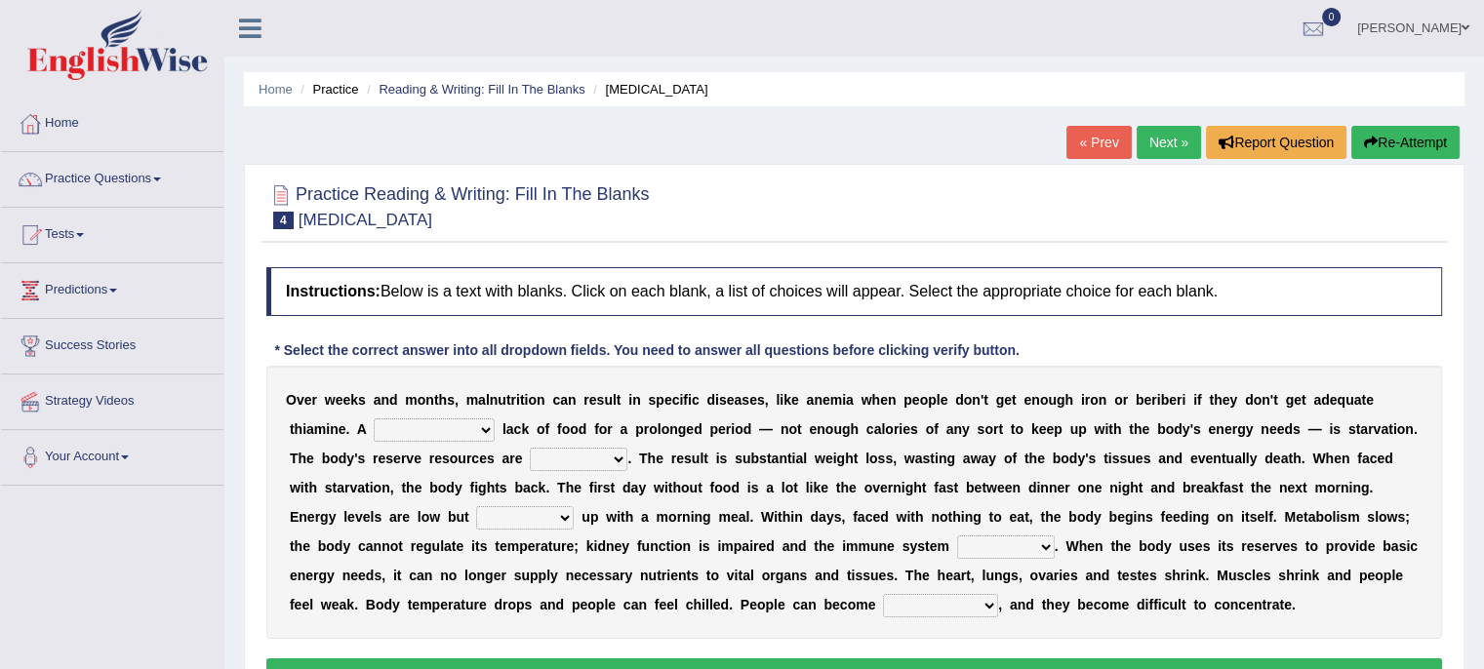
drag, startPoint x: 0, startPoint y: 0, endPoint x: 401, endPoint y: 420, distance: 580.4
click at [401, 420] on select "severe distinguishing proper distinctive" at bounding box center [434, 430] width 121 height 23
click at [374, 419] on select "severe distinguishing proper distinctive" at bounding box center [434, 430] width 121 height 23
click at [476, 425] on select "severe distinguishing proper distinctive" at bounding box center [434, 430] width 121 height 23
select select "severe"
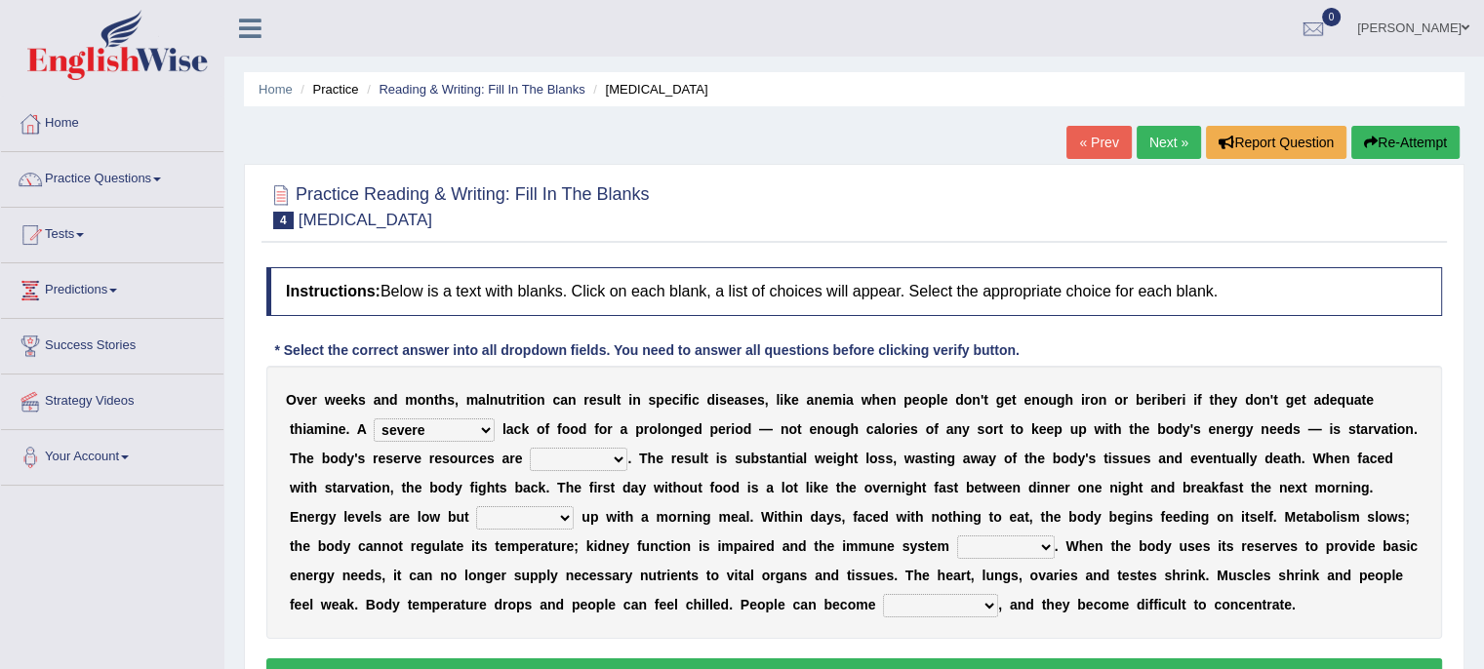
click at [374, 419] on select "severe distinguishing proper distinctive" at bounding box center [434, 430] width 121 height 23
click at [445, 472] on div "O v e r w e e k s a n d m o n t h s , m a l n u t r i t i o n c a n r e s u l t…" at bounding box center [854, 502] width 1176 height 273
click at [617, 457] on select "obsoleted depleted pelleted deleted" at bounding box center [579, 459] width 98 height 23
select select "severe"
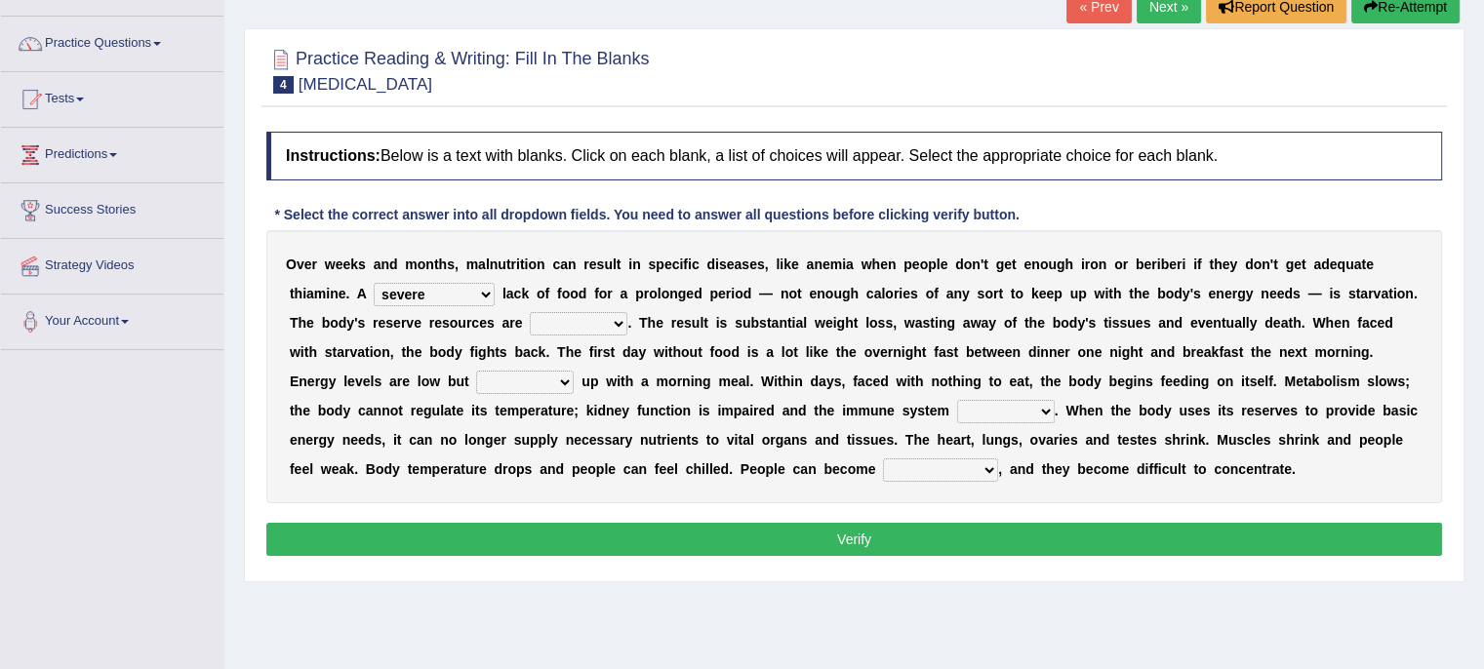
select select "depleted"
click at [530, 312] on select "obsoleted depleted pelleted deleted" at bounding box center [579, 323] width 98 height 23
click at [569, 374] on select "feed come chill pick" at bounding box center [525, 382] width 98 height 23
select select "come"
click at [476, 371] on select "feed come chill pick" at bounding box center [525, 382] width 98 height 23
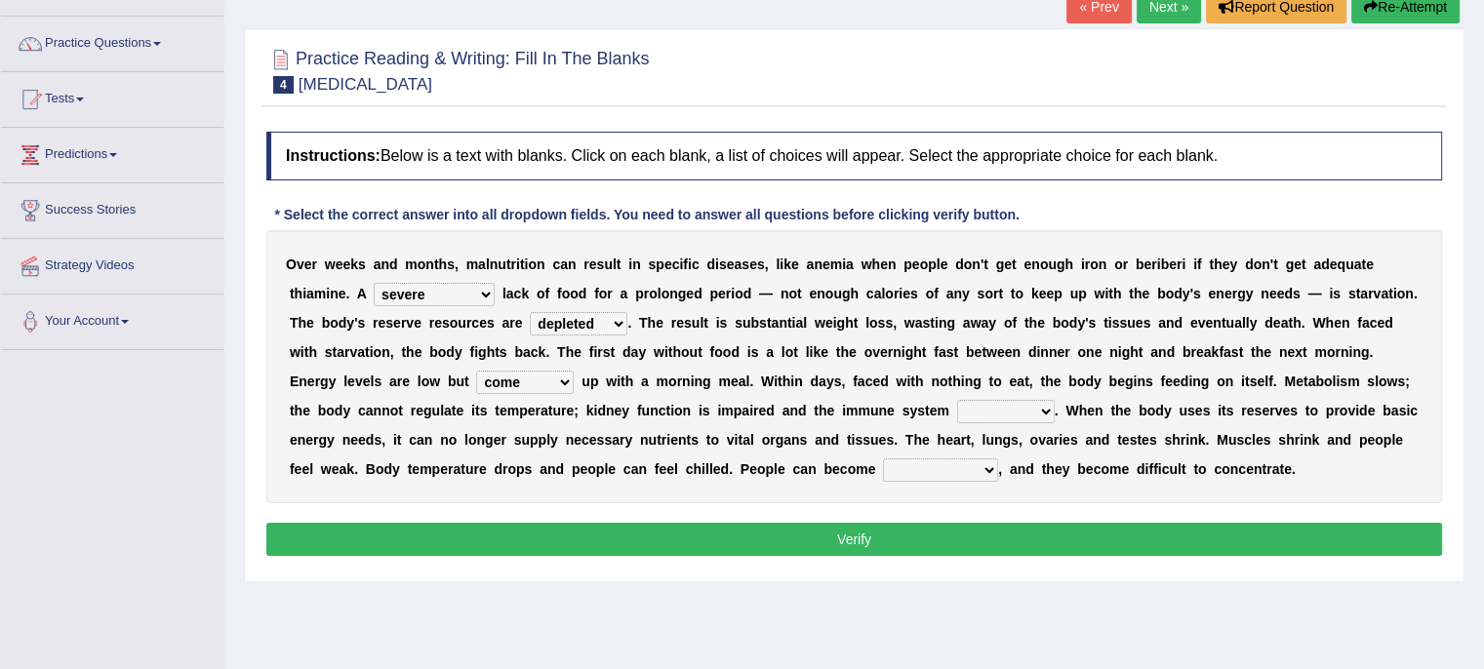
click at [991, 413] on select "deepens deafens weakens surpasses" at bounding box center [1006, 411] width 98 height 23
select select "weakens"
click at [957, 400] on select "deepens deafens weakens surpasses" at bounding box center [1006, 411] width 98 height 23
click at [984, 464] on select "irritable commutable indisputable transportable" at bounding box center [940, 470] width 115 height 23
select select "irritable"
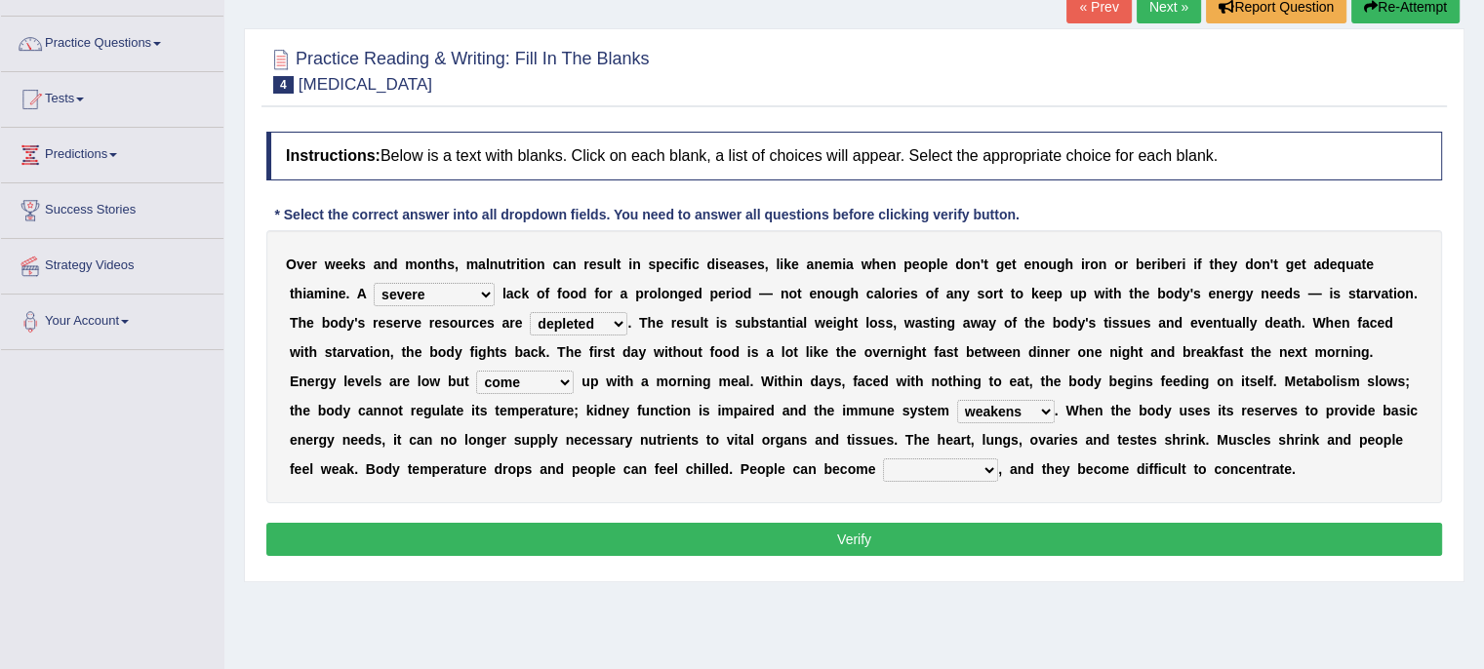
click at [883, 459] on select "irritable commutable indisputable transportable" at bounding box center [940, 470] width 115 height 23
click at [961, 535] on button "Verify" at bounding box center [854, 539] width 1176 height 33
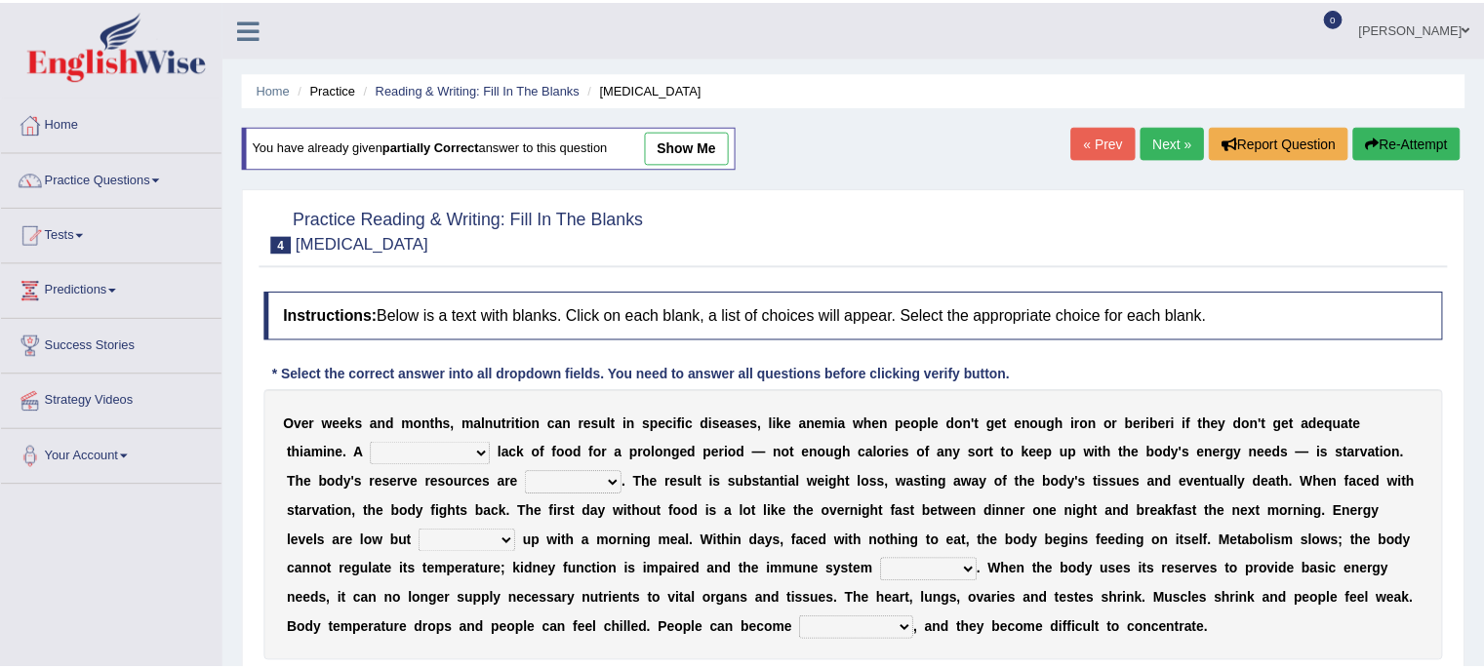
scroll to position [136, 0]
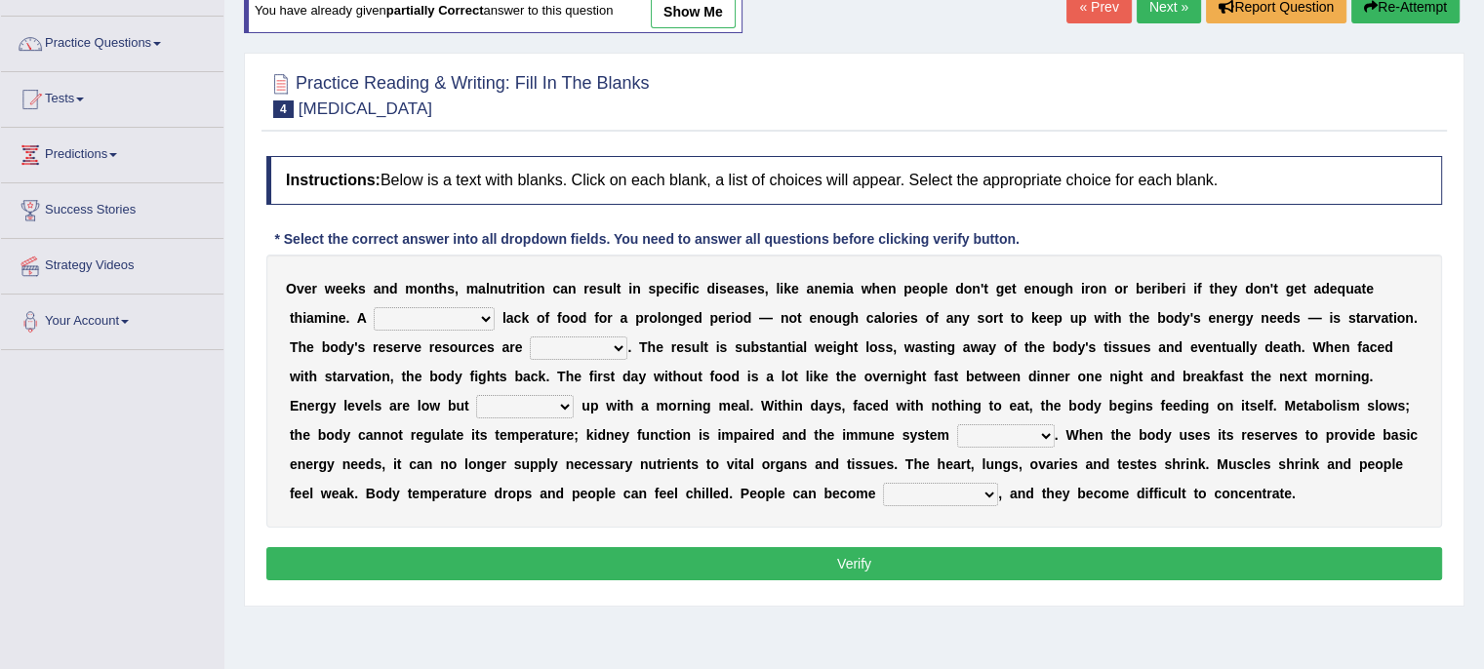
click at [478, 317] on select "severe distinguishing proper distinctive" at bounding box center [434, 318] width 121 height 23
select select "severe"
click at [374, 307] on select "severe distinguishing proper distinctive" at bounding box center [434, 318] width 121 height 23
click at [476, 318] on select "severe distinguishing proper distinctive" at bounding box center [434, 318] width 121 height 23
click at [374, 307] on select "severe distinguishing proper distinctive" at bounding box center [434, 318] width 121 height 23
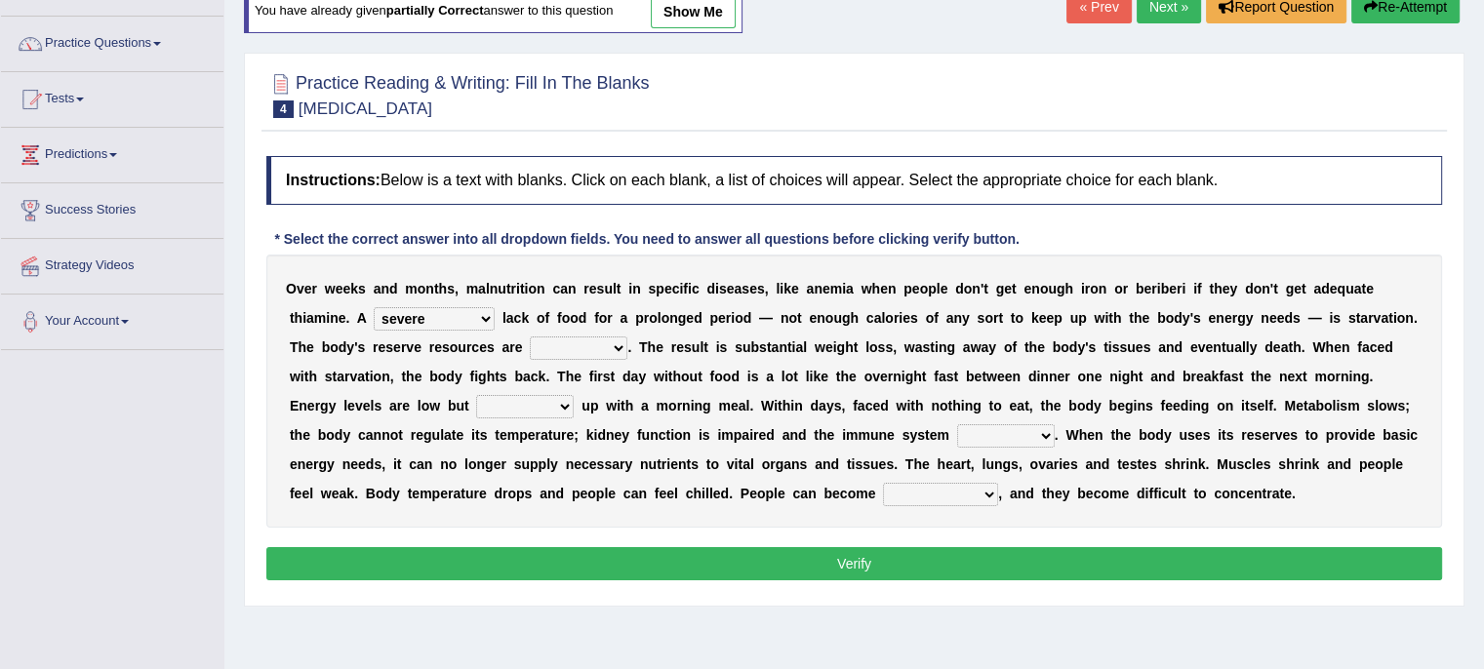
click at [607, 349] on select "obsoleted depleted pelleted deleted" at bounding box center [579, 348] width 98 height 23
select select "depleted"
click at [530, 337] on select "obsoleted depleted pelleted deleted" at bounding box center [579, 348] width 98 height 23
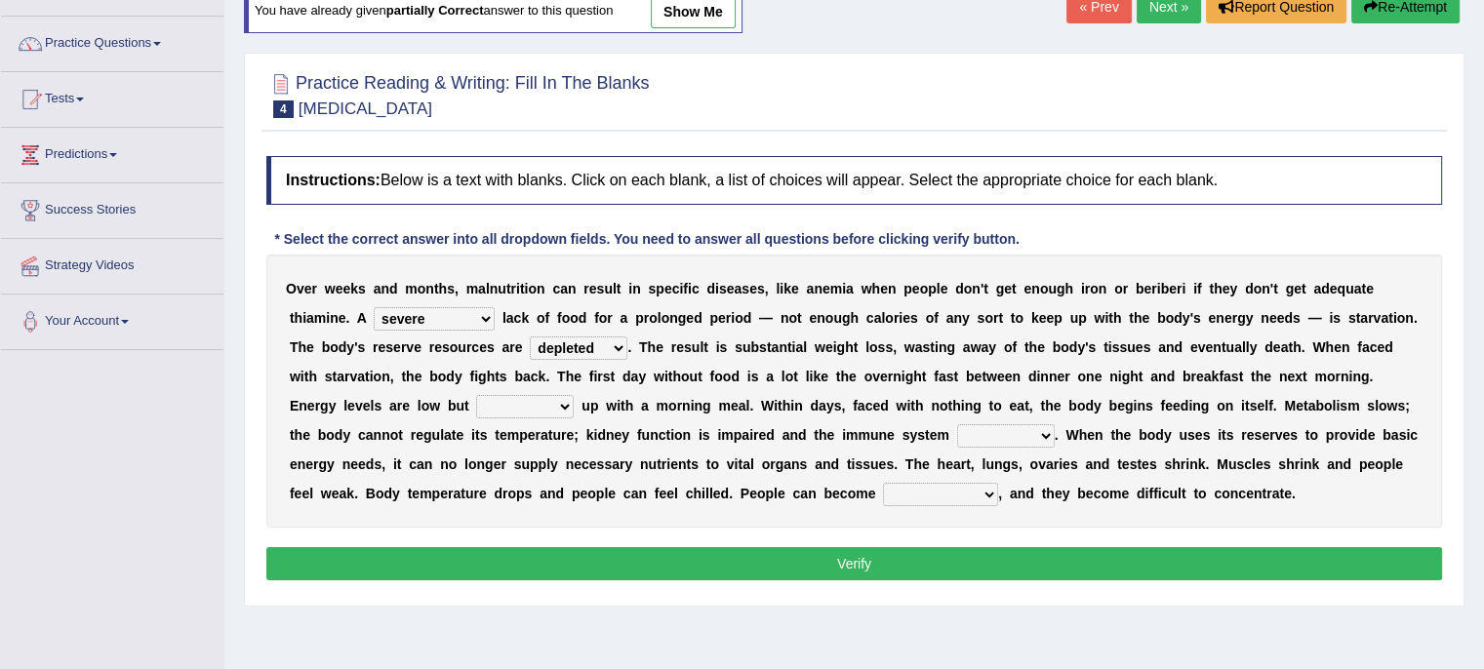
click at [562, 403] on select "feed come chill pick" at bounding box center [525, 406] width 98 height 23
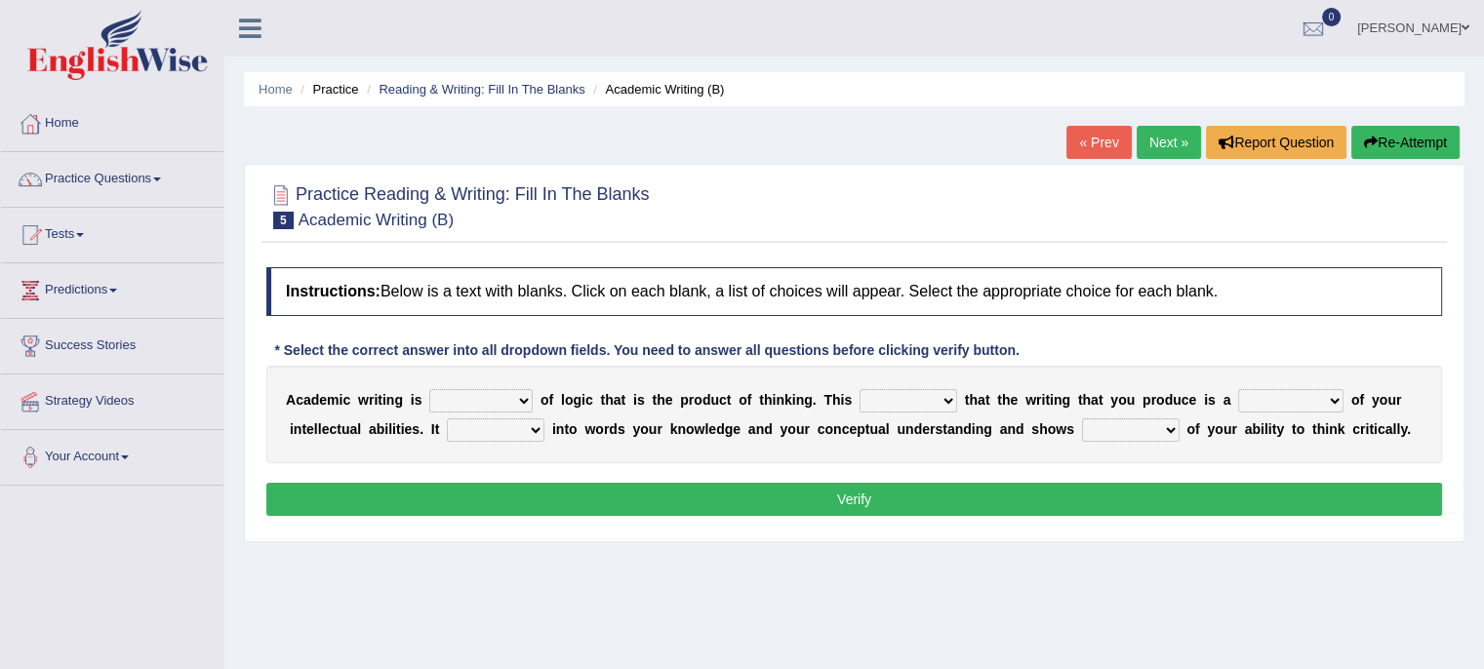
click at [521, 397] on select "expectation entitlement expression exchange" at bounding box center [480, 400] width 103 height 23
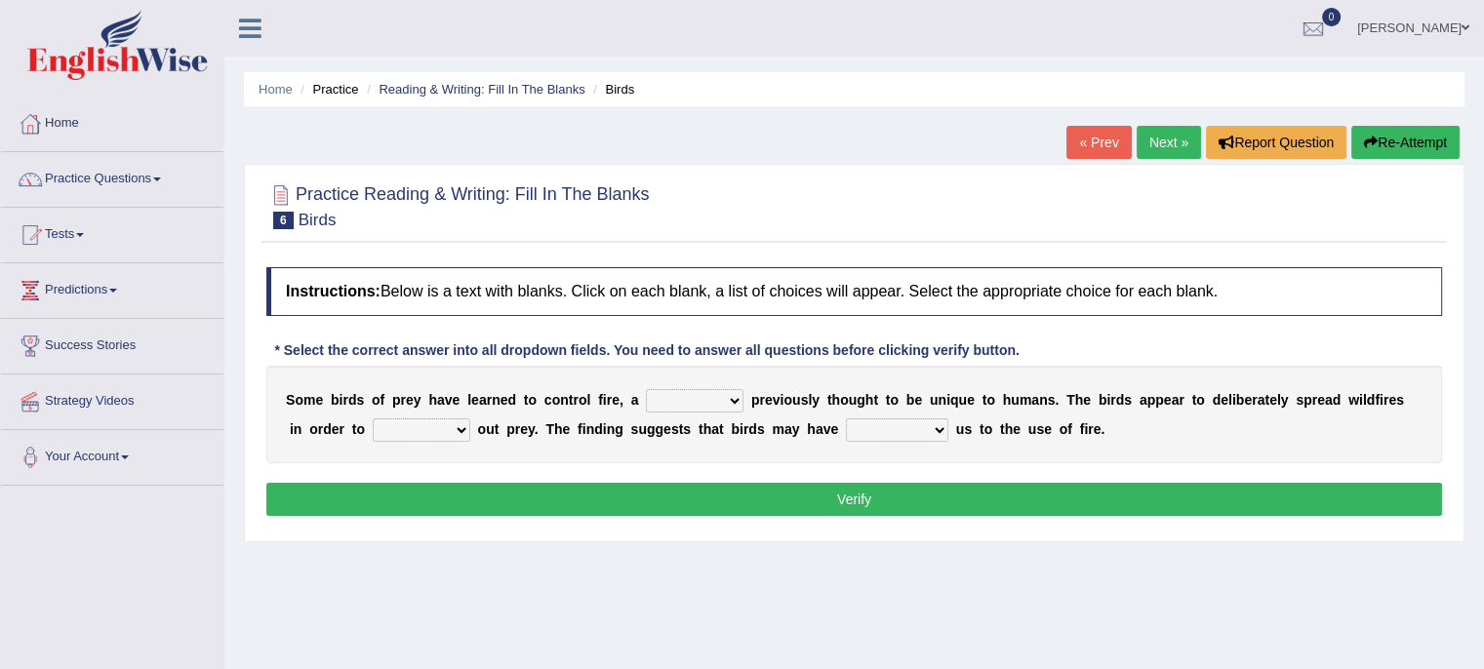
drag, startPoint x: 0, startPoint y: 0, endPoint x: 675, endPoint y: 393, distance: 781.4
click at [675, 393] on select "question profile tale skill" at bounding box center [695, 400] width 98 height 23
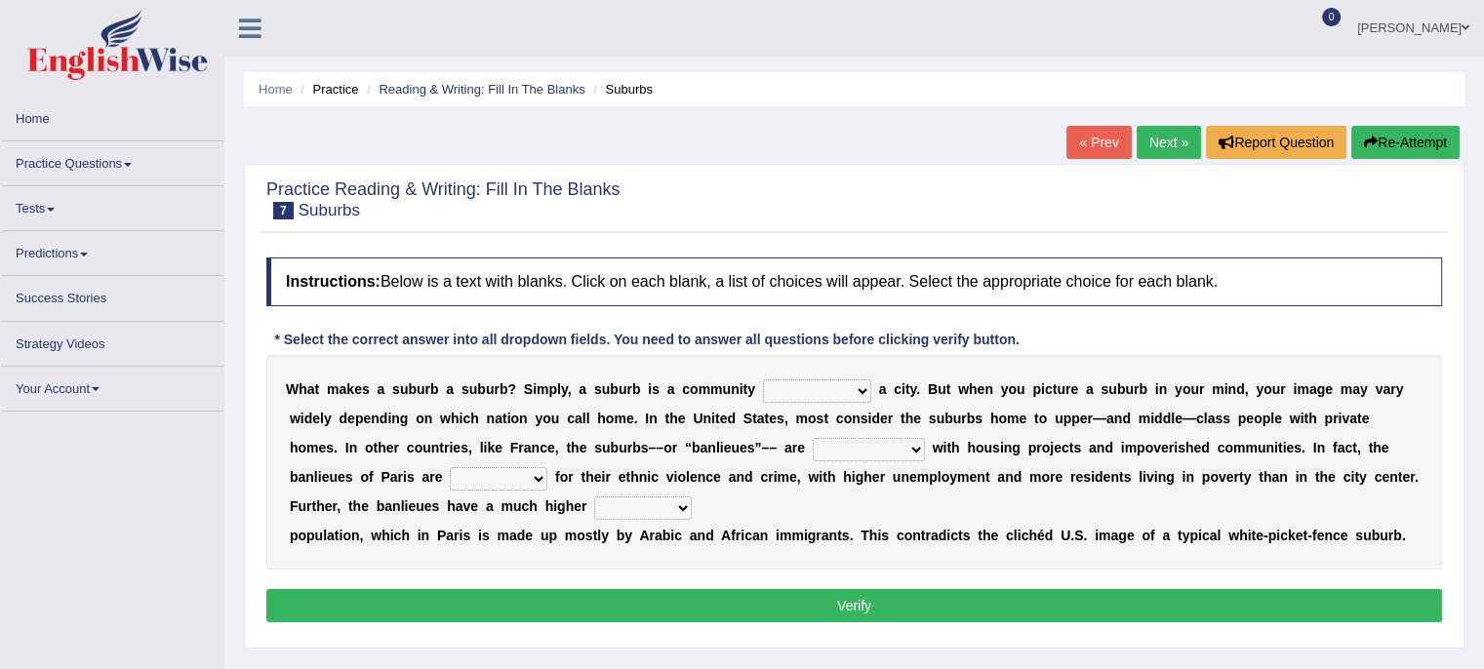
click at [832, 384] on div "W h a t m a k e s a s u b u r b a s u b u r b ? S i m p l y , a s u b u r b i s…" at bounding box center [854, 462] width 1176 height 215
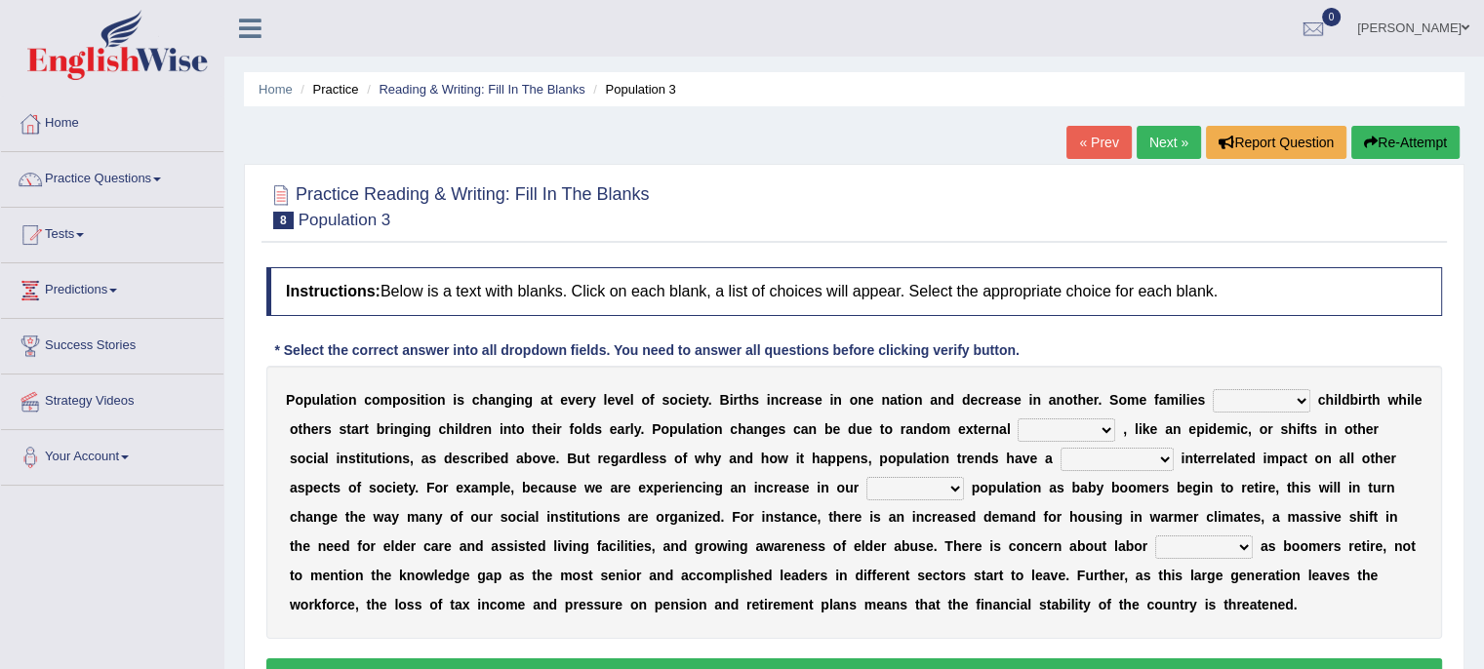
click at [1246, 396] on select "demand default deliver delay" at bounding box center [1262, 400] width 98 height 23
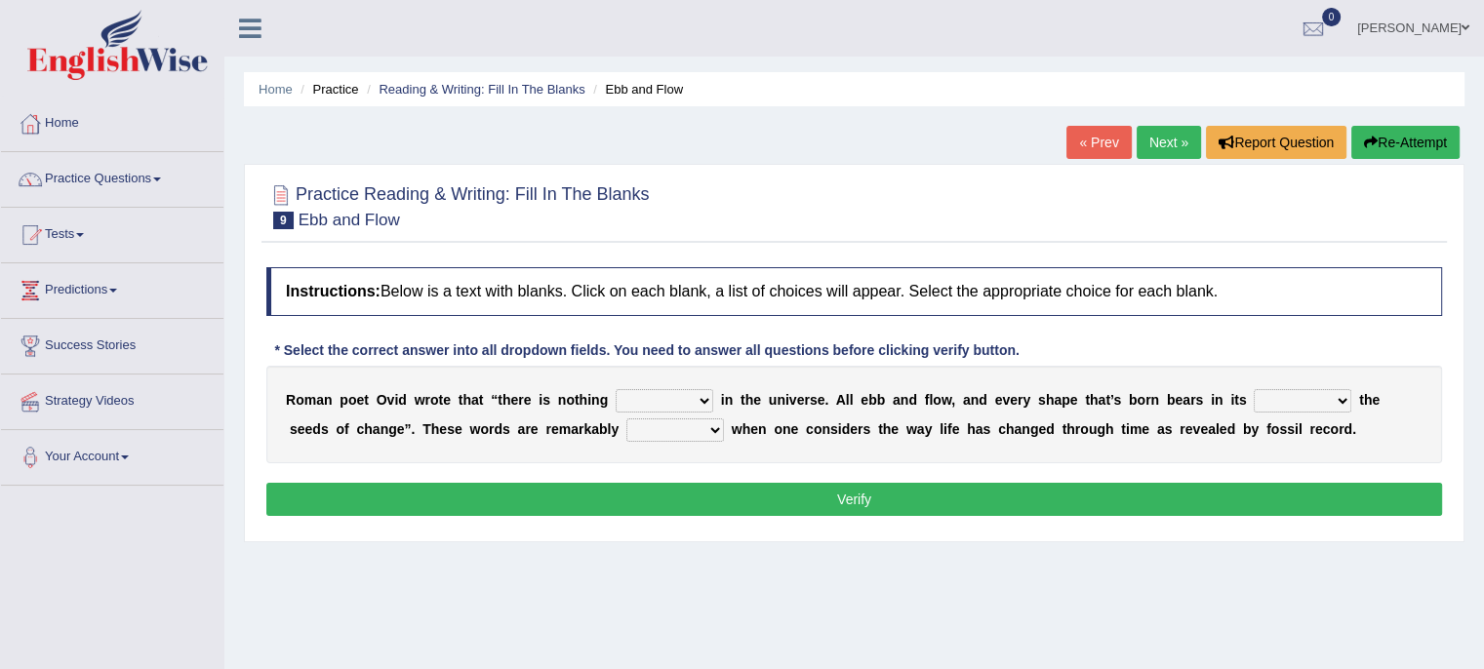
click at [706, 399] on select "orthodox volatile constant cheap" at bounding box center [665, 400] width 98 height 23
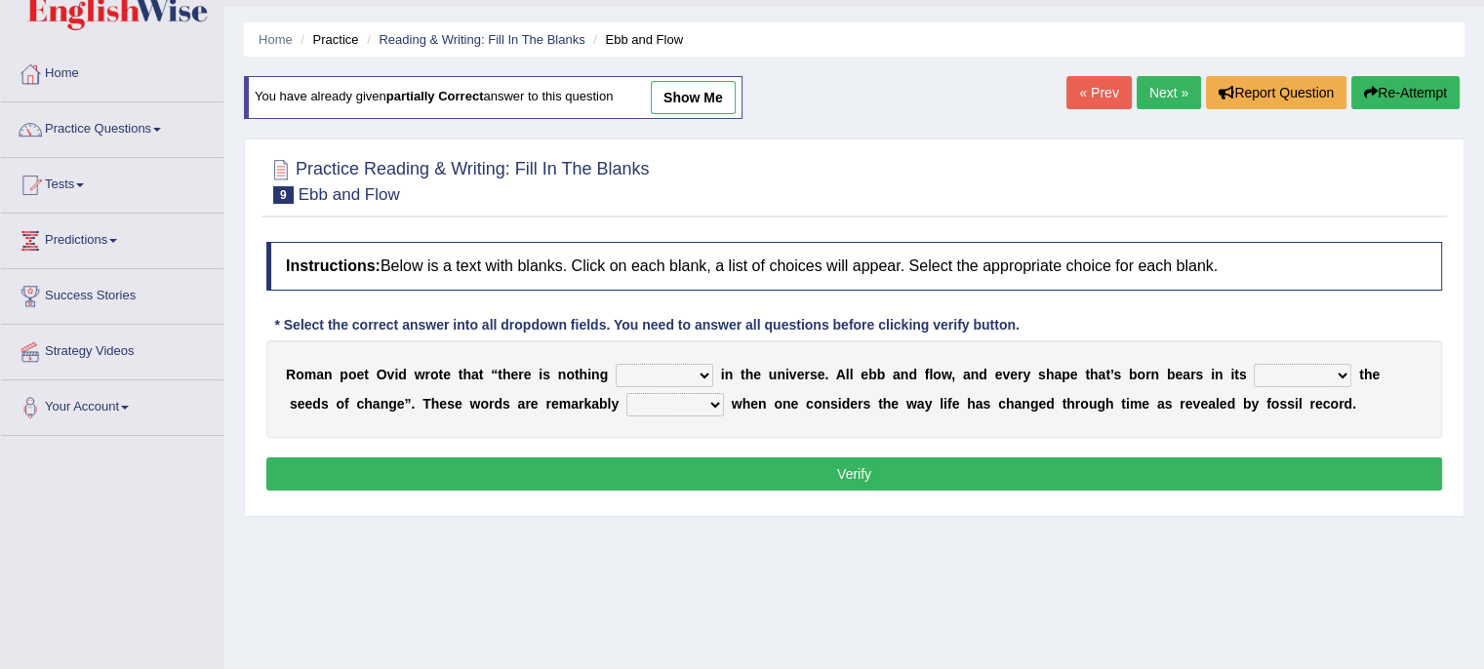
click at [669, 370] on select "orthodox volatile constant cheap" at bounding box center [665, 375] width 98 height 23
select select "constant"
click at [616, 364] on select "orthodox volatile constant cheap" at bounding box center [665, 375] width 98 height 23
click at [1331, 377] on select "heart limb womb brain" at bounding box center [1303, 375] width 98 height 23
select select "brain"
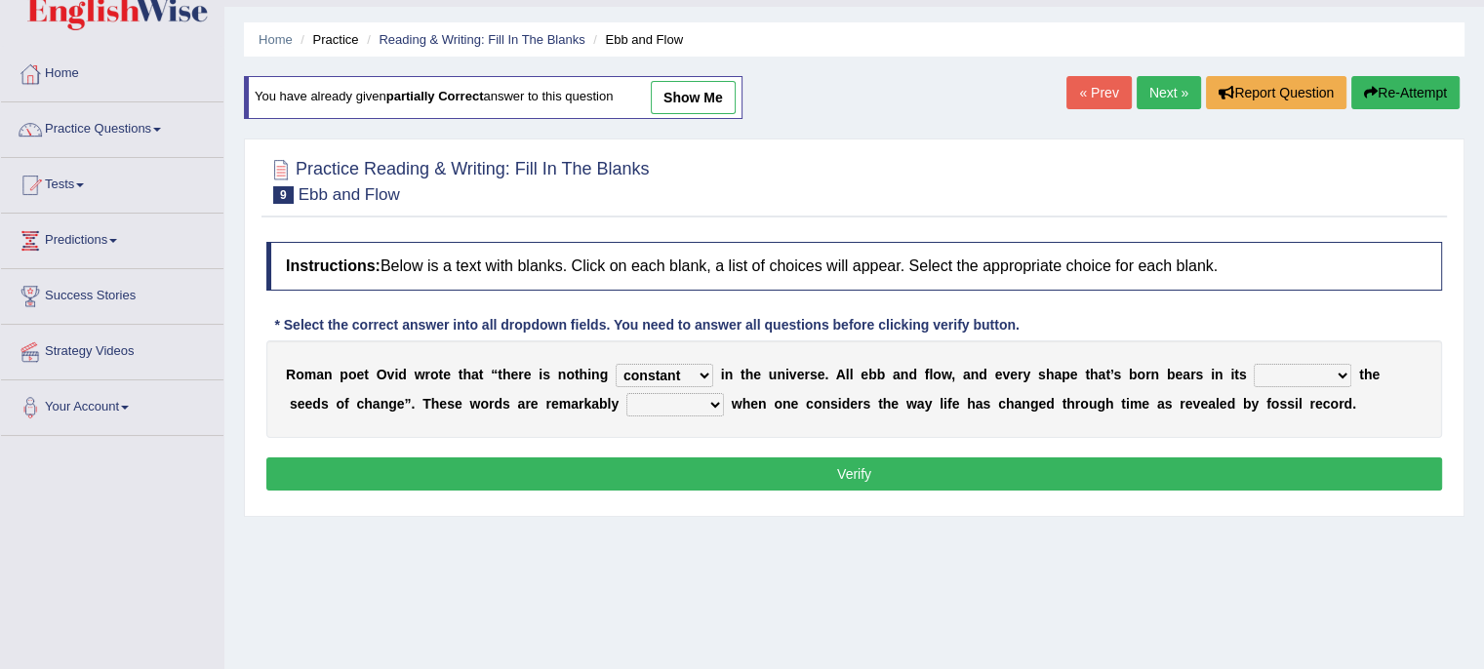
click at [1254, 364] on select "heart limb womb brain" at bounding box center [1303, 375] width 98 height 23
click at [706, 399] on select "prevalent detached relevant dominant" at bounding box center [675, 404] width 98 height 23
select select "relevant"
click at [626, 393] on select "prevalent detached relevant dominant" at bounding box center [675, 404] width 98 height 23
click at [706, 476] on button "Verify" at bounding box center [854, 474] width 1176 height 33
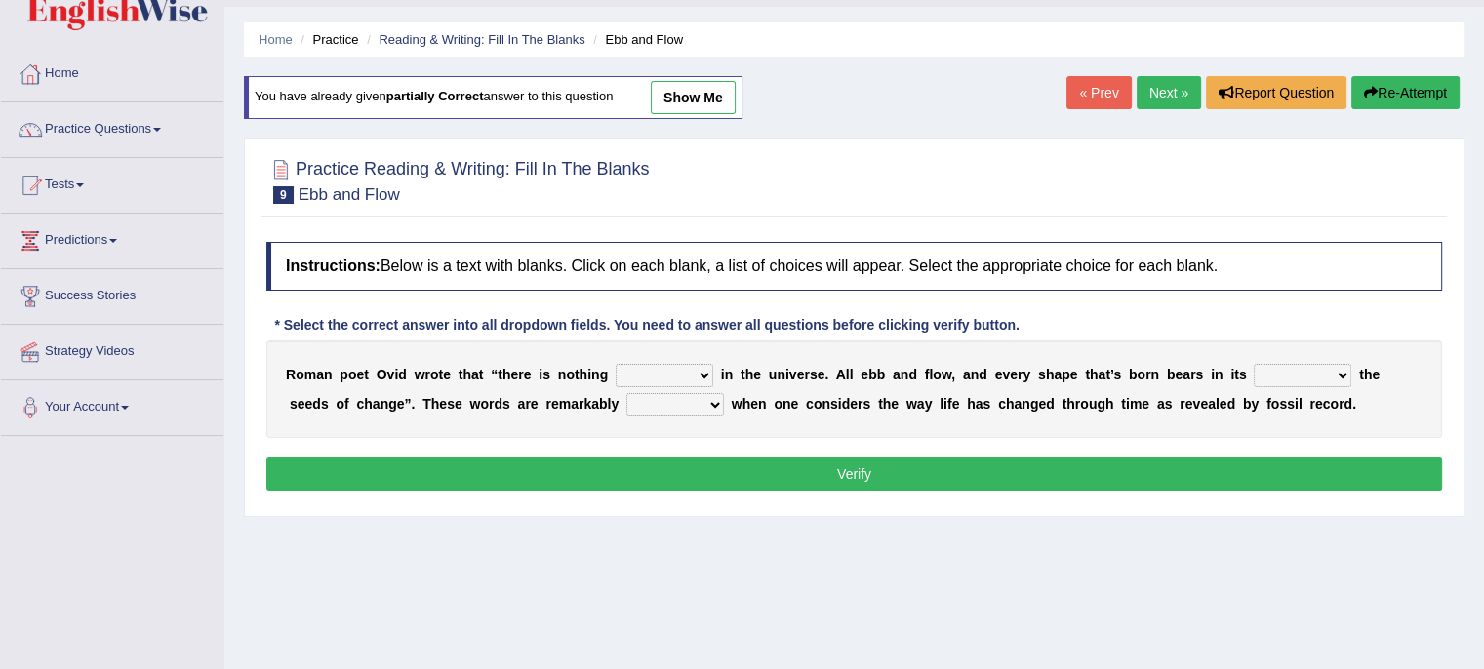
click at [670, 372] on select "orthodox volatile constant cheap" at bounding box center [665, 375] width 98 height 23
select select "constant"
click at [616, 364] on select "orthodox volatile constant cheap" at bounding box center [665, 375] width 98 height 23
click at [1305, 371] on select "heart limb womb brain" at bounding box center [1303, 375] width 98 height 23
select select "brain"
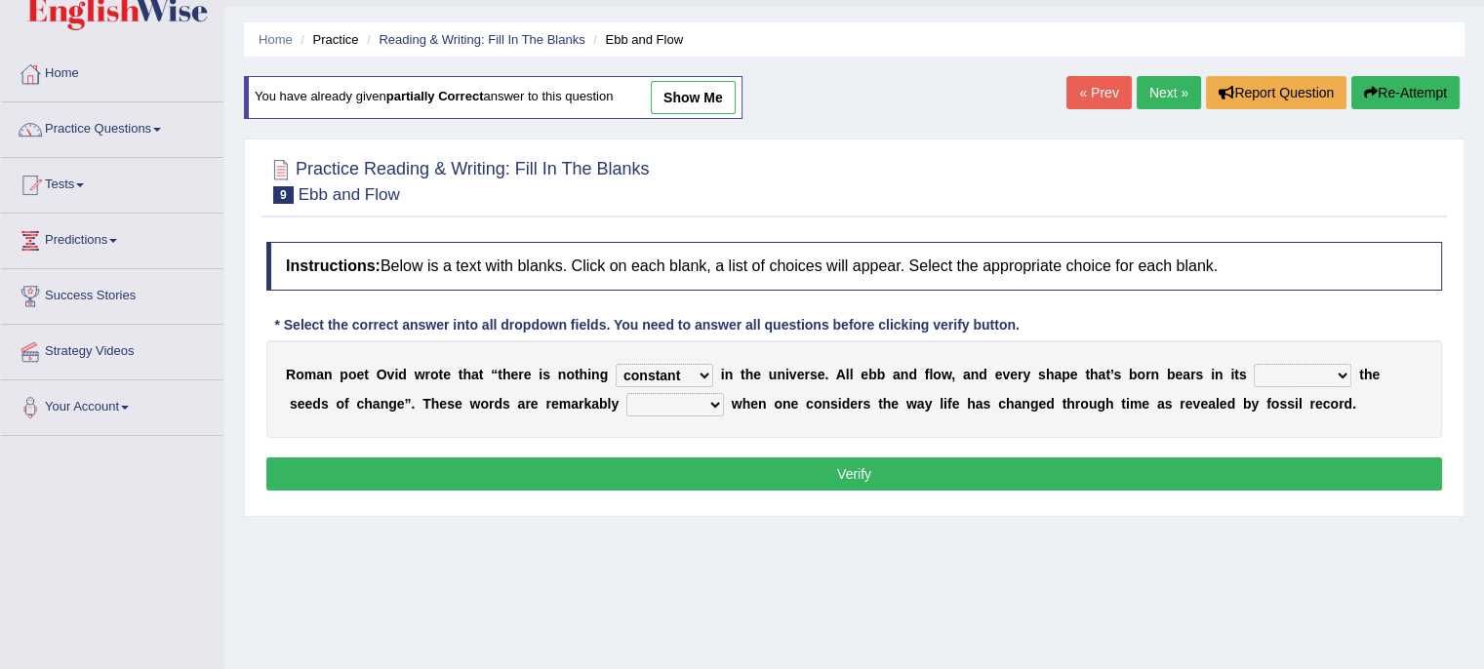
click at [1254, 364] on select "heart limb womb brain" at bounding box center [1303, 375] width 98 height 23
click at [686, 406] on select "prevalent detached relevant dominant" at bounding box center [675, 404] width 98 height 23
select select "relevant"
click at [626, 393] on select "prevalent detached relevant dominant" at bounding box center [675, 404] width 98 height 23
click at [729, 458] on button "Verify" at bounding box center [854, 474] width 1176 height 33
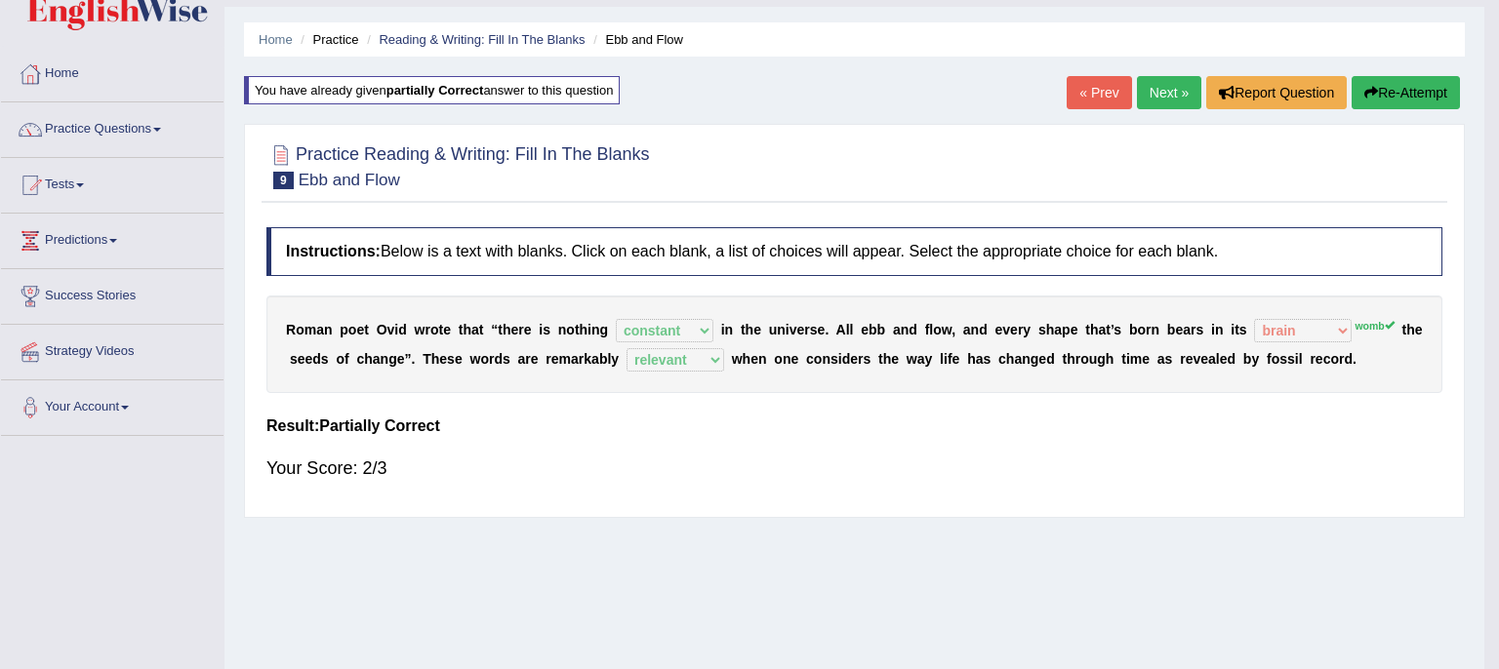
click at [729, 458] on body "Toggle navigation Home Practice Questions Speaking Practice Read Aloud Repeat S…" at bounding box center [749, 284] width 1499 height 669
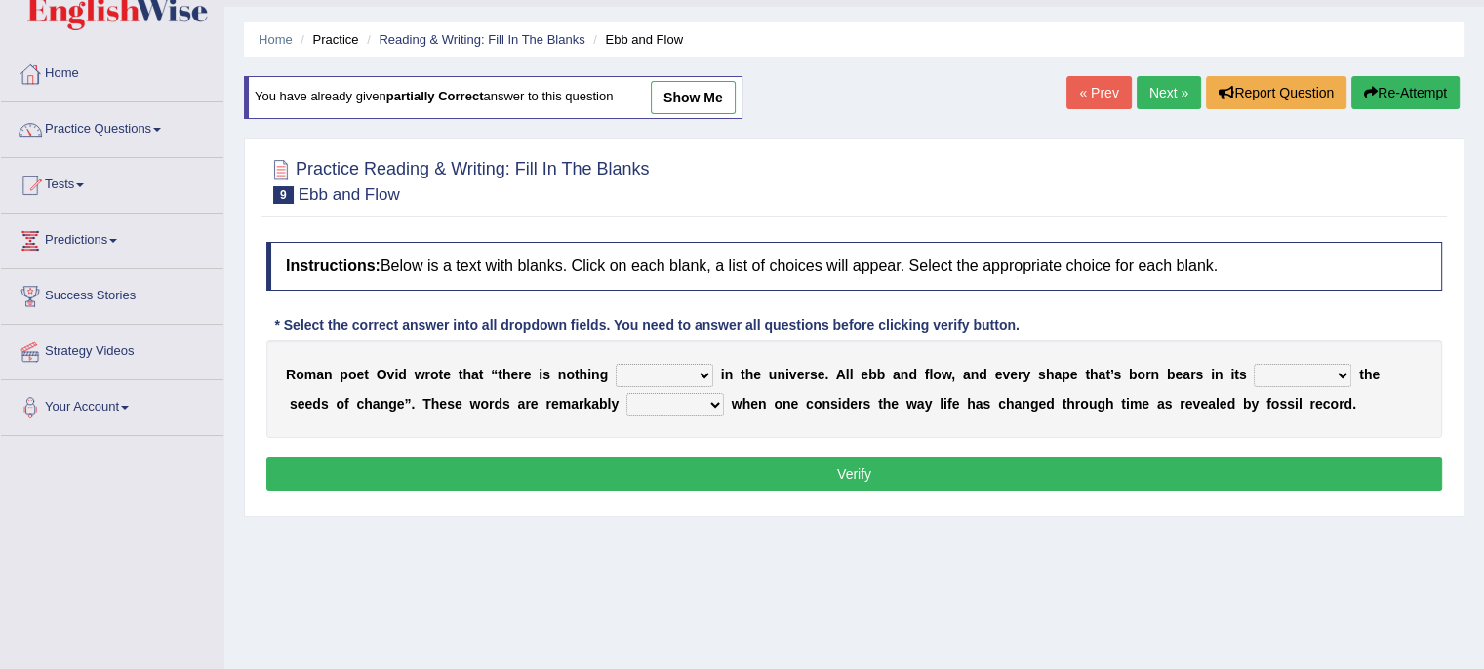
click at [631, 367] on select "orthodox volatile constant cheap" at bounding box center [665, 375] width 98 height 23
select select "constant"
click at [616, 364] on select "orthodox volatile constant cheap" at bounding box center [665, 375] width 98 height 23
click at [1301, 368] on select "heart limb womb brain" at bounding box center [1303, 375] width 98 height 23
select select "womb"
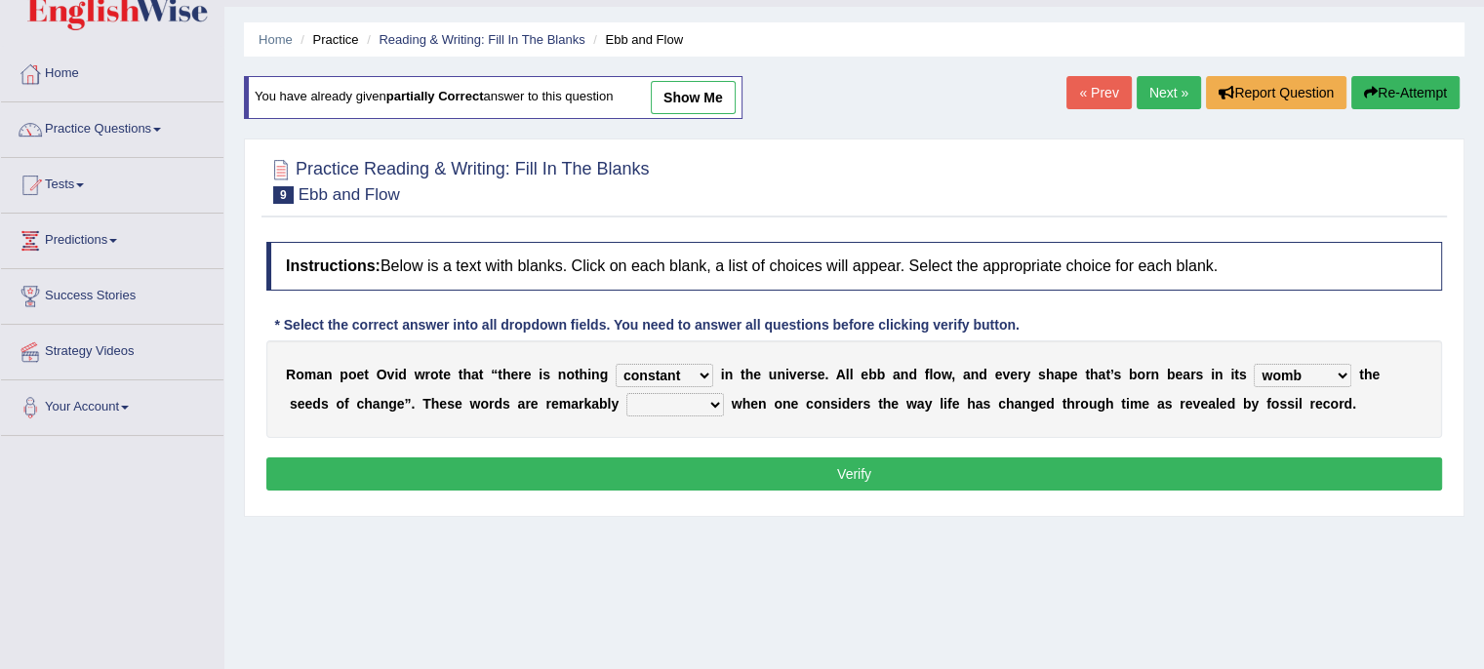
click select "heart limb womb brain"
click select "prevalent detached relevant dominant"
select select "relevant"
click select "prevalent detached relevant dominant"
click button "Verify"
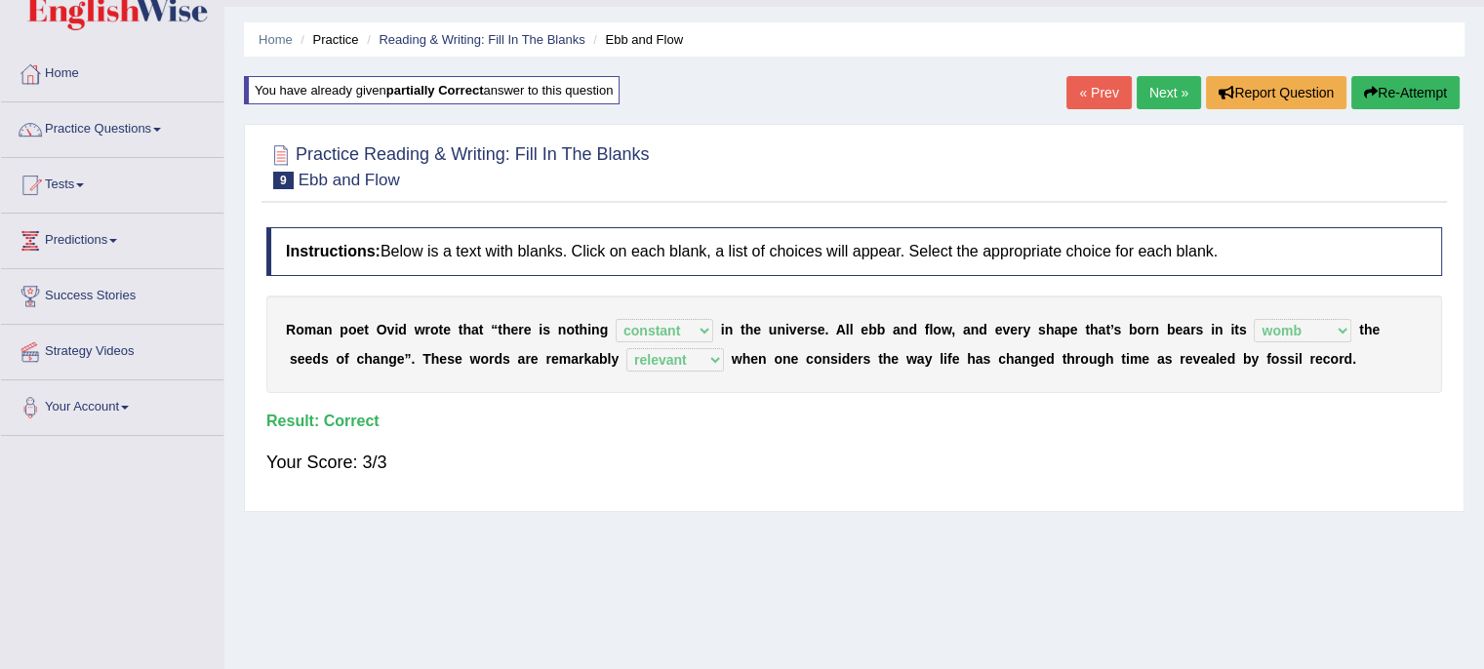
click link "Next »"
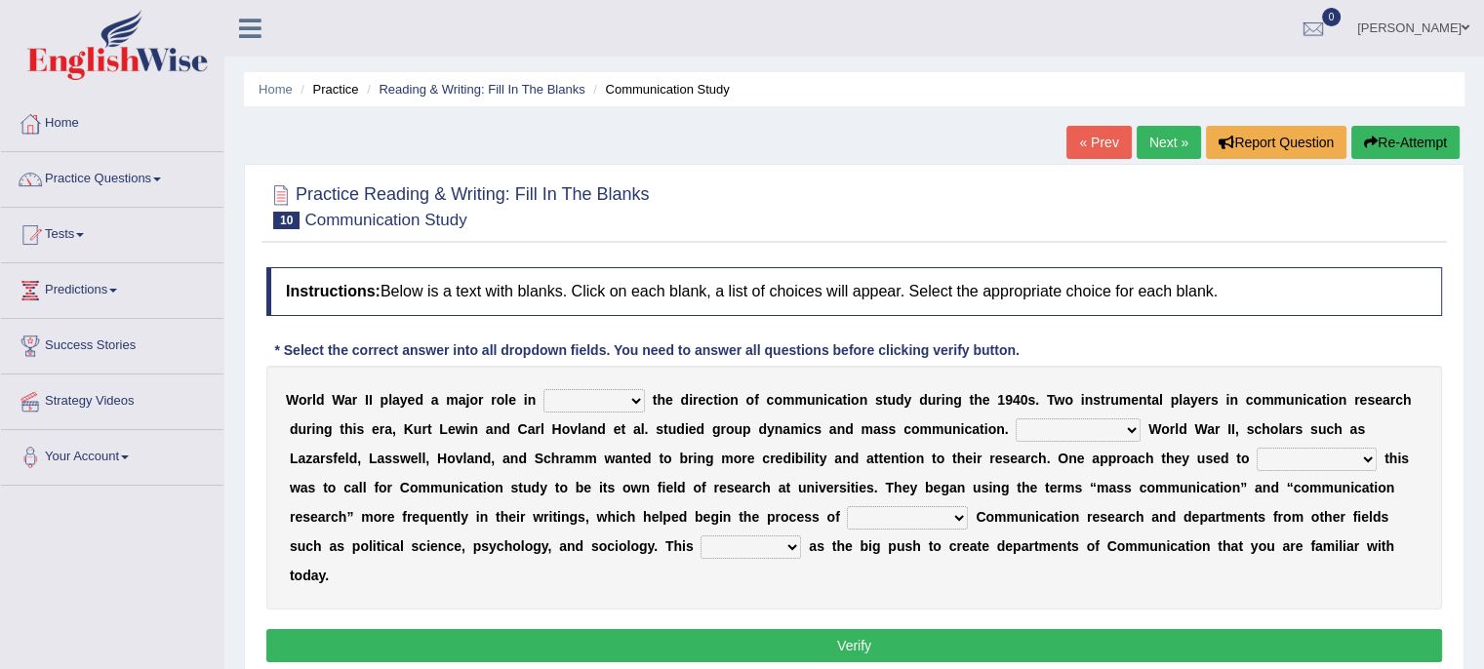
click at [578, 396] on select "shaping sharpening shunning shivering" at bounding box center [594, 400] width 101 height 23
select select "sharpening"
click at [544, 389] on select "shaping sharpening shunning shivering" at bounding box center [594, 400] width 101 height 23
